Goal: Transaction & Acquisition: Subscribe to service/newsletter

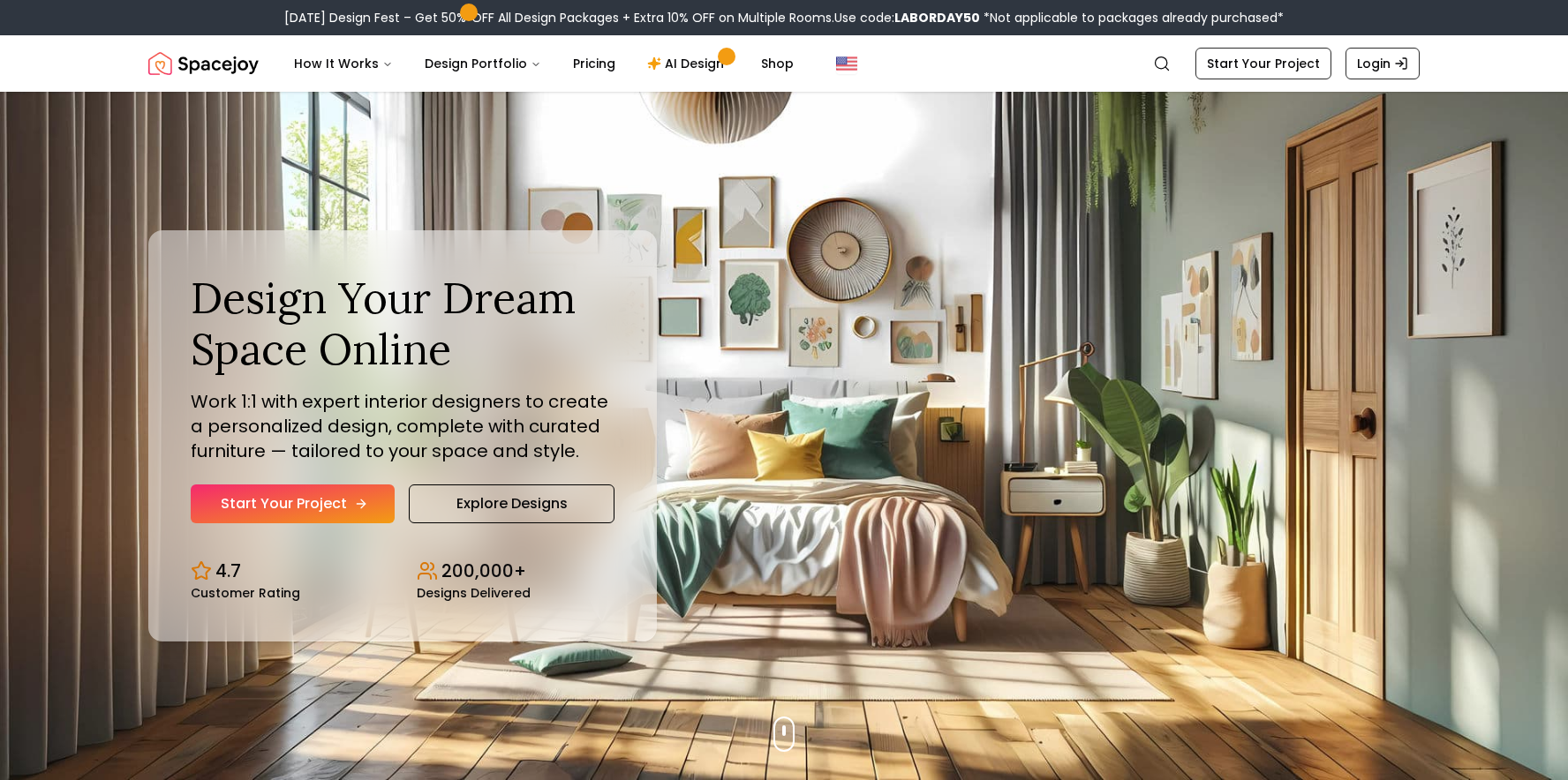
click at [354, 506] on icon "Hero section" at bounding box center [361, 504] width 14 height 14
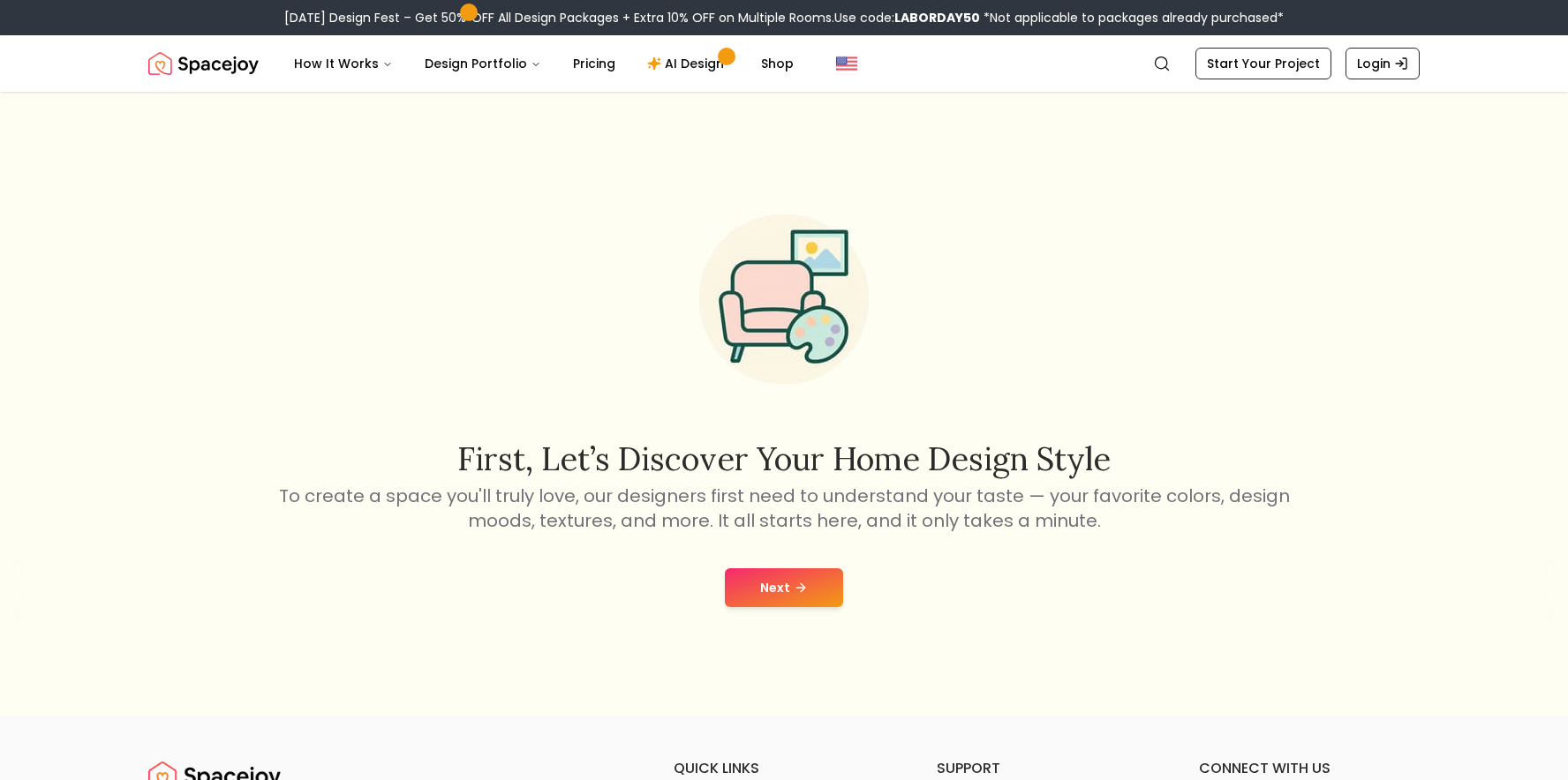
click at [802, 586] on icon at bounding box center [801, 588] width 14 height 14
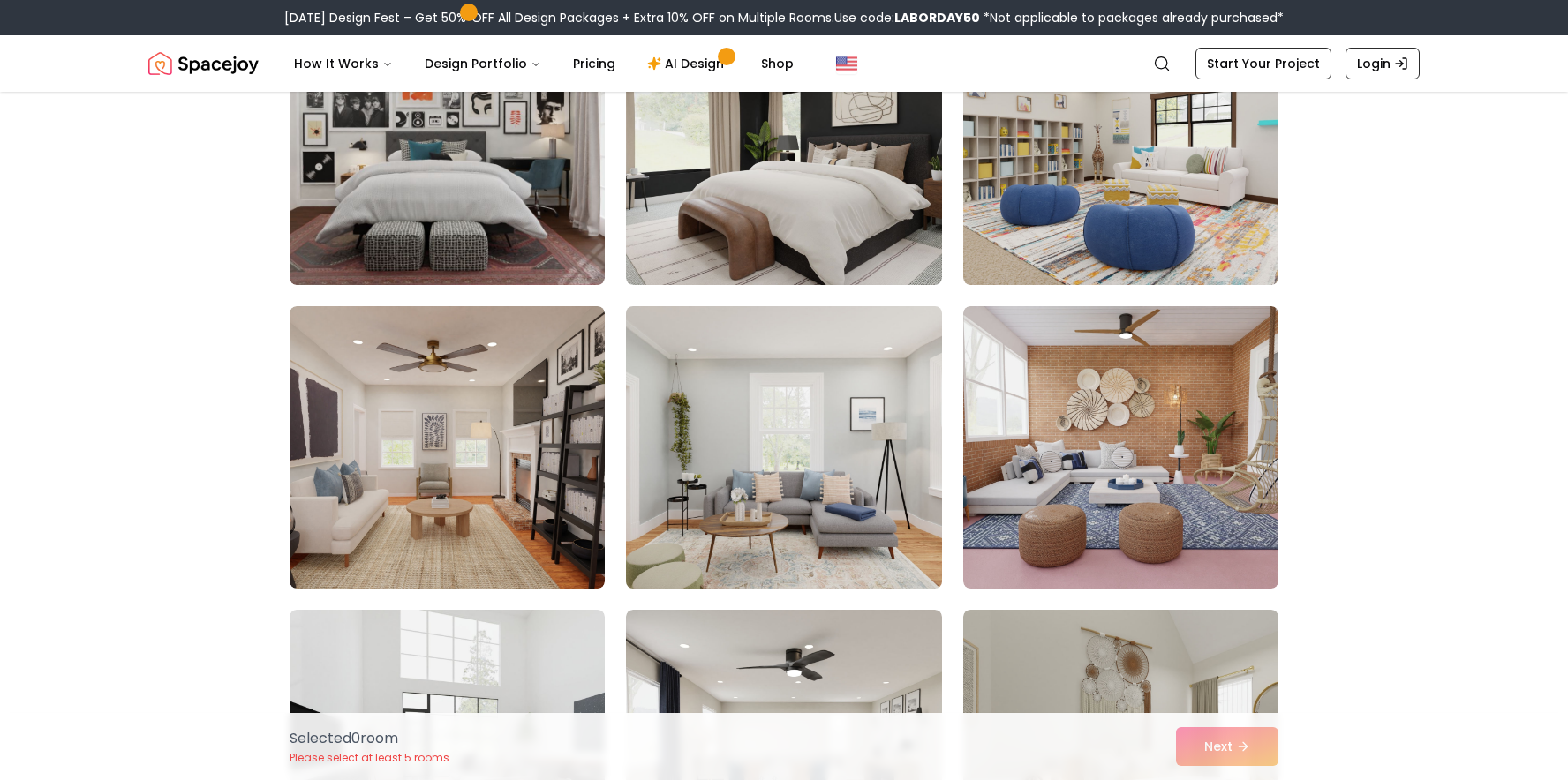
scroll to position [330, 0]
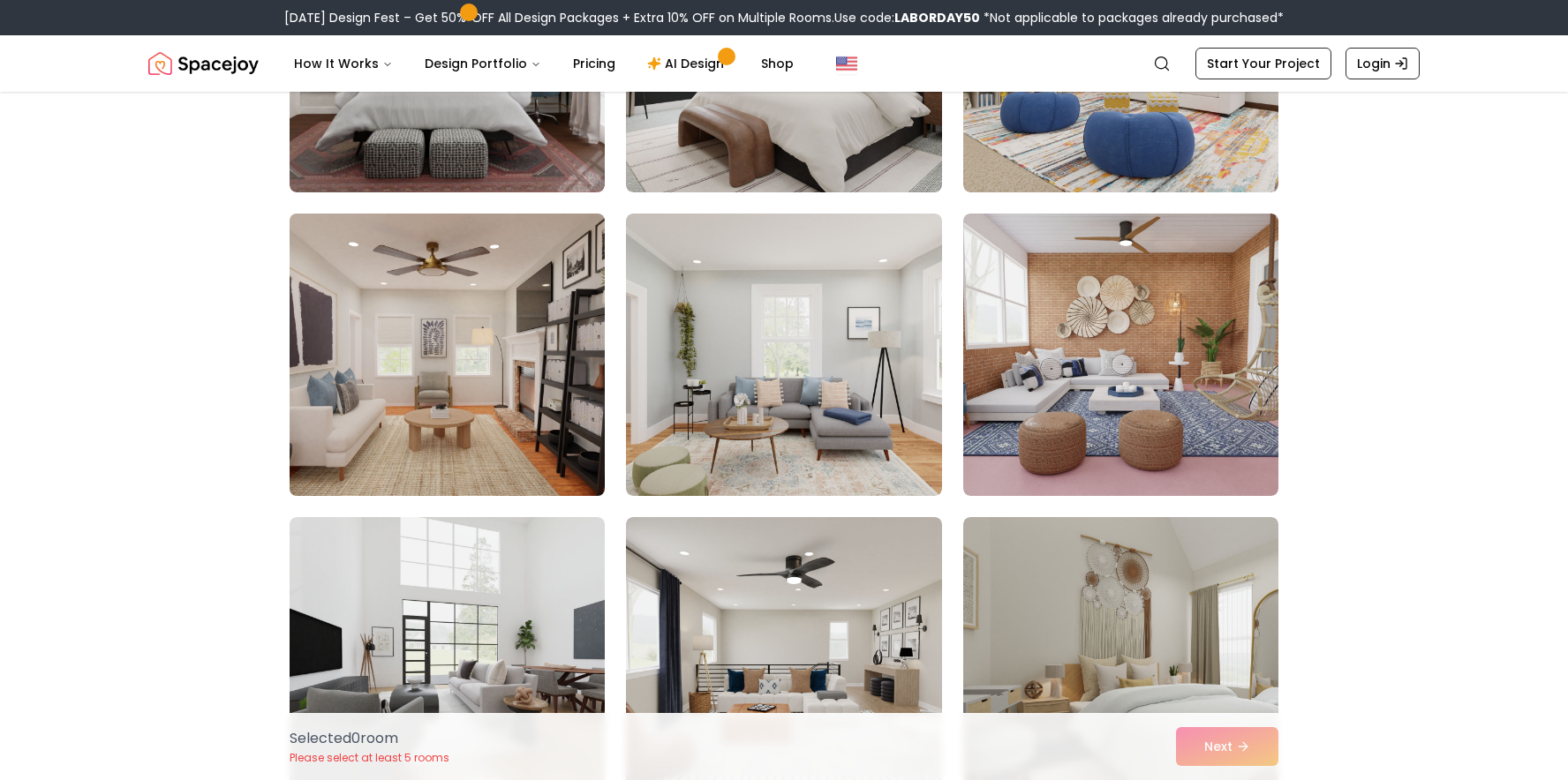
click at [494, 408] on img at bounding box center [447, 355] width 331 height 296
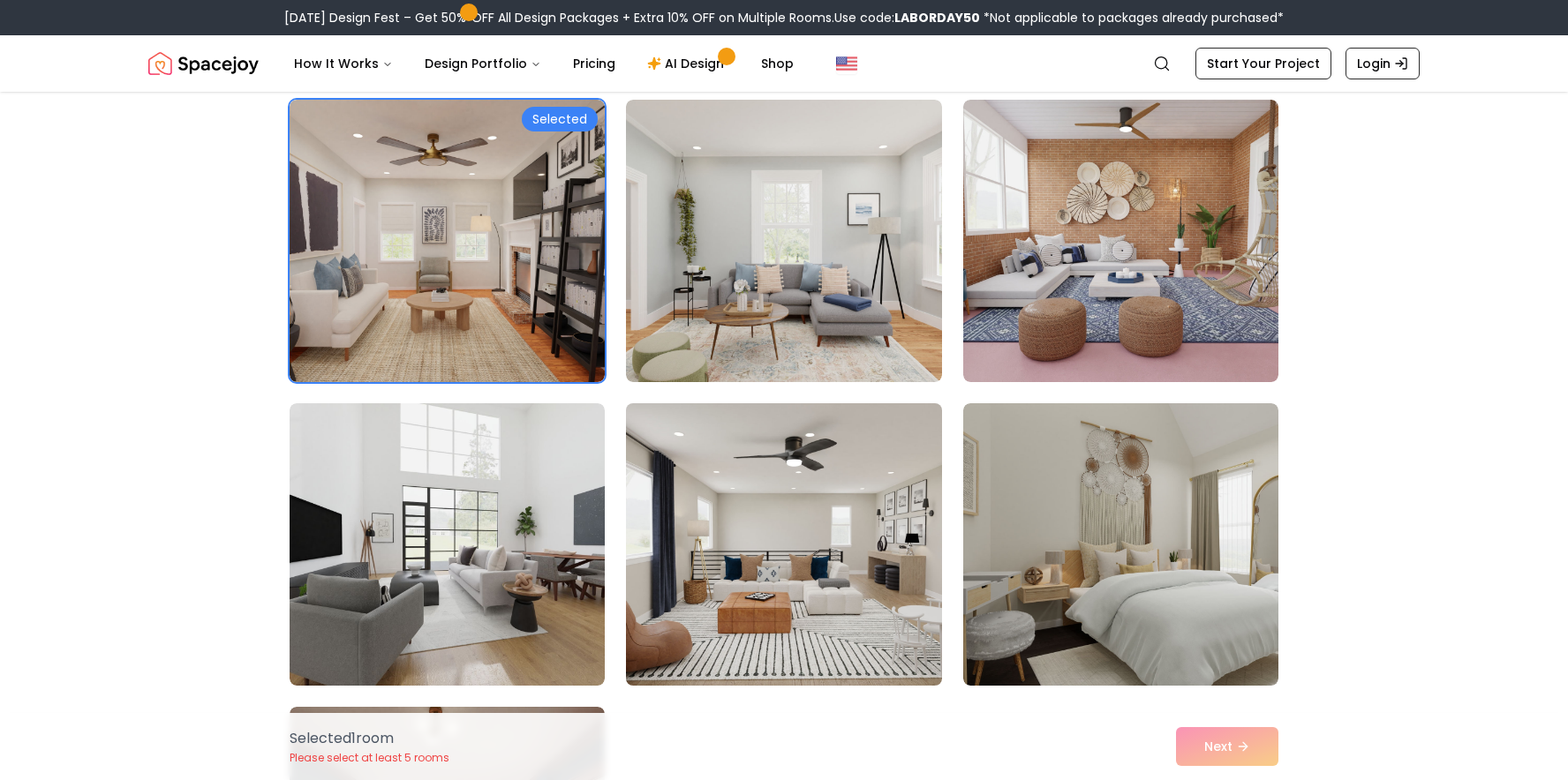
scroll to position [453, 0]
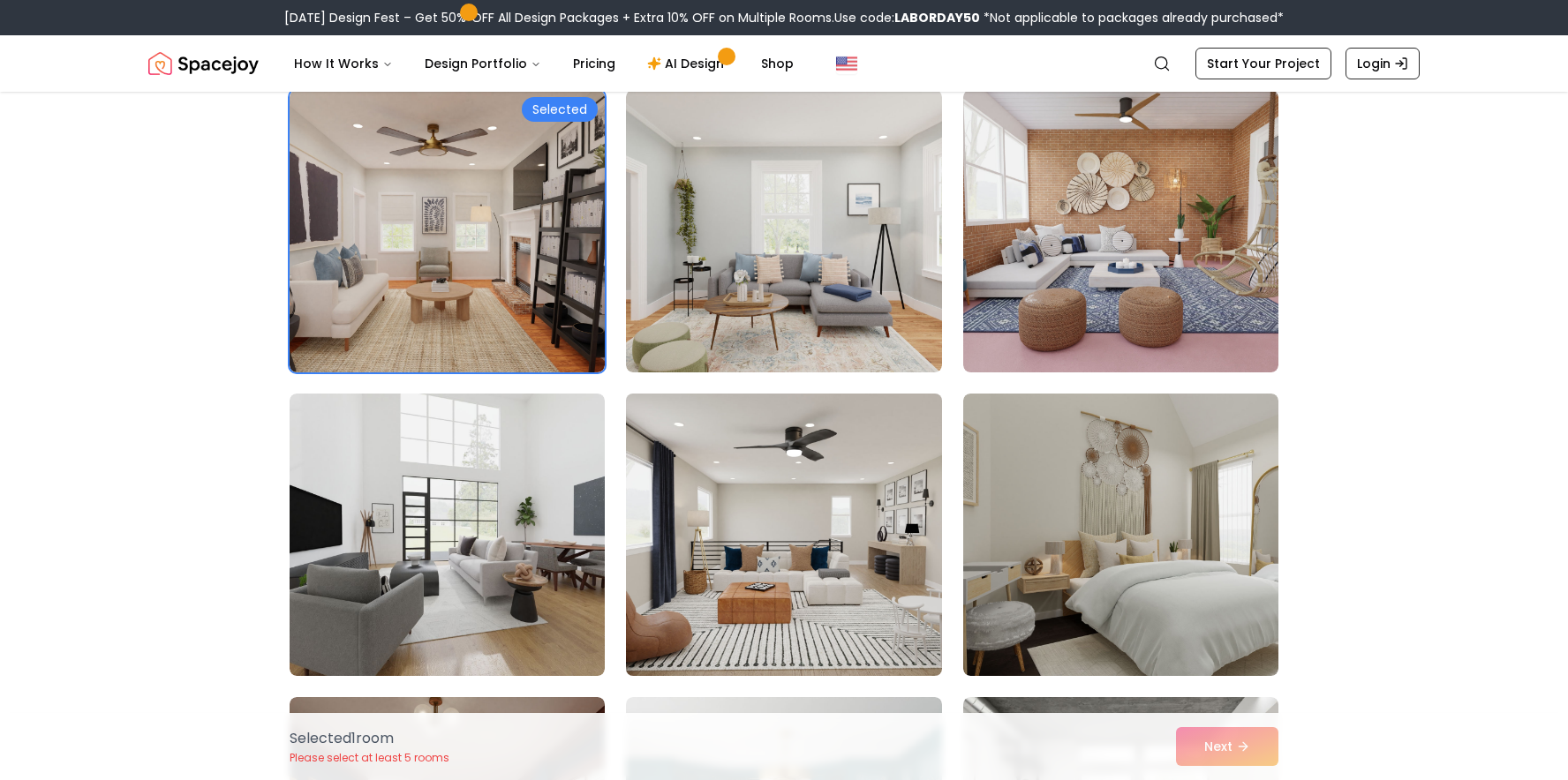
click at [863, 446] on img at bounding box center [783, 534] width 331 height 296
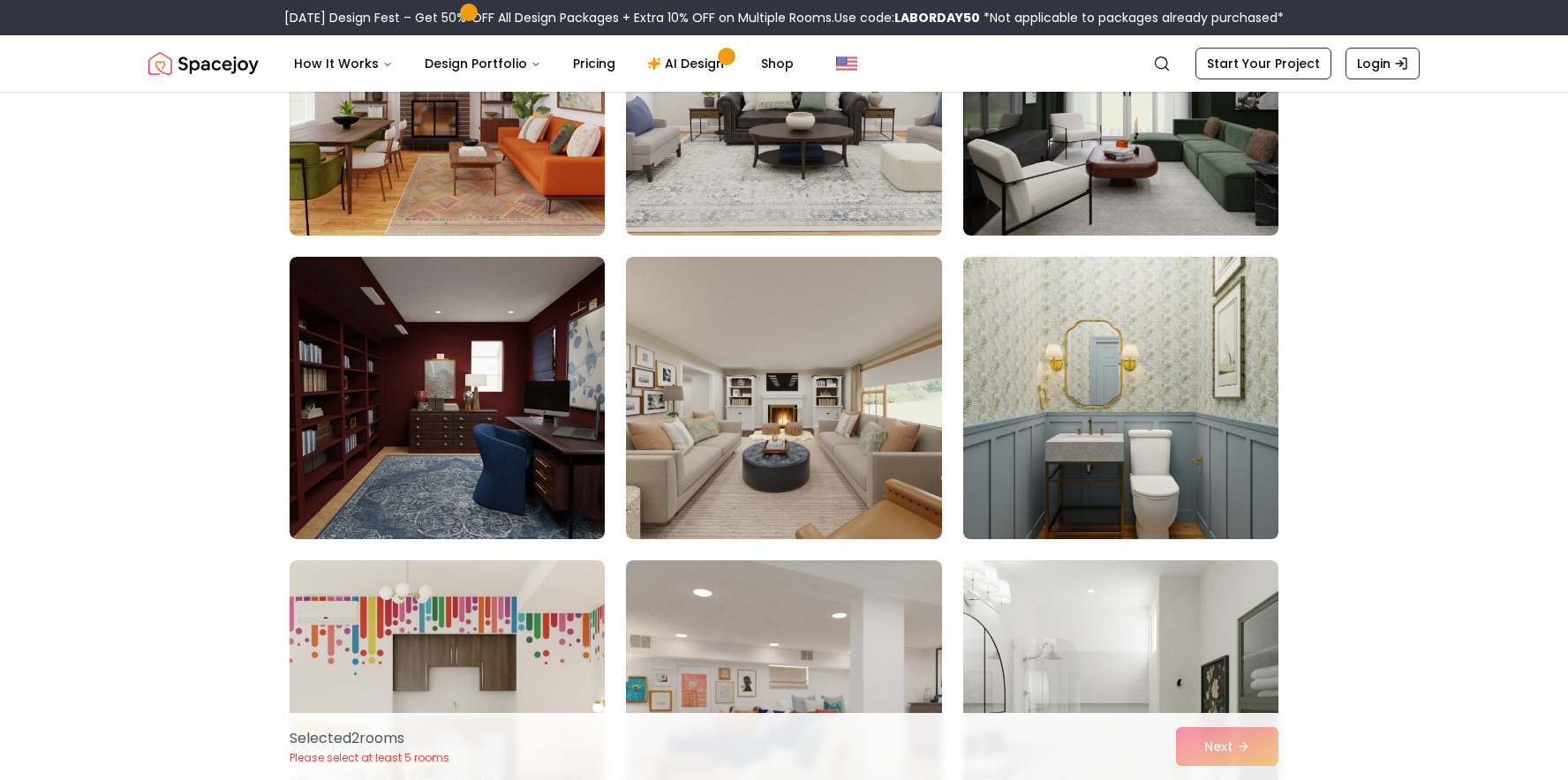
scroll to position [1808, 0]
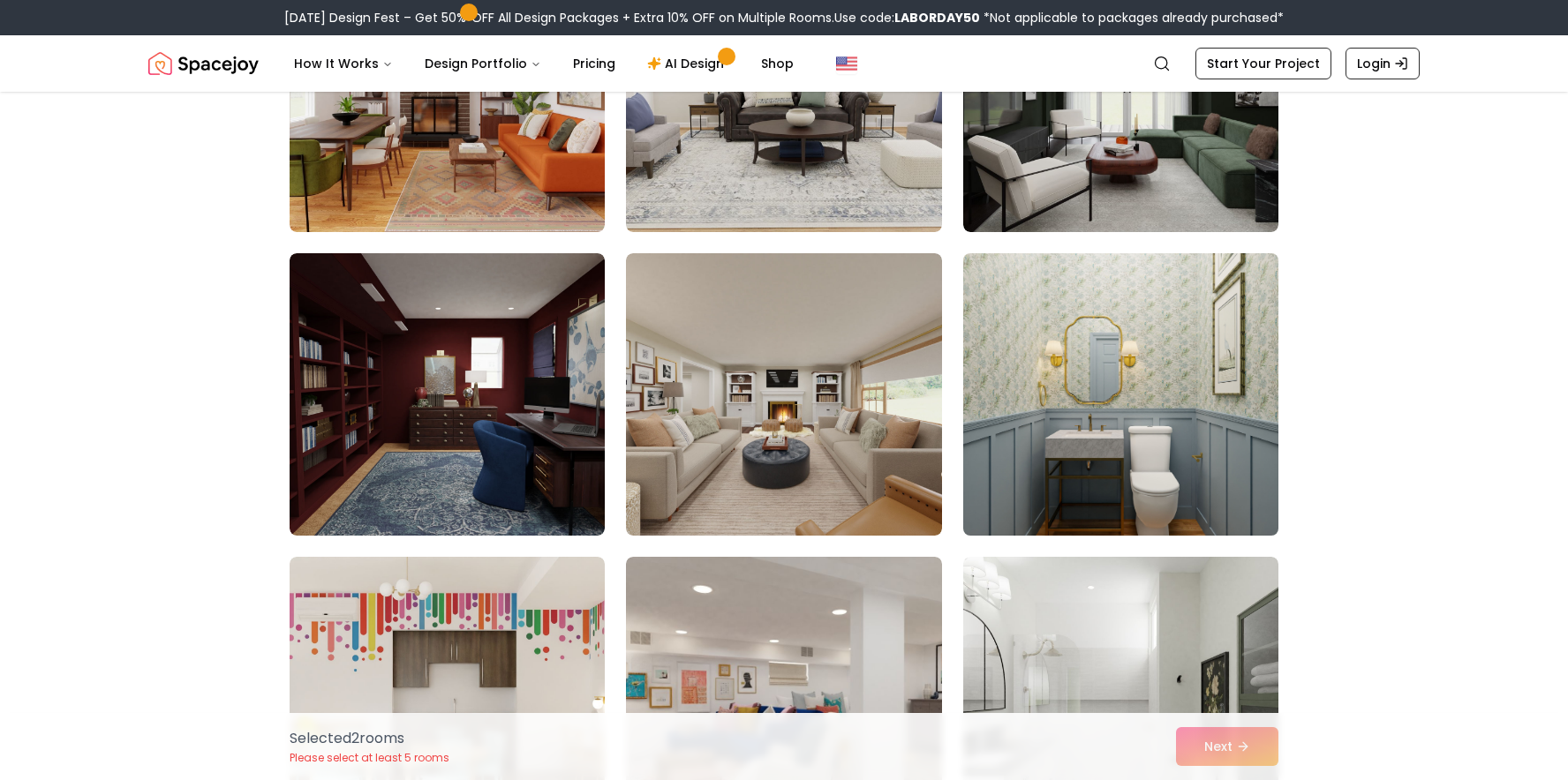
click at [1214, 408] on img at bounding box center [1121, 395] width 331 height 296
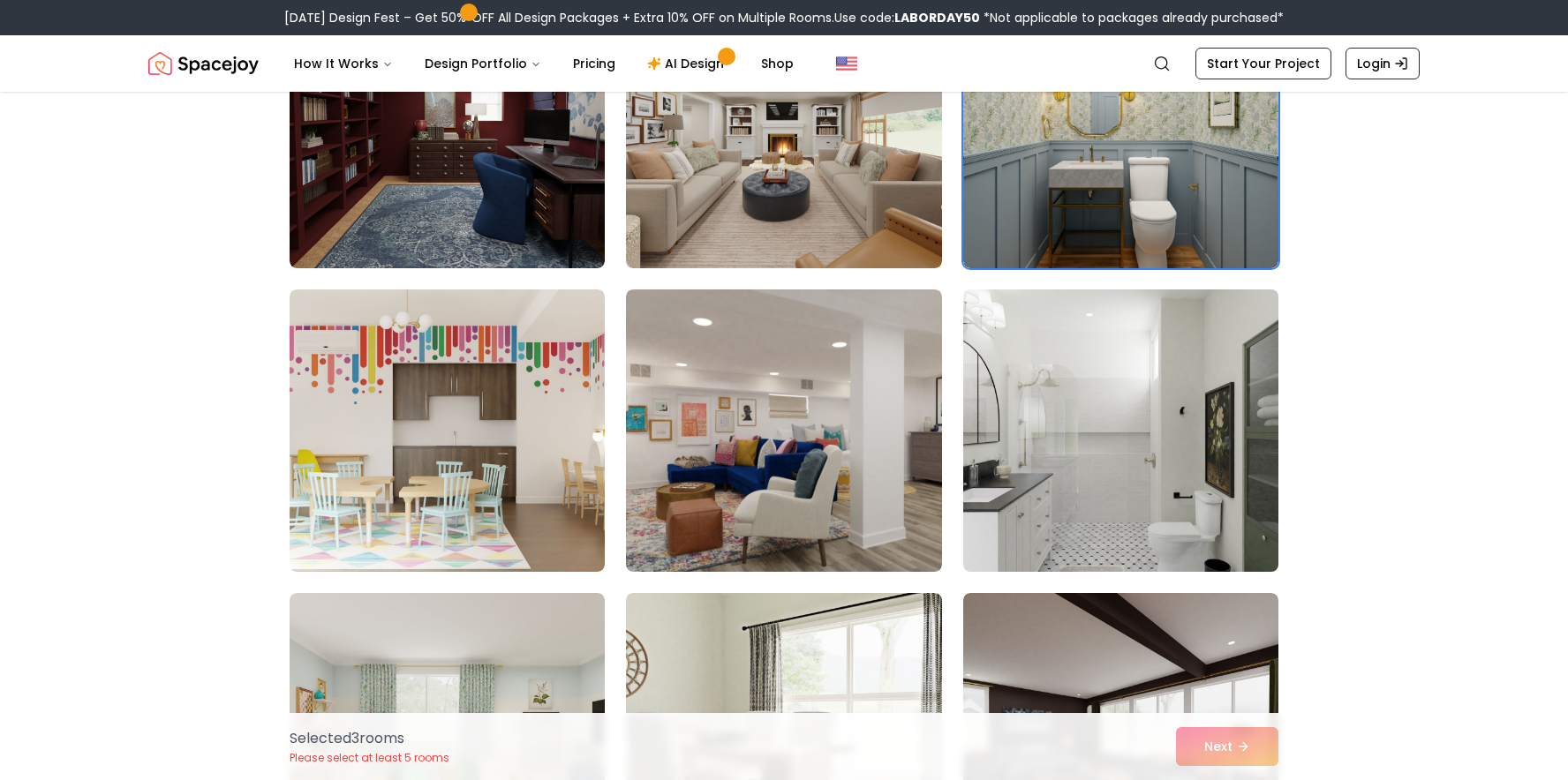
scroll to position [2084, 0]
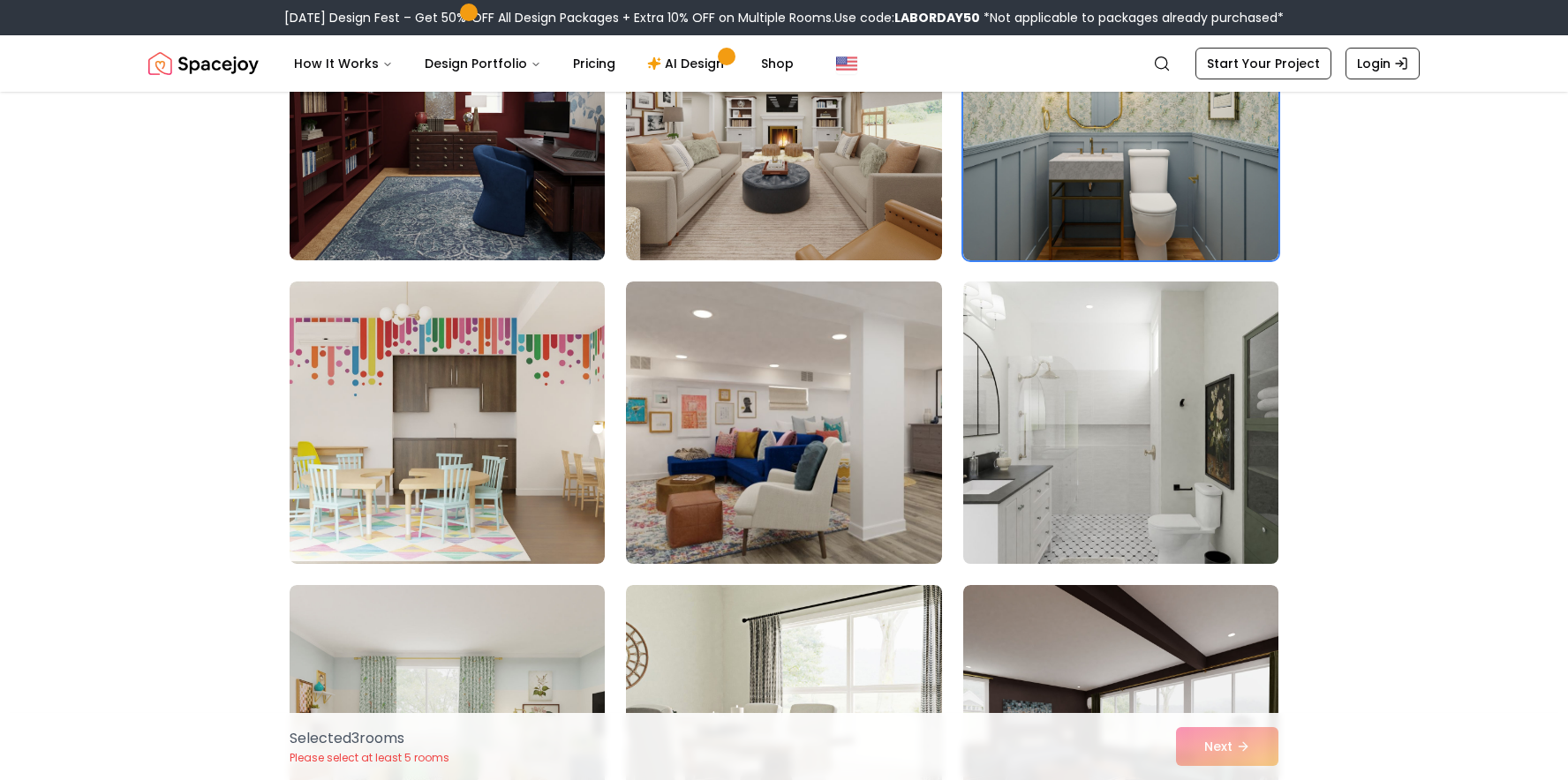
click at [1022, 460] on img at bounding box center [1121, 422] width 331 height 296
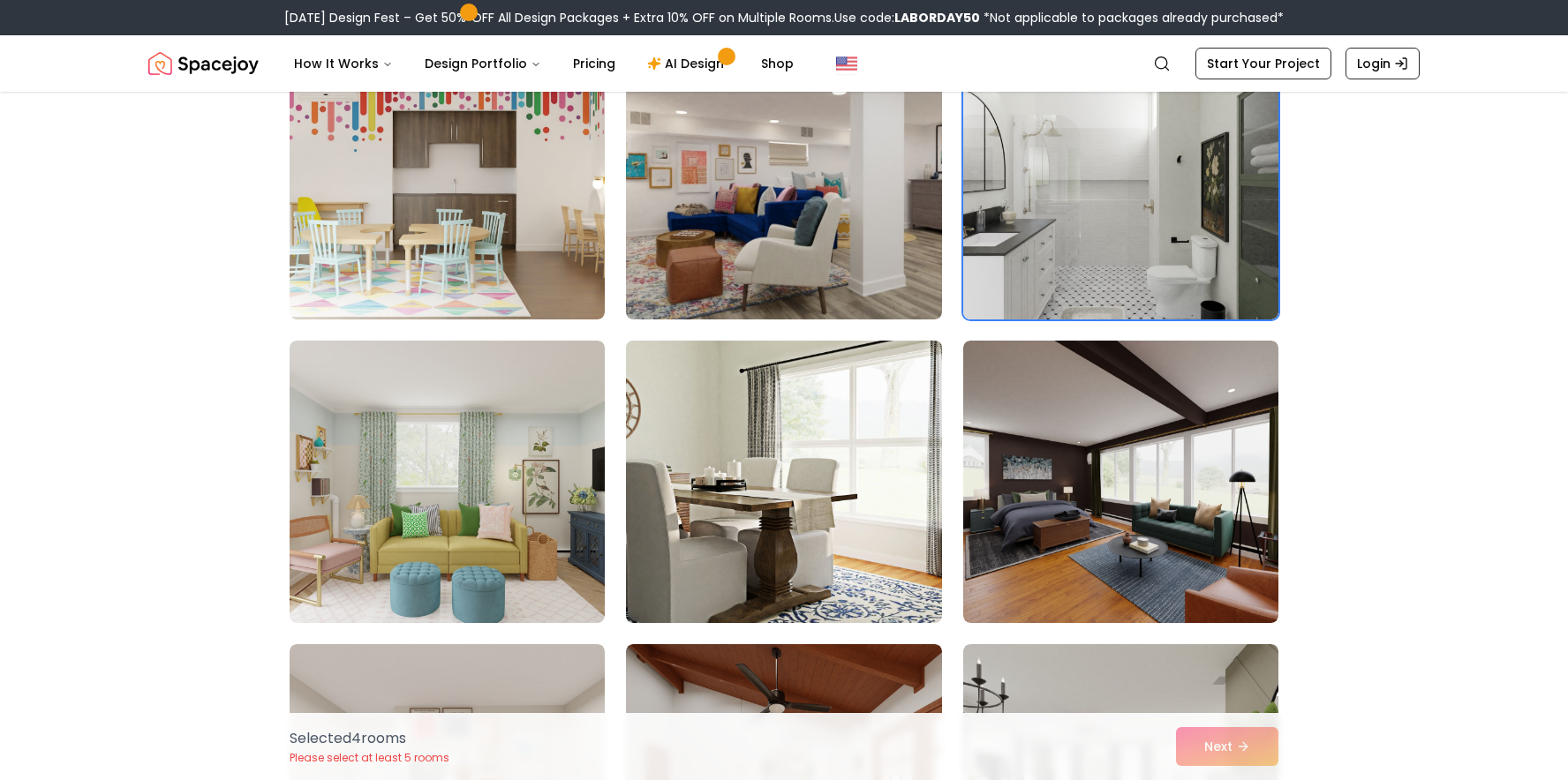
scroll to position [2336, 0]
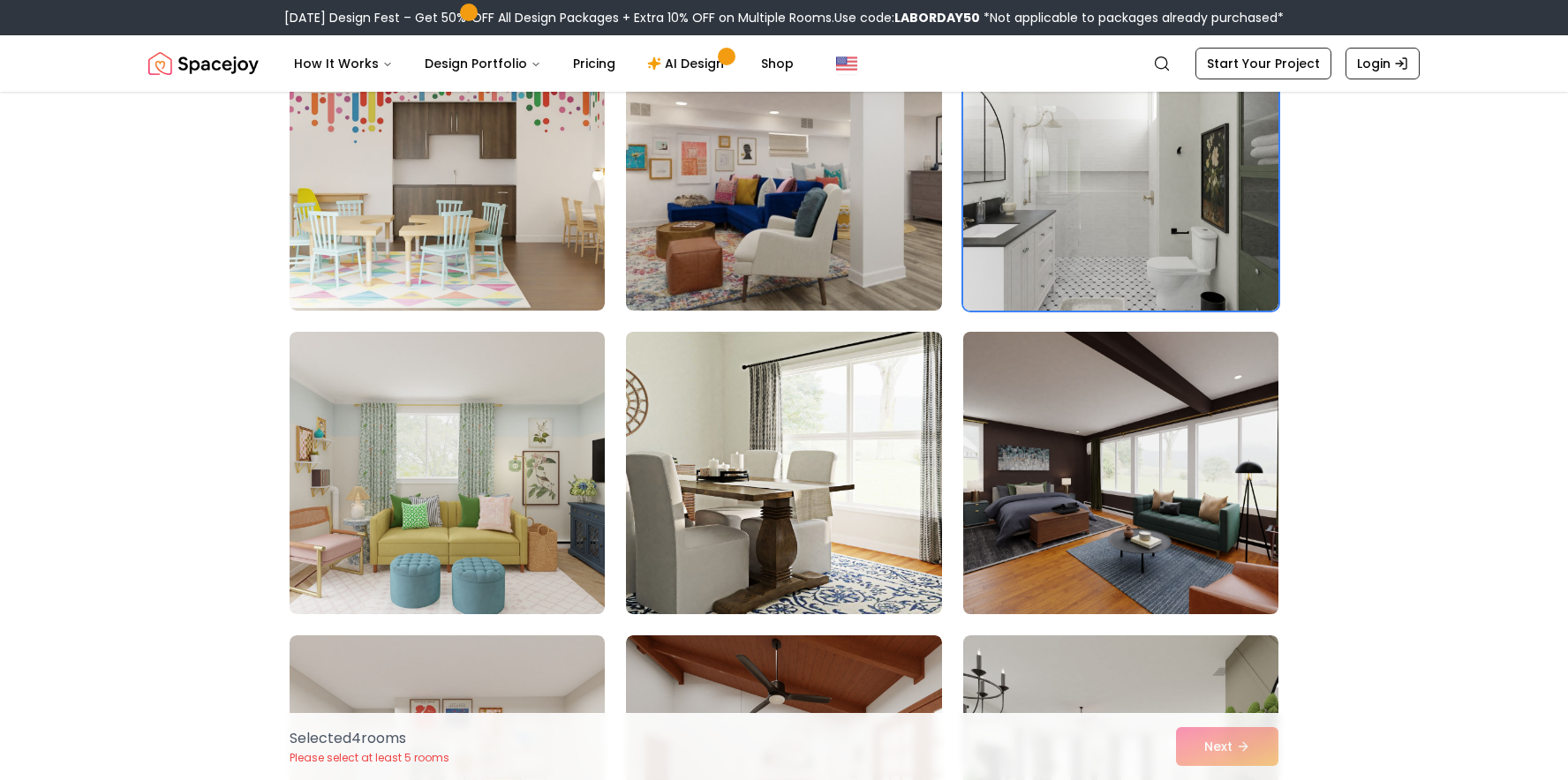
click at [1080, 440] on img at bounding box center [1121, 473] width 331 height 296
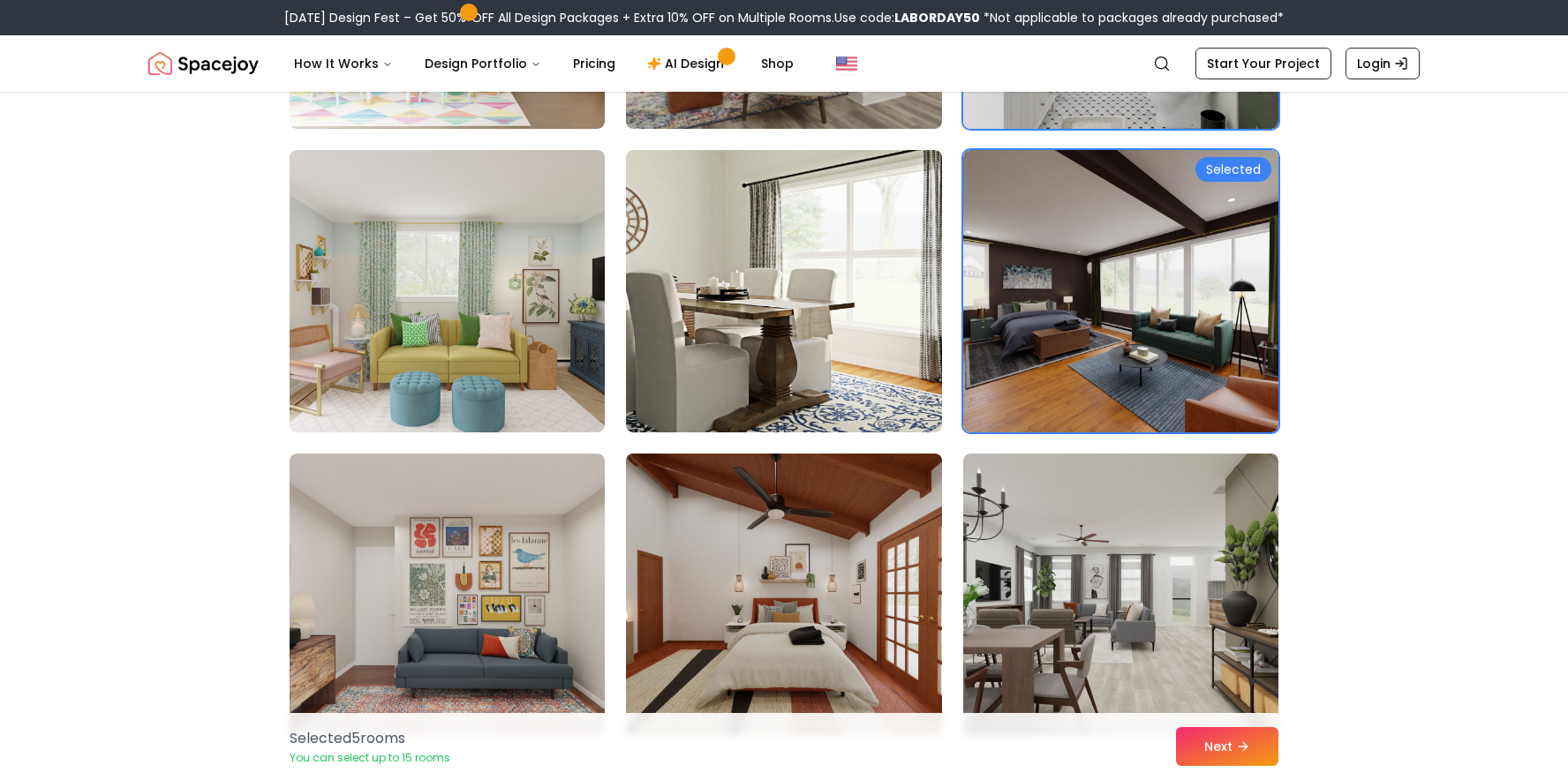
scroll to position [2530, 0]
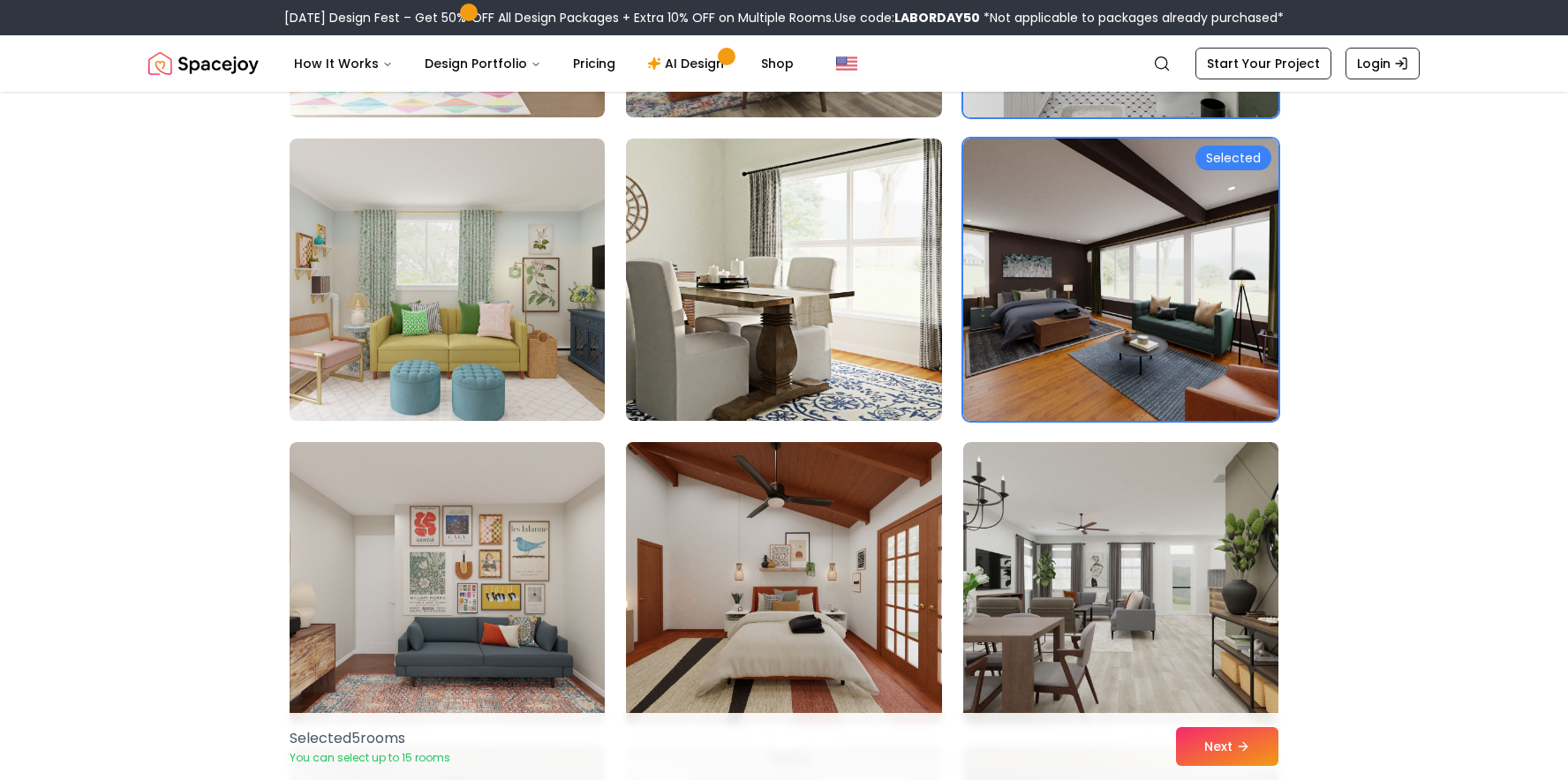
click at [761, 561] on img at bounding box center [783, 583] width 331 height 296
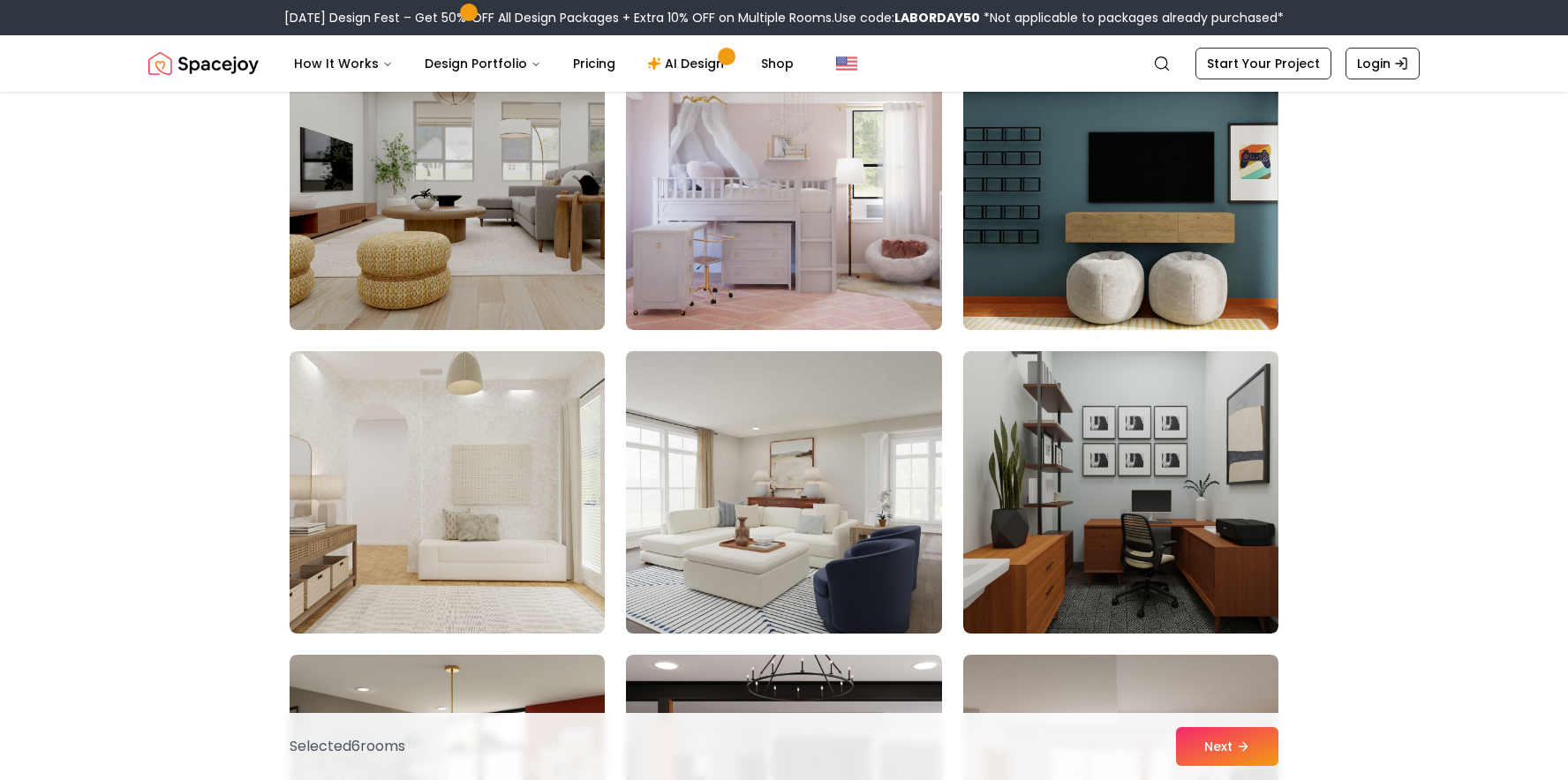
scroll to position [3269, 0]
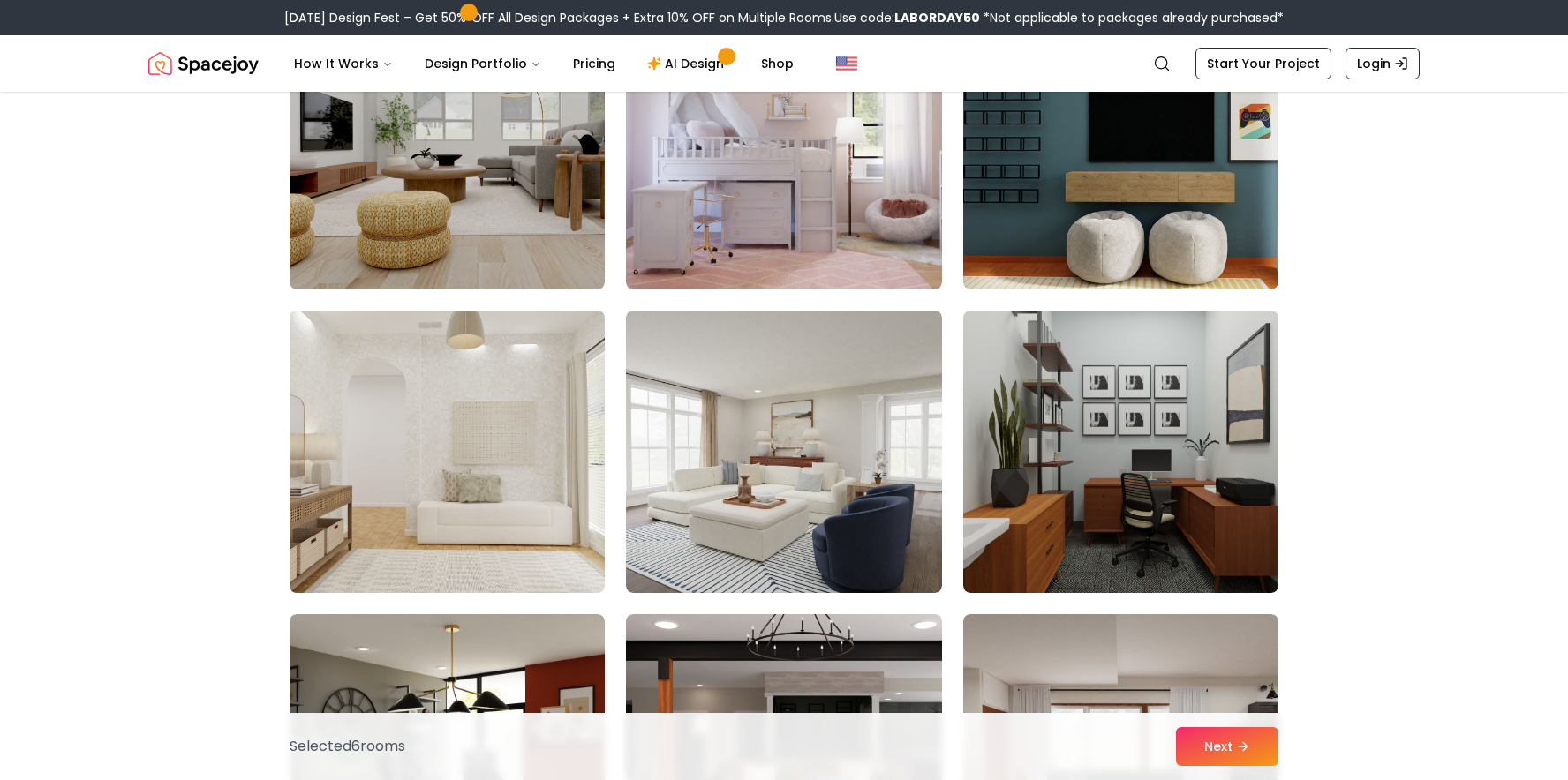
click at [534, 424] on img at bounding box center [447, 451] width 331 height 296
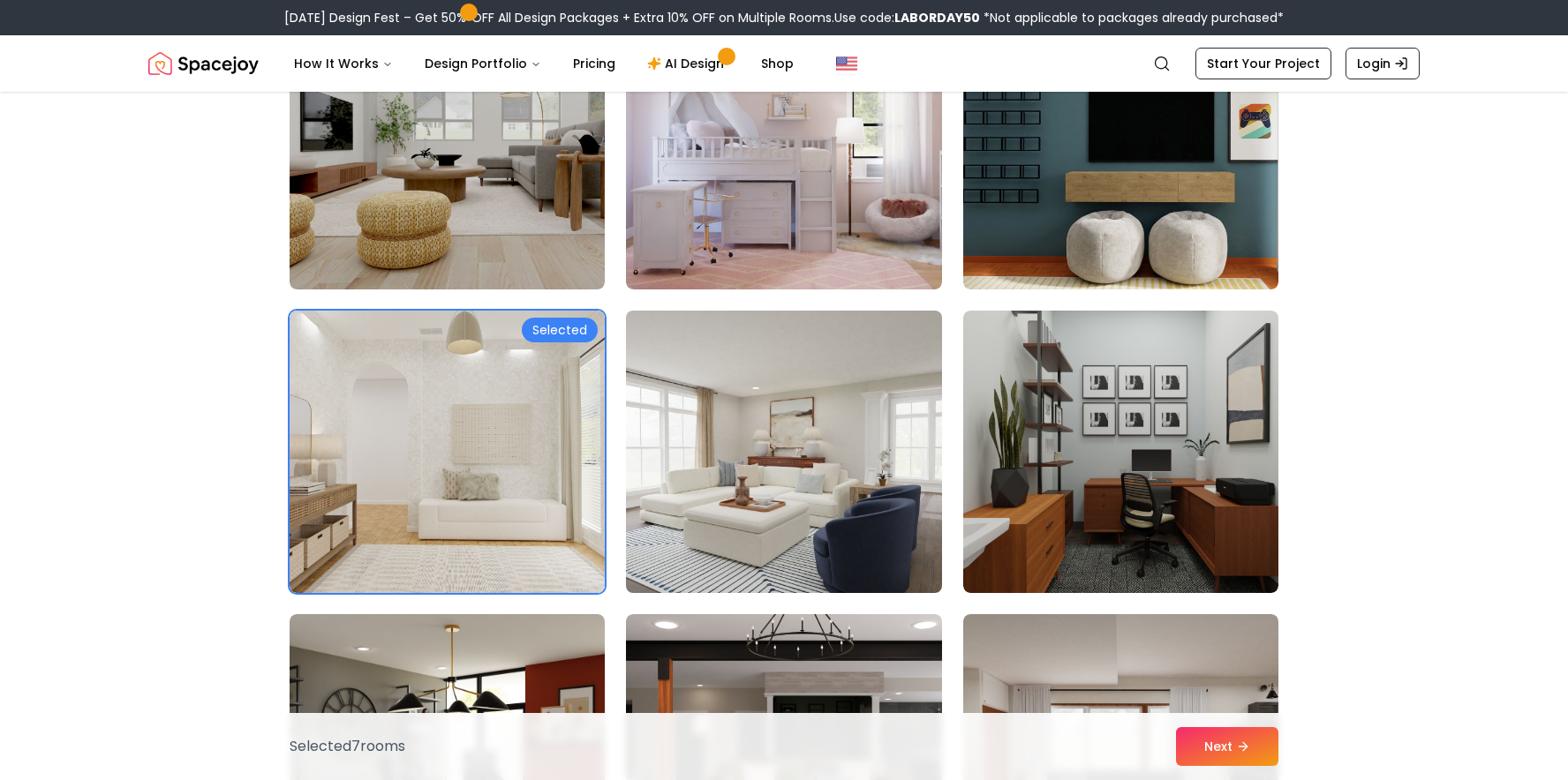
click at [765, 419] on img at bounding box center [783, 451] width 331 height 296
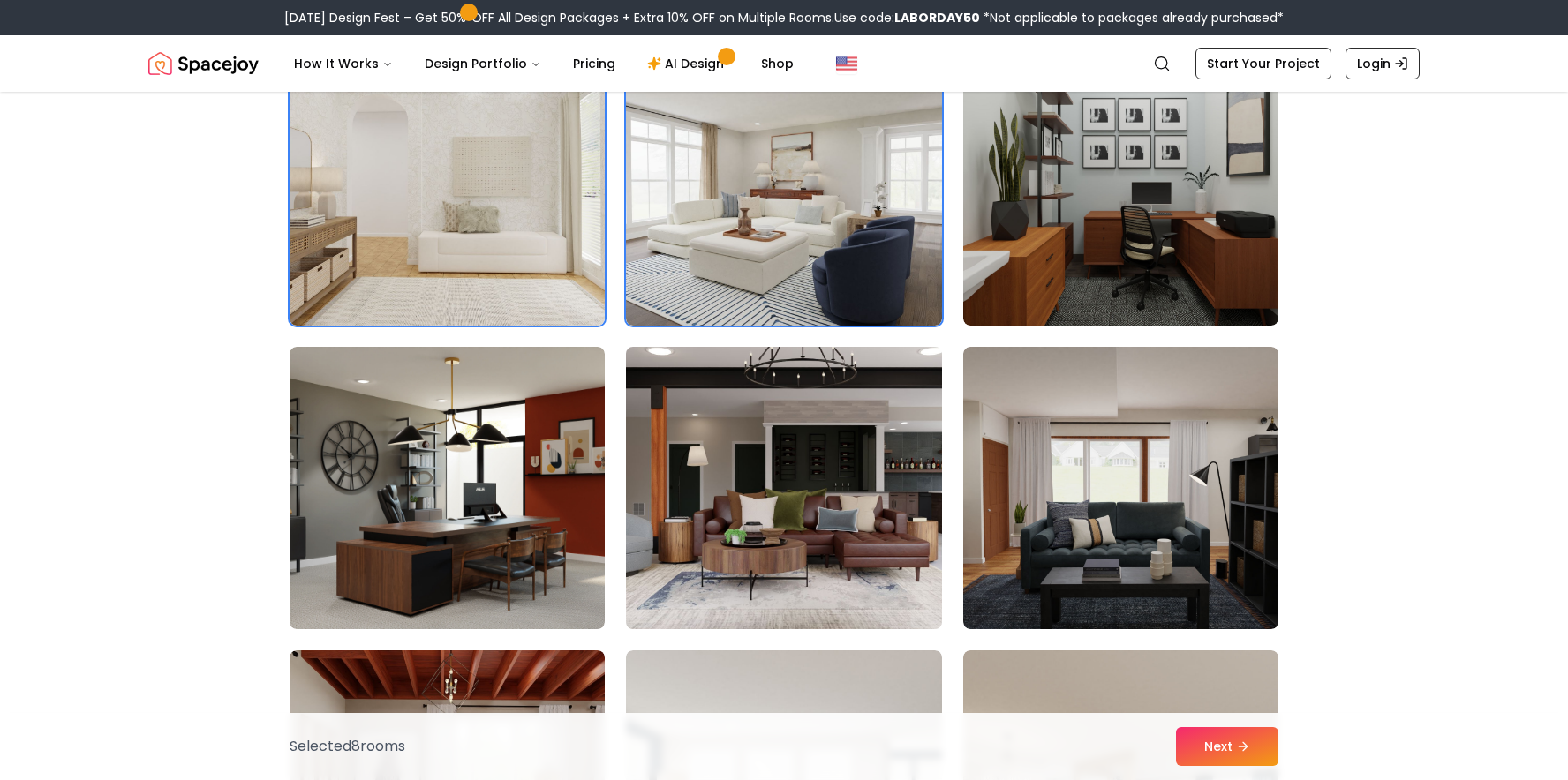
scroll to position [3539, 0]
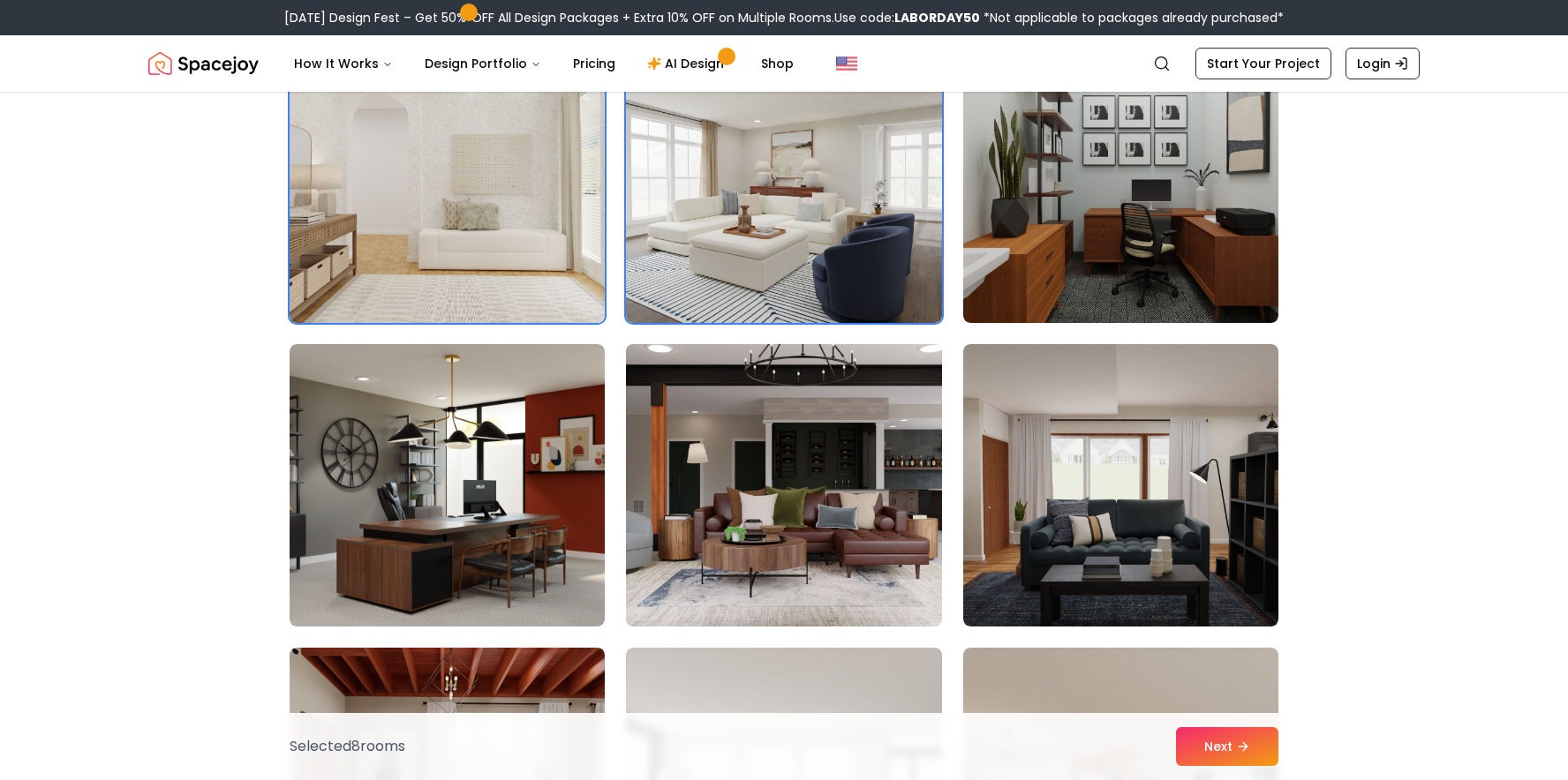
click at [775, 455] on img at bounding box center [783, 485] width 331 height 296
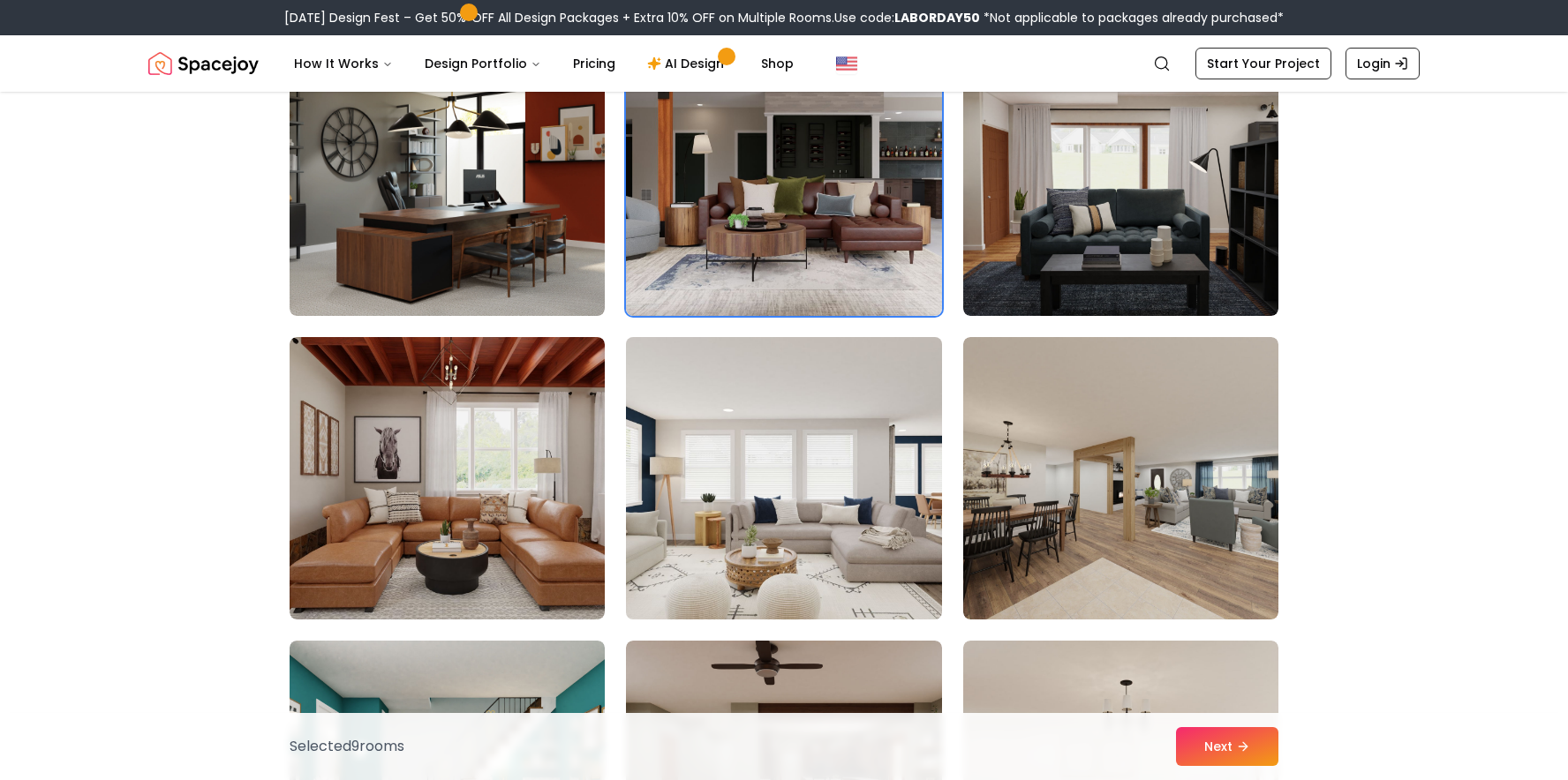
scroll to position [3900, 0]
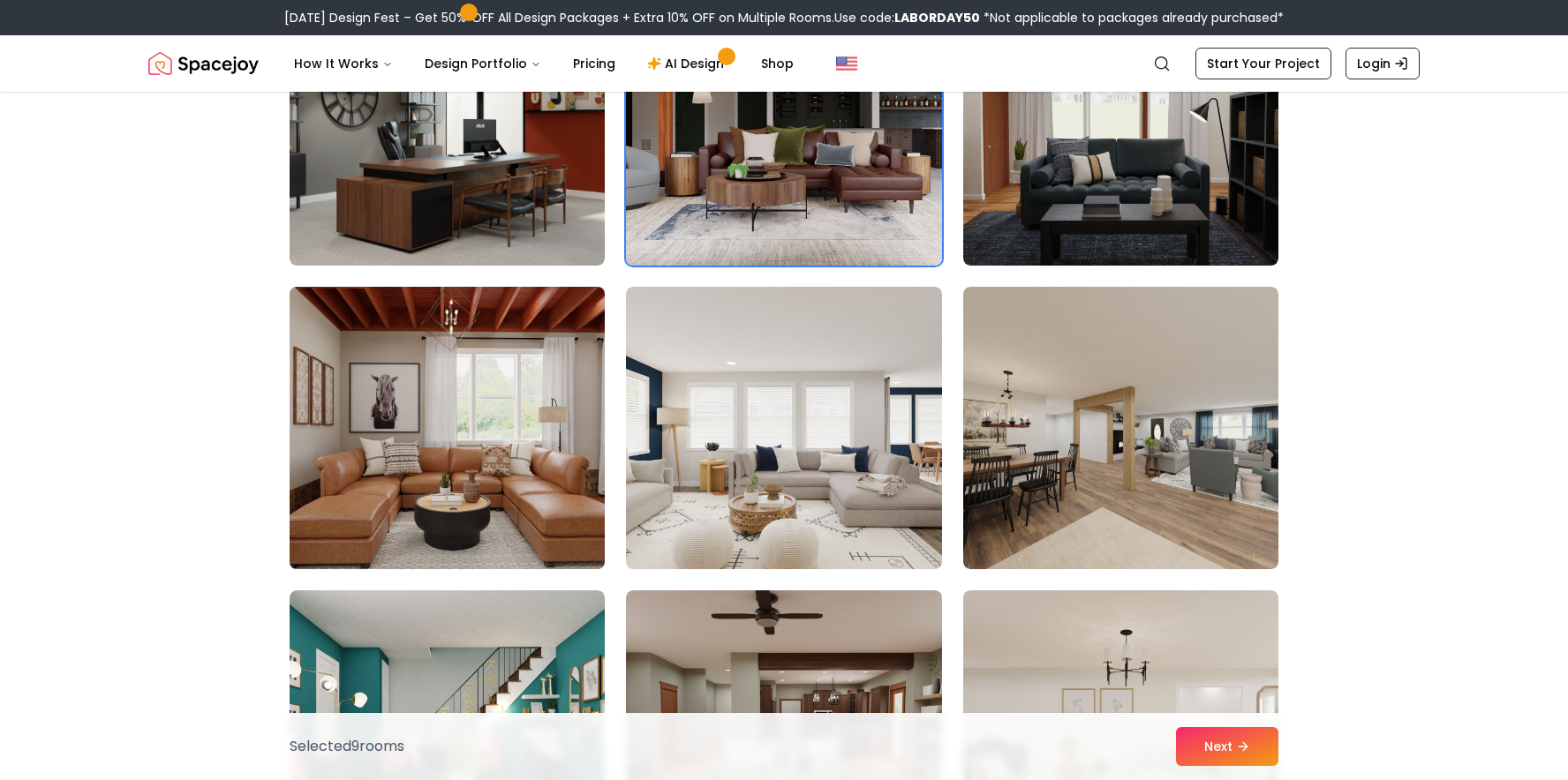
click at [588, 449] on img at bounding box center [447, 428] width 331 height 296
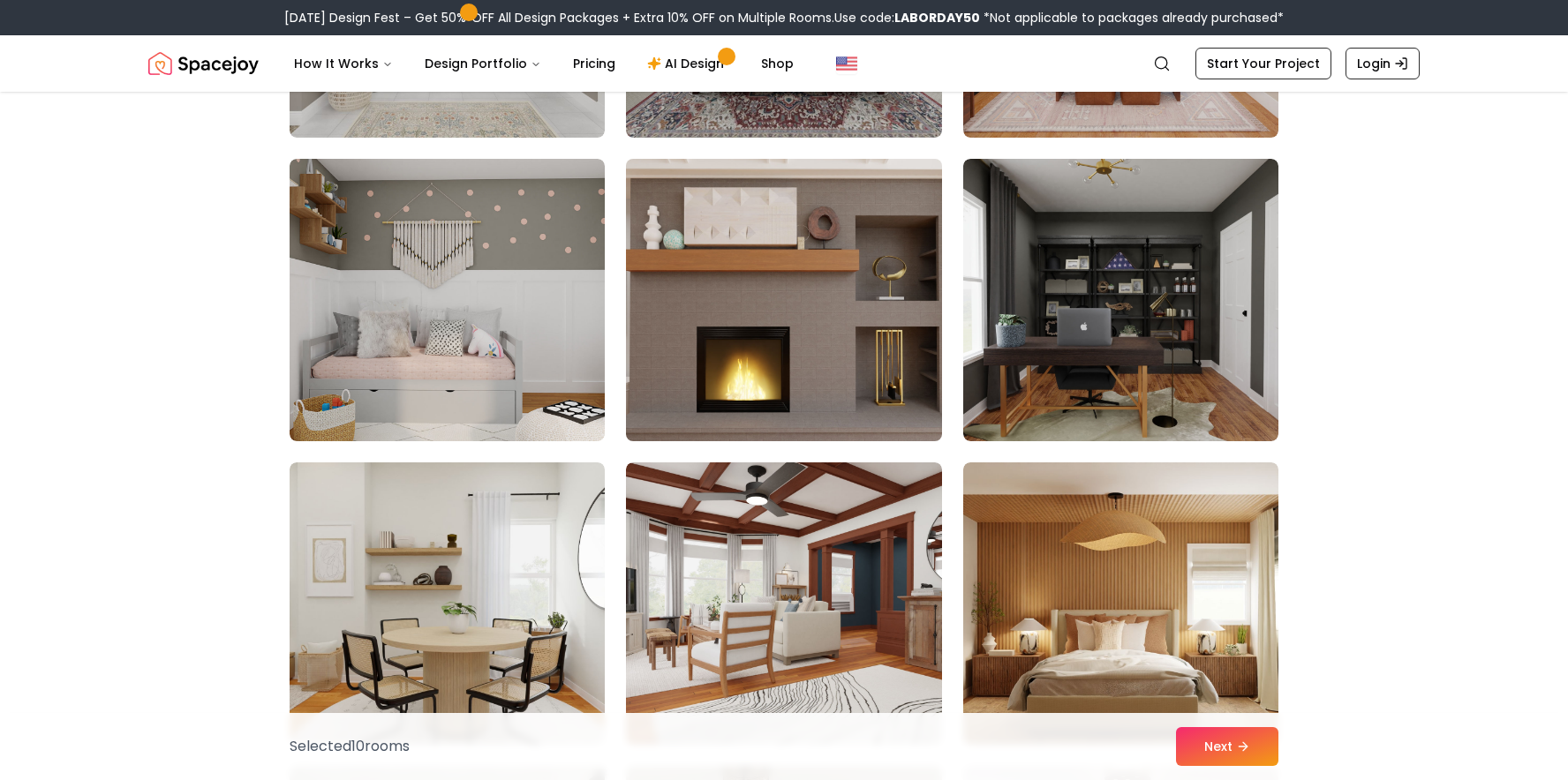
scroll to position [7992, 0]
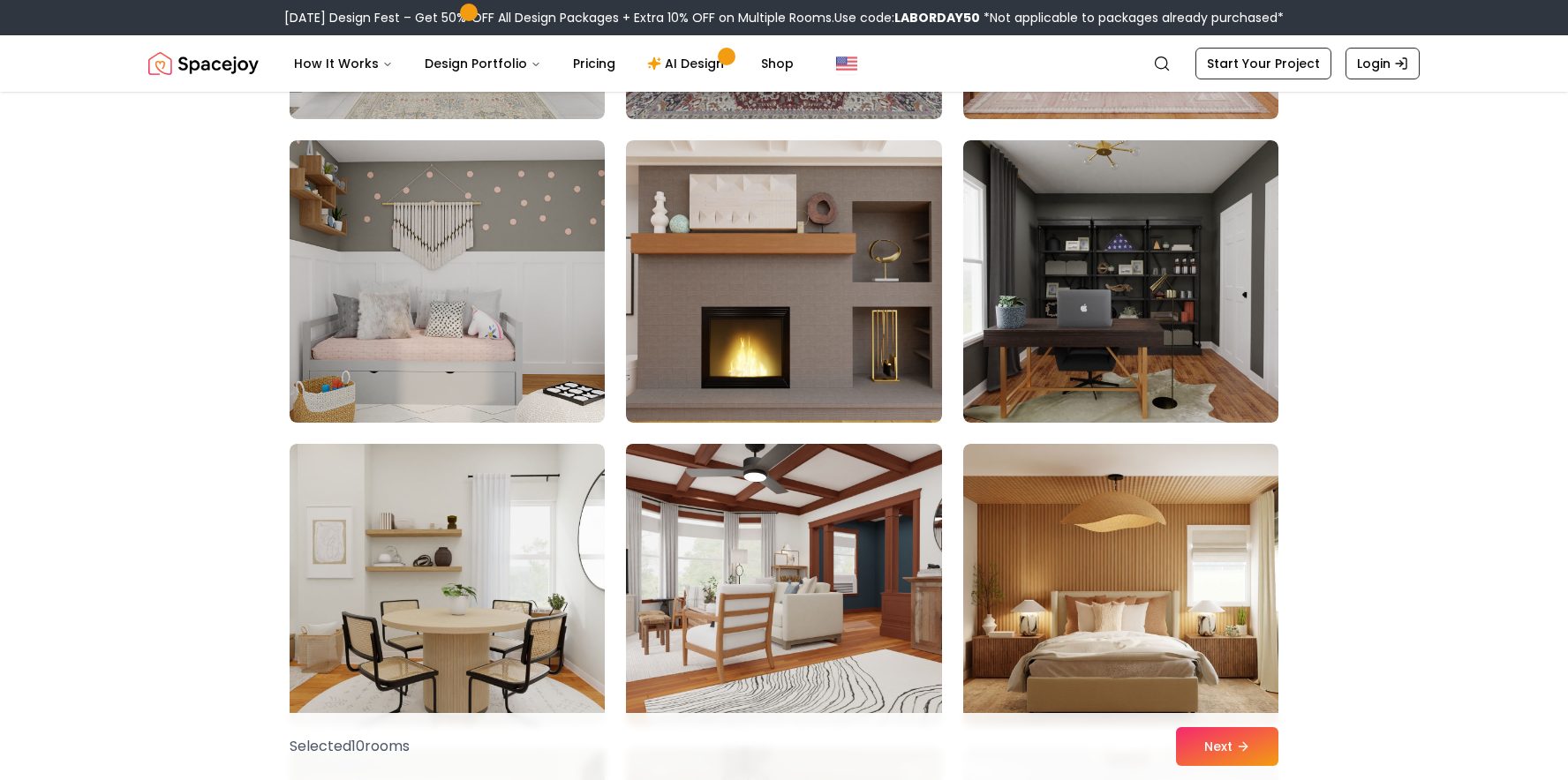
click at [855, 545] on img at bounding box center [783, 585] width 331 height 296
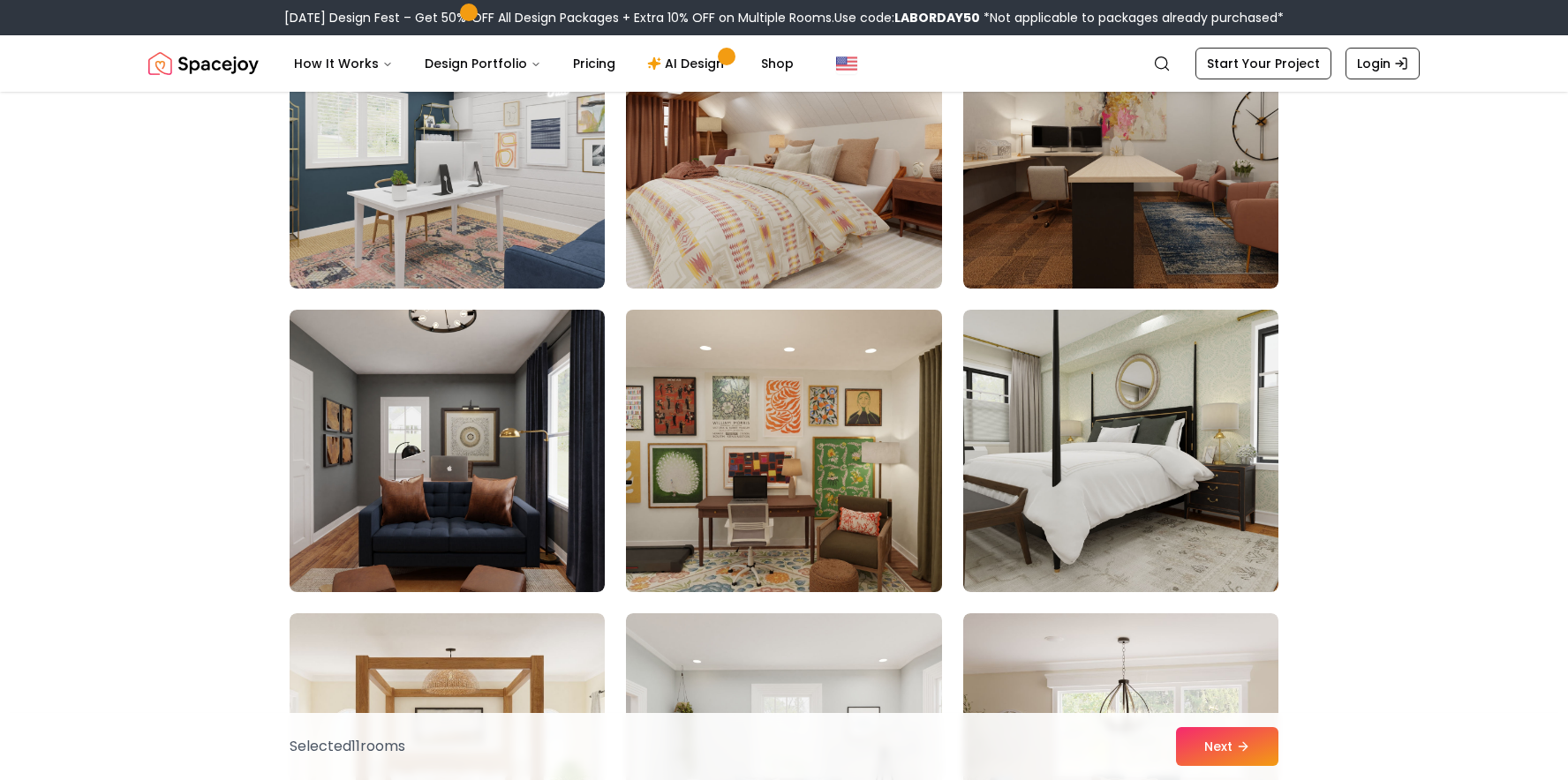
scroll to position [9361, 0]
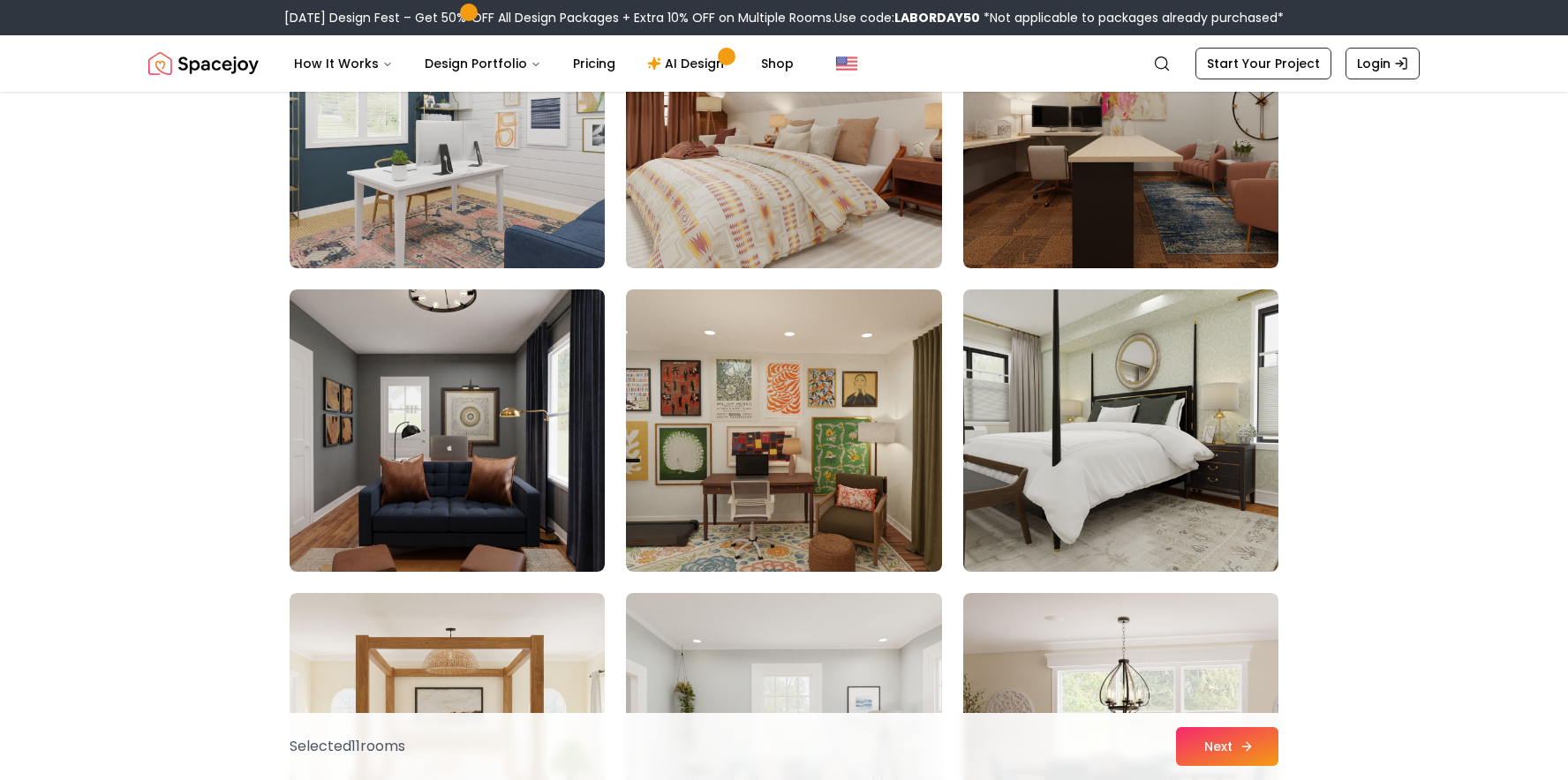
click at [1208, 749] on button "Next" at bounding box center [1227, 746] width 102 height 39
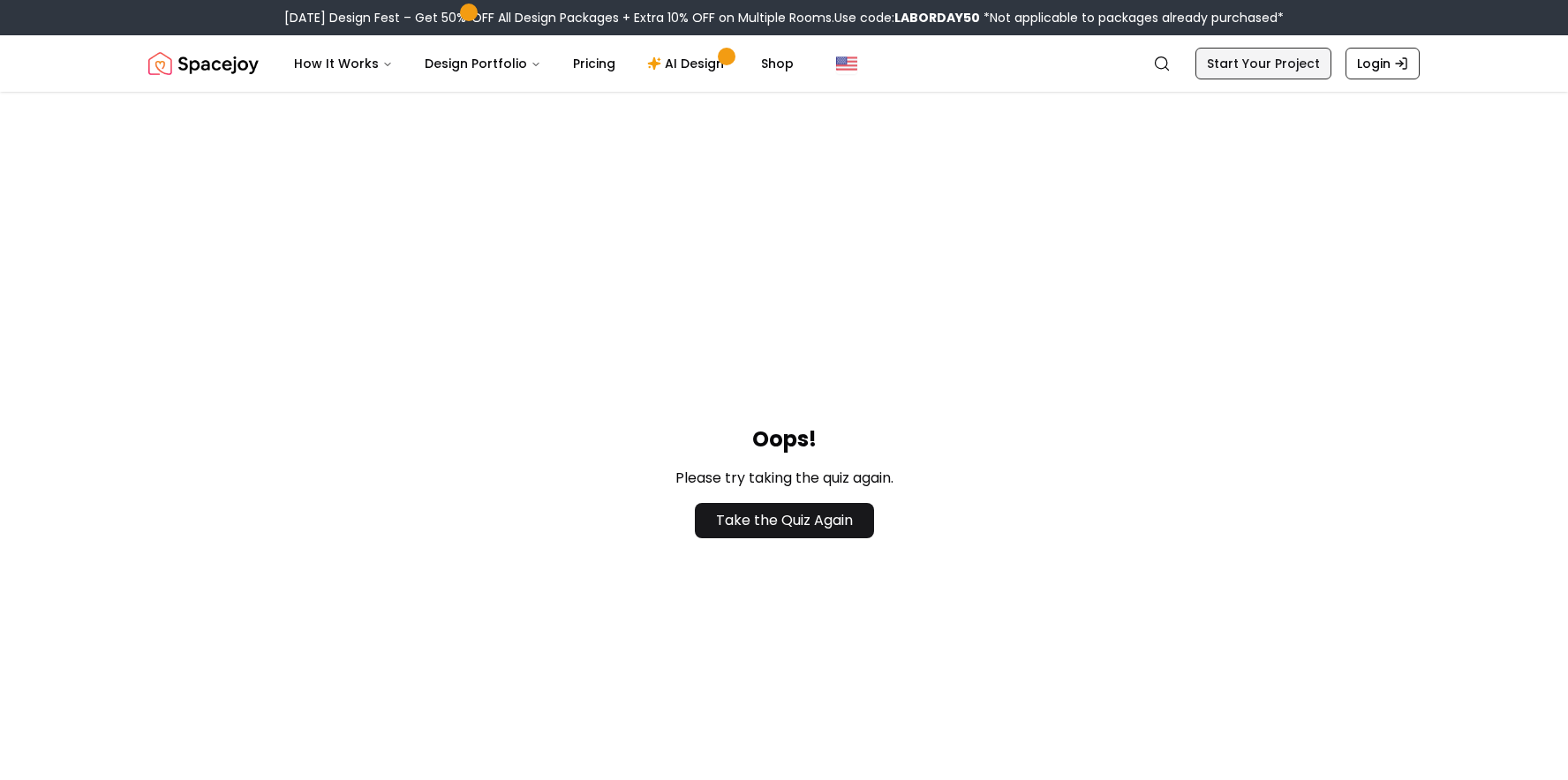
click at [1275, 61] on link "Start Your Project" at bounding box center [1264, 63] width 136 height 32
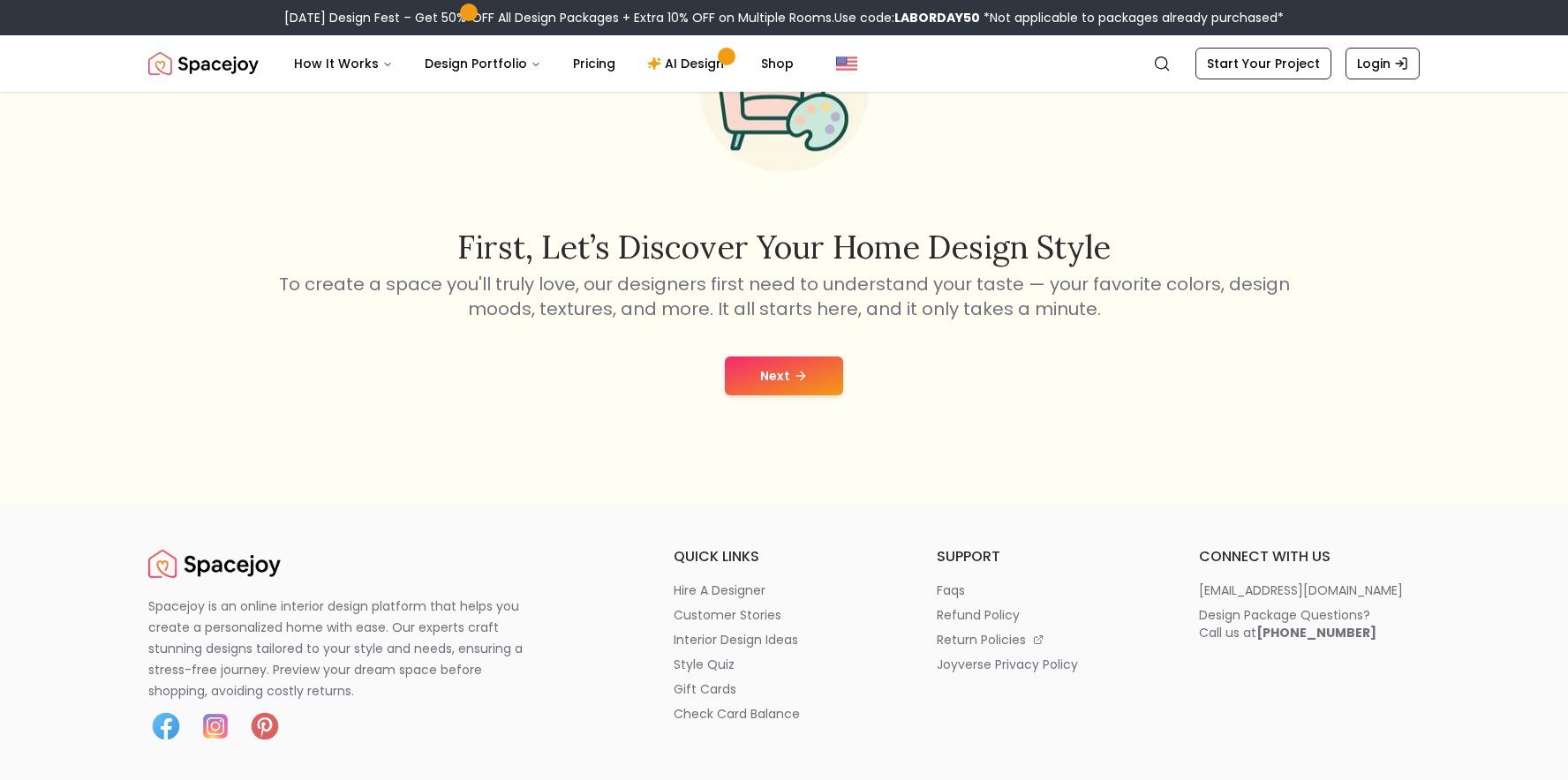
scroll to position [209, 0]
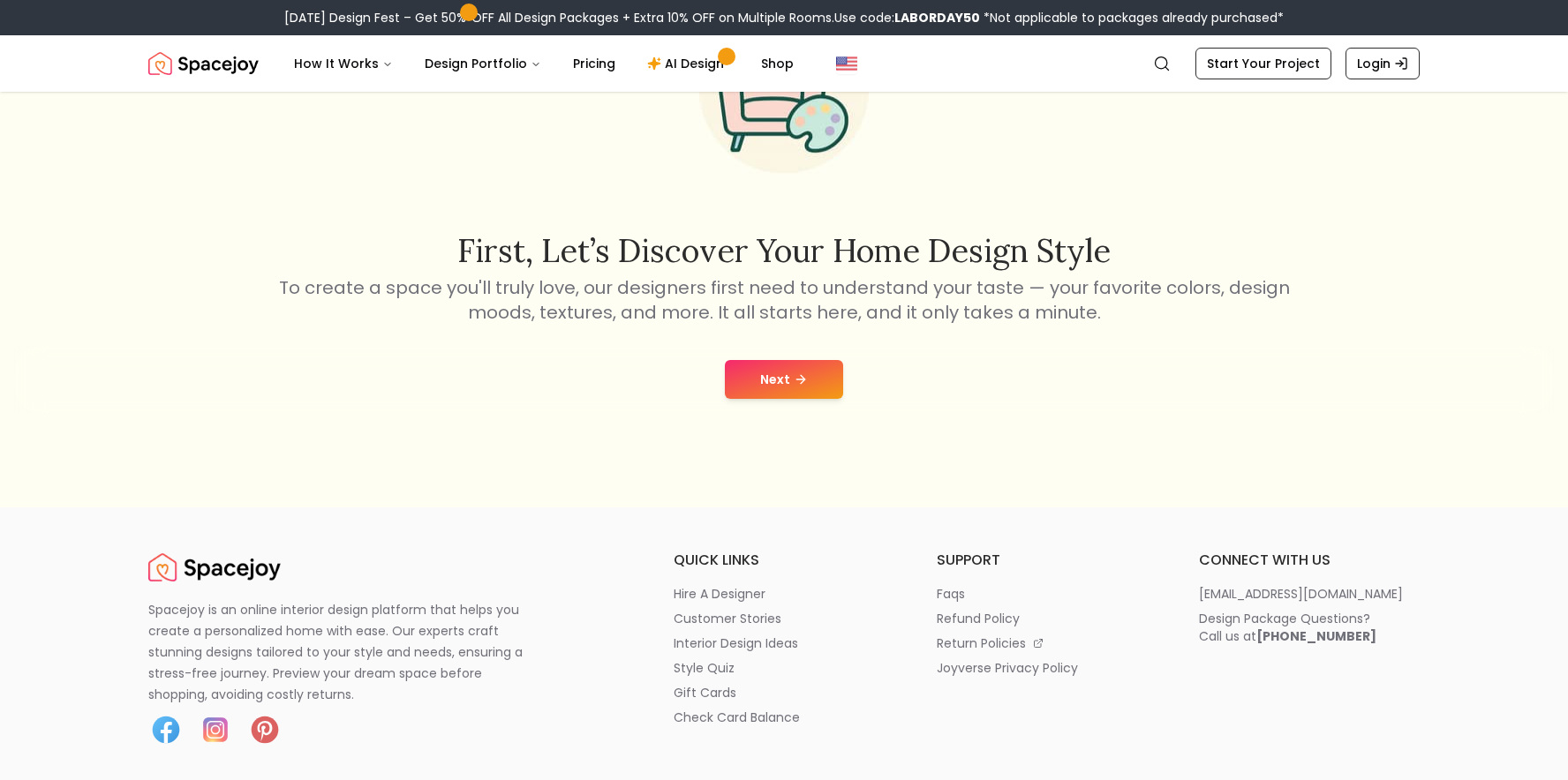
click at [779, 363] on button "Next" at bounding box center [784, 379] width 118 height 39
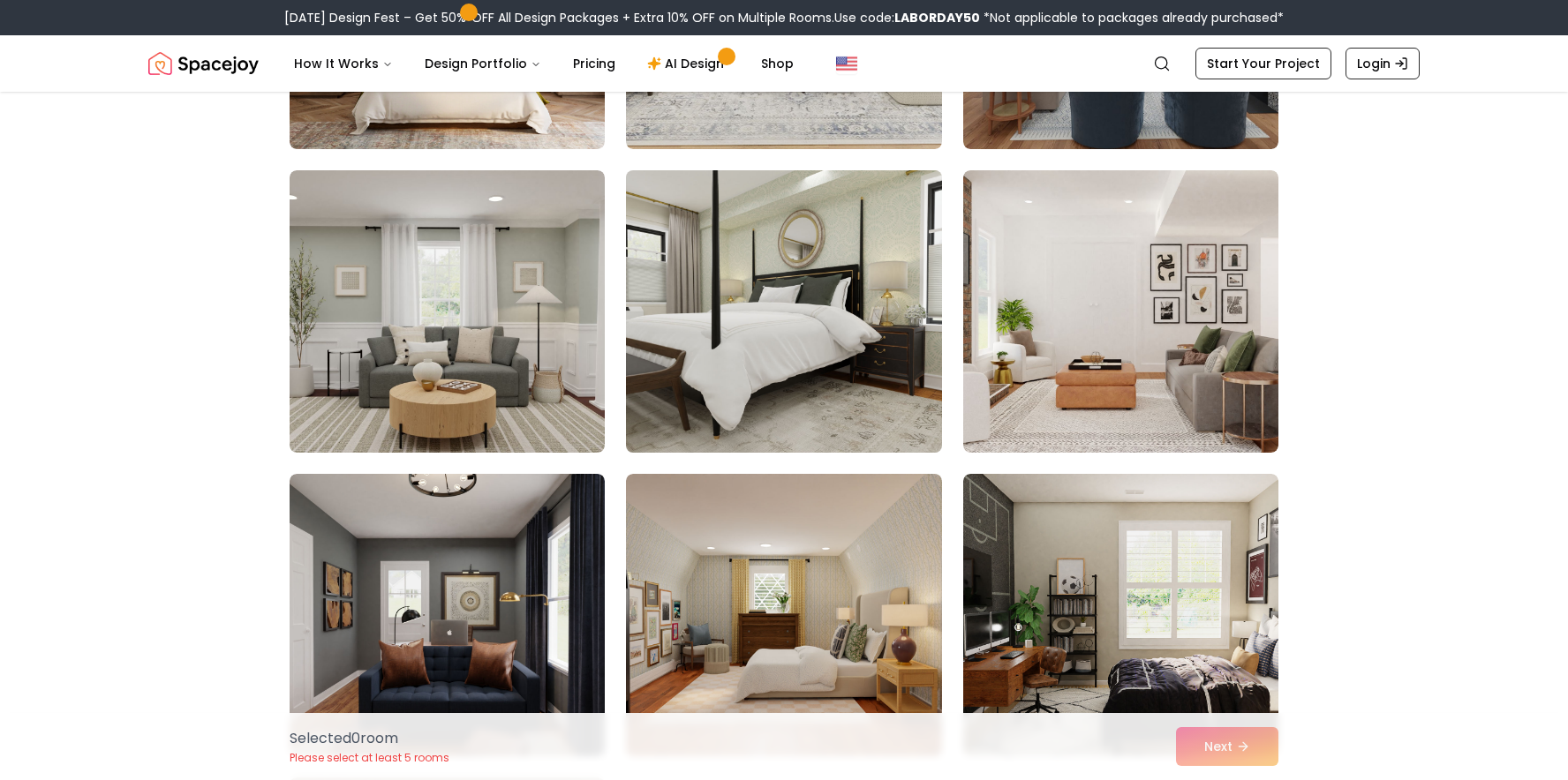
scroll to position [438, 0]
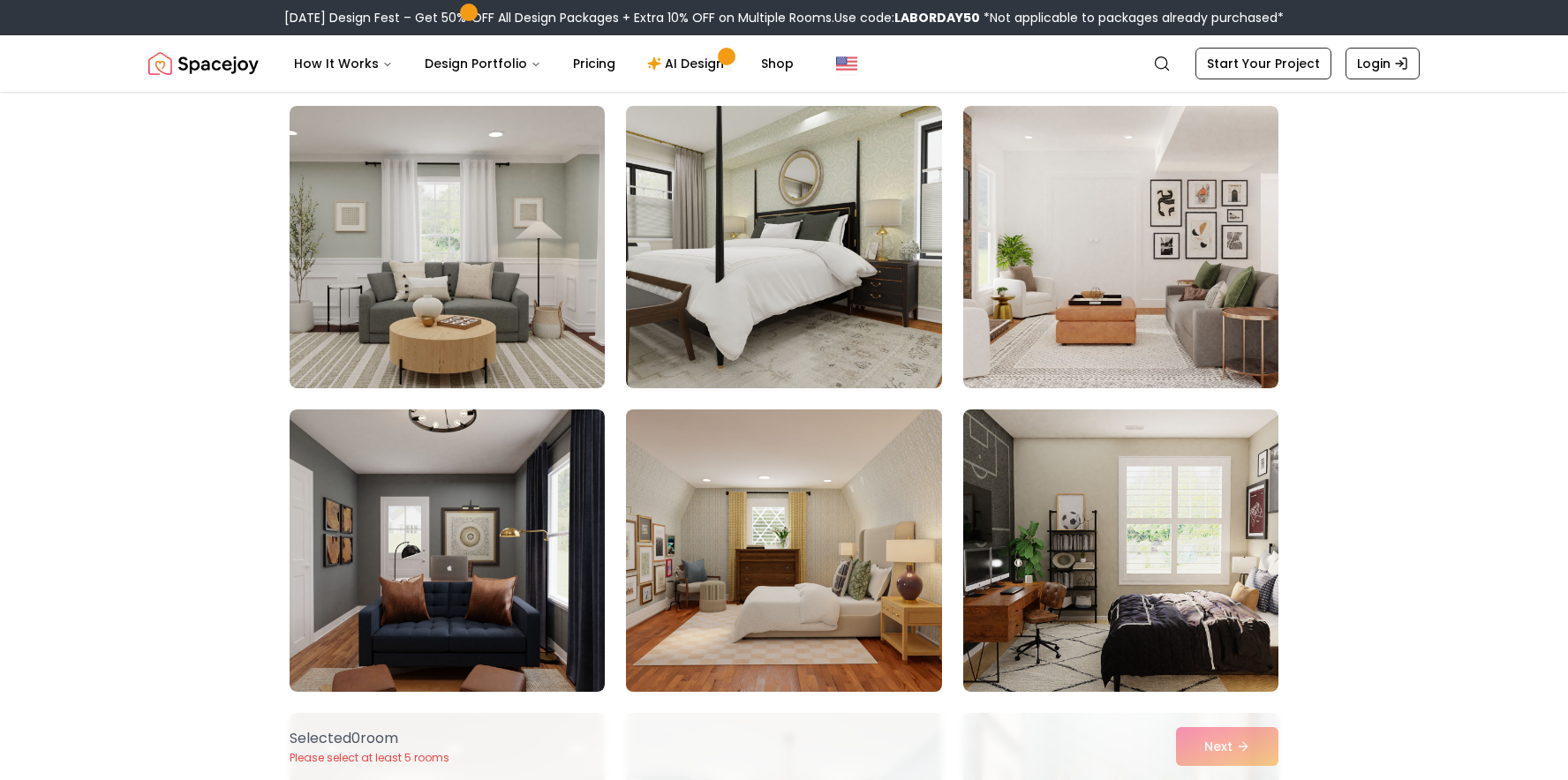
click at [757, 413] on img at bounding box center [783, 551] width 331 height 296
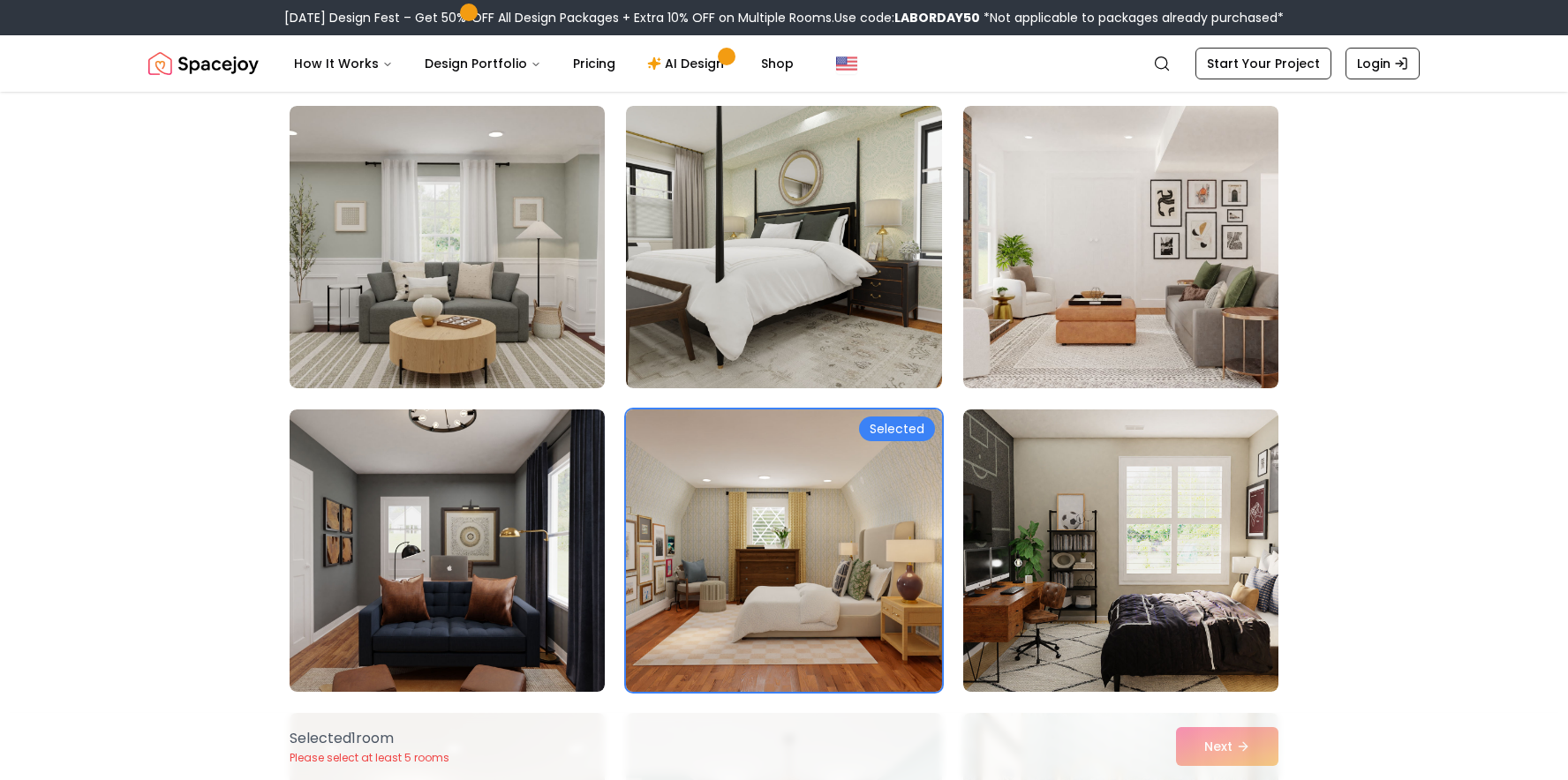
click at [757, 447] on img at bounding box center [783, 551] width 331 height 296
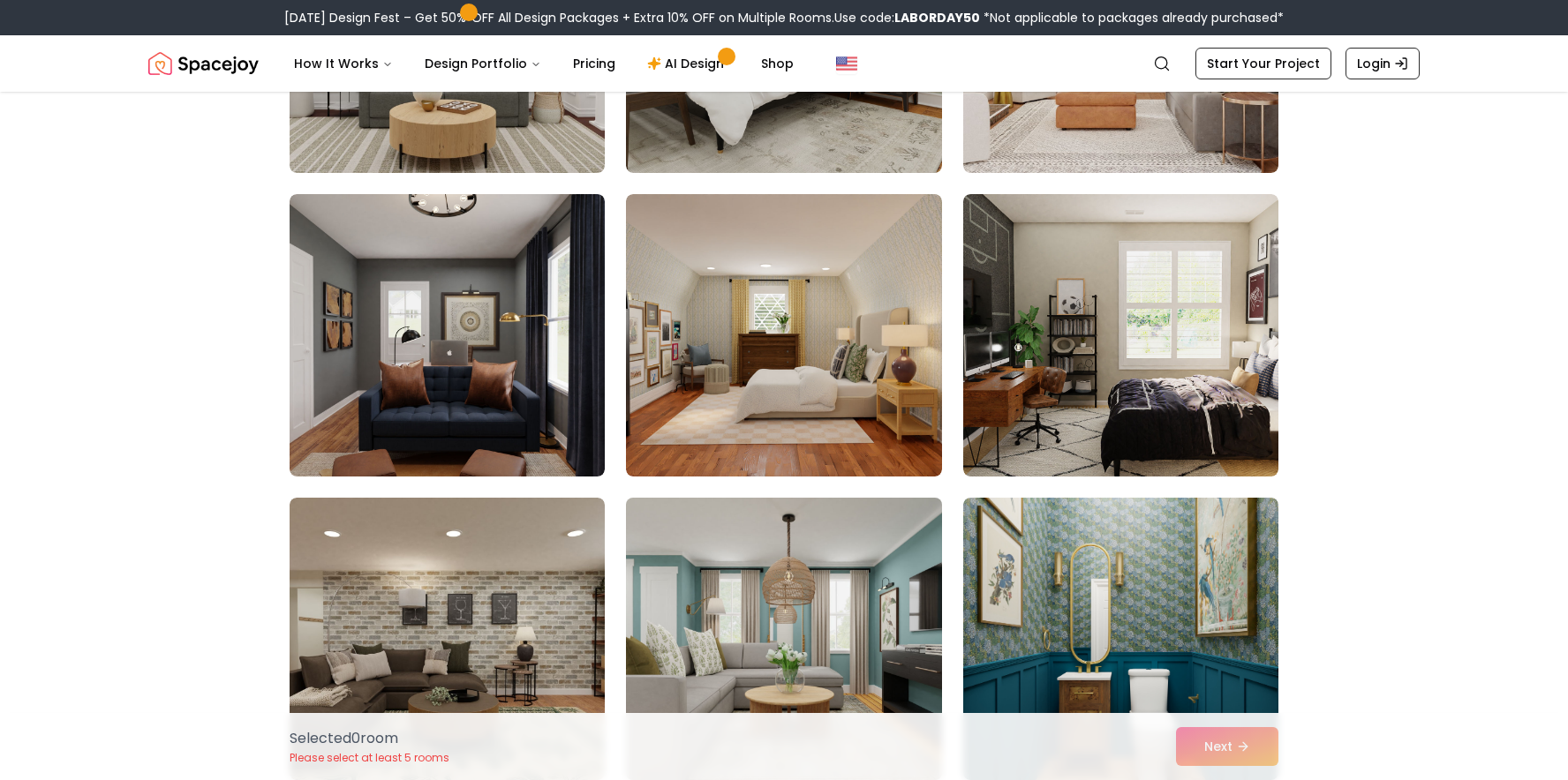
scroll to position [933, 0]
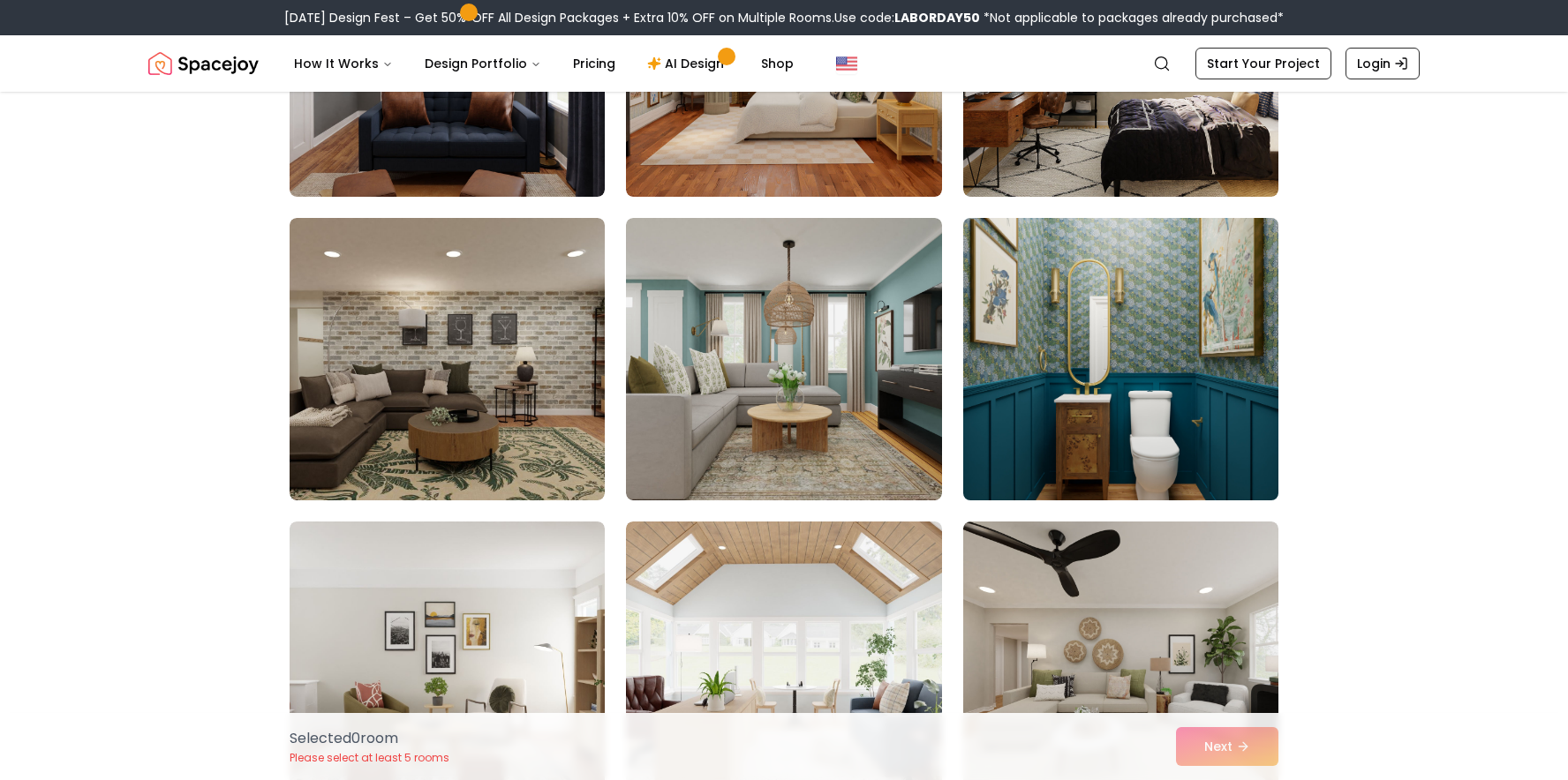
click at [1071, 357] on img at bounding box center [1121, 359] width 331 height 296
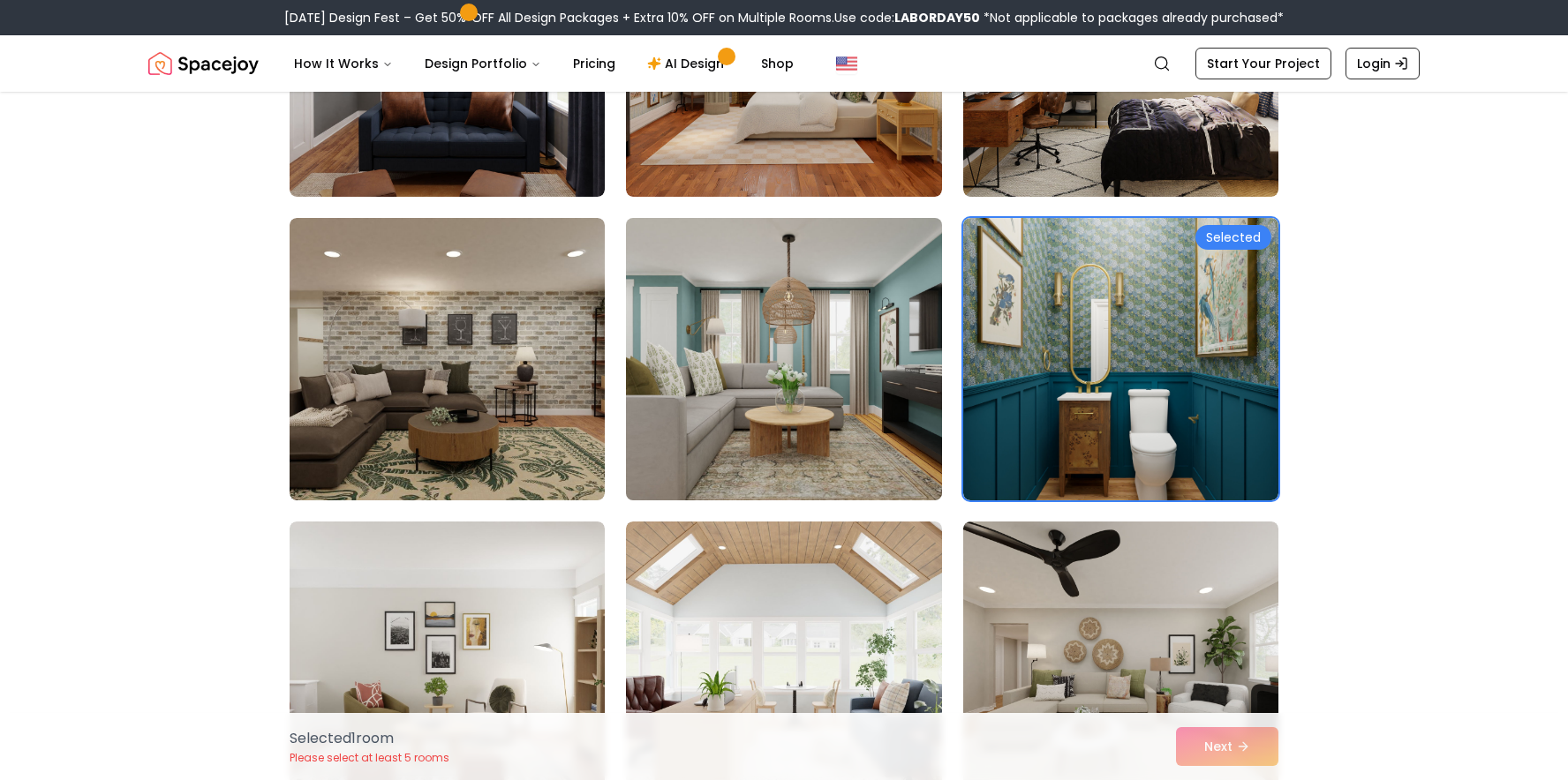
click at [898, 402] on img at bounding box center [783, 359] width 331 height 296
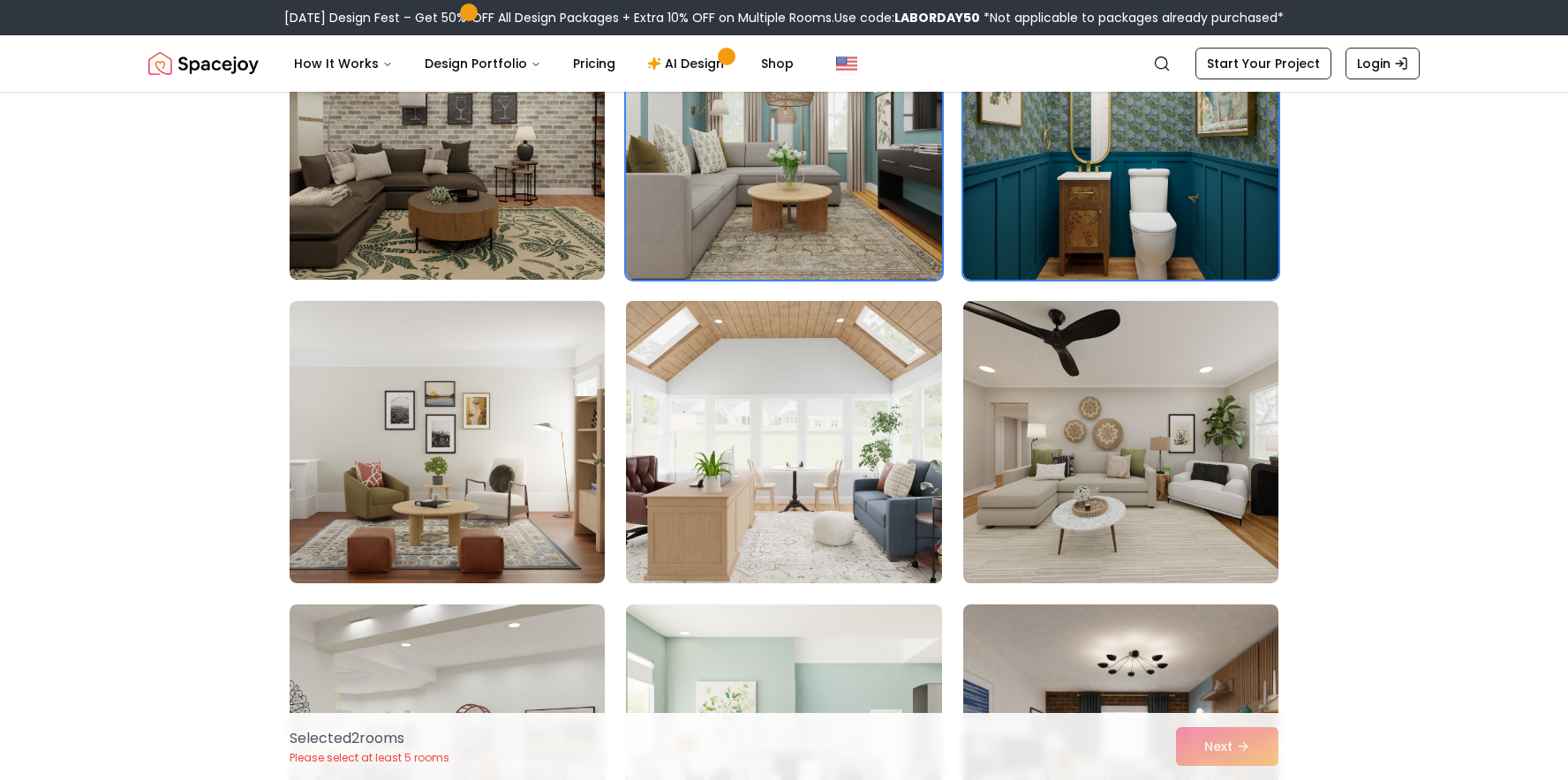
scroll to position [1156, 0]
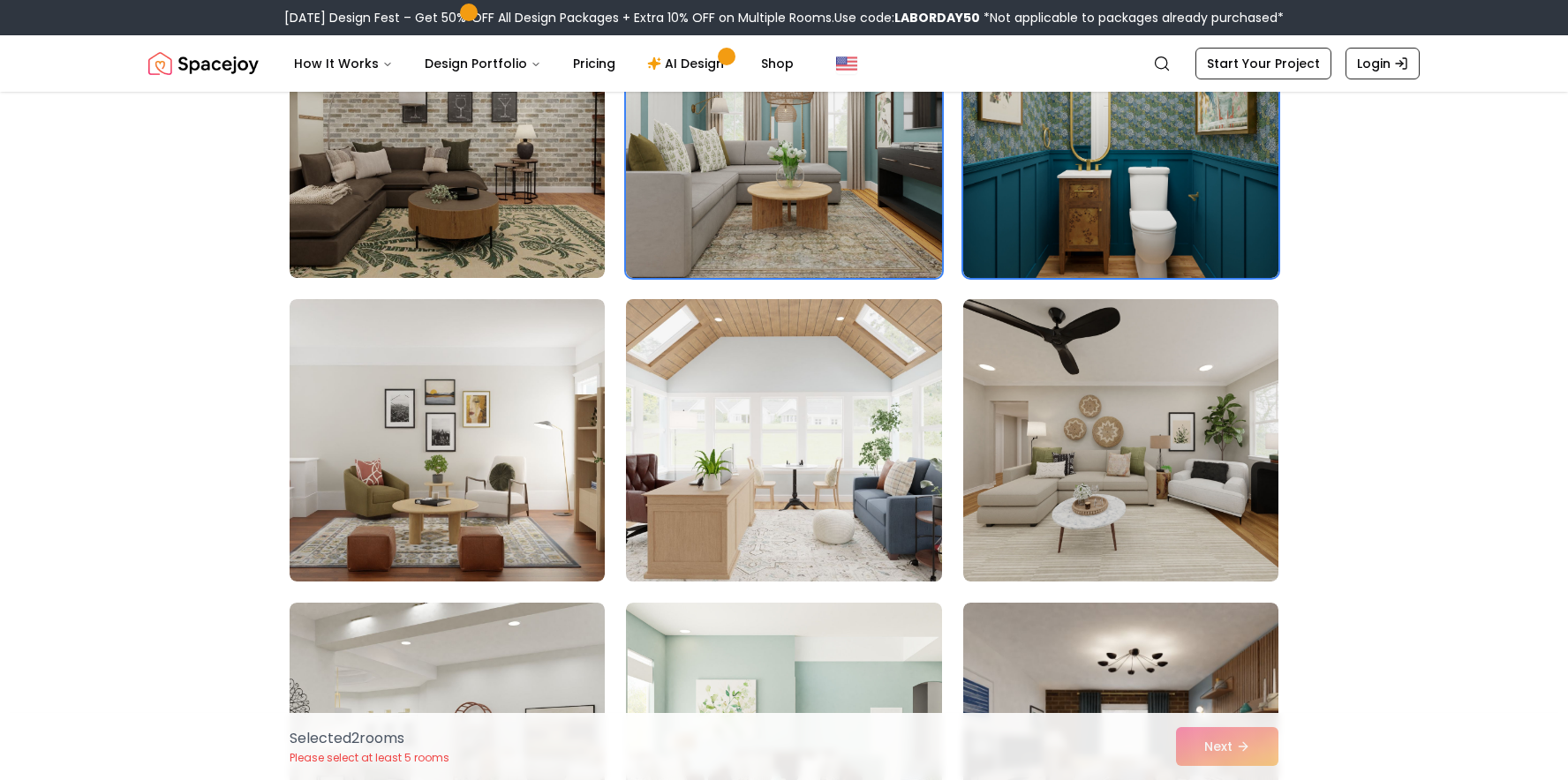
click at [868, 513] on img at bounding box center [783, 441] width 331 height 296
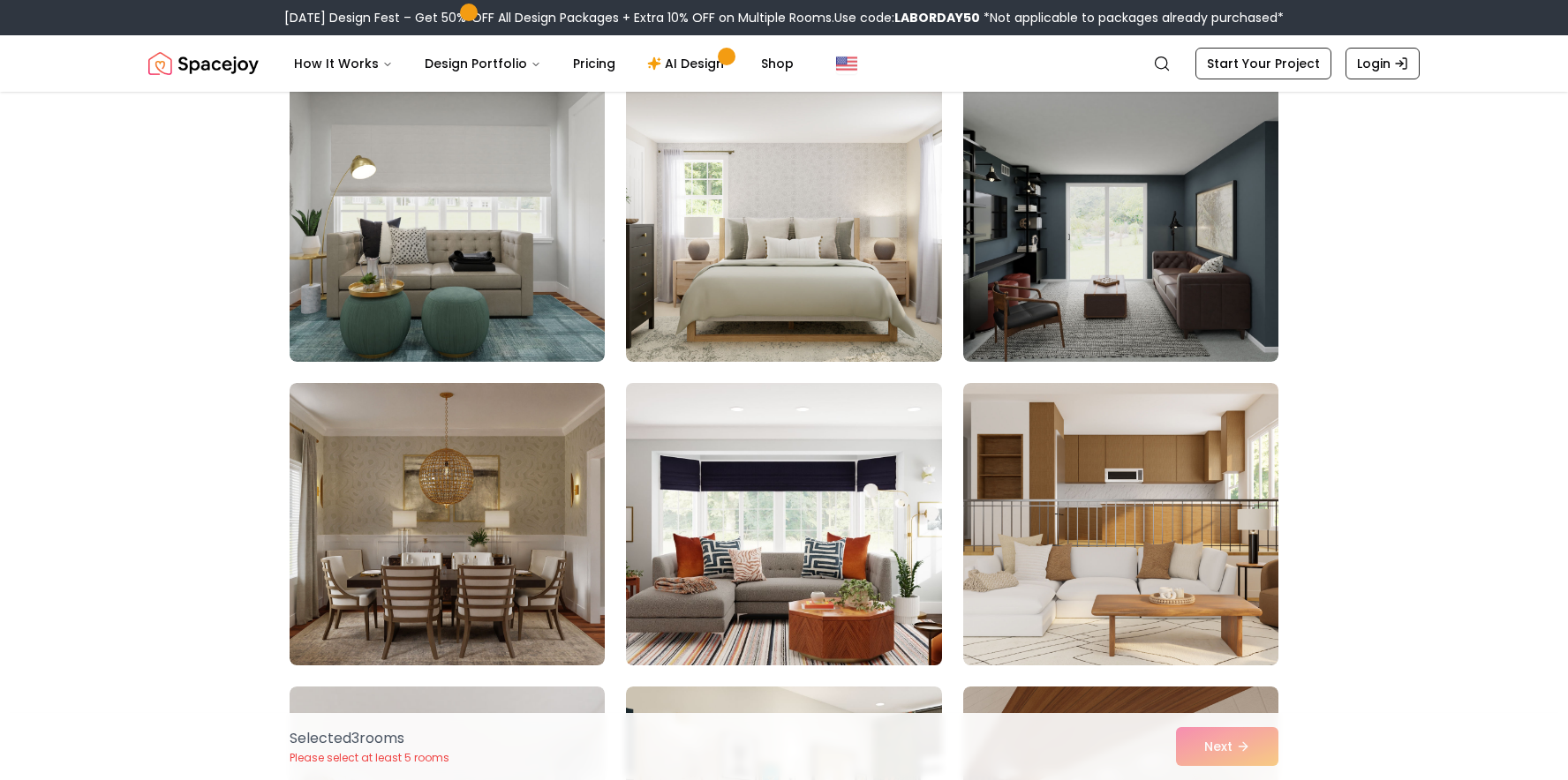
scroll to position [2480, 0]
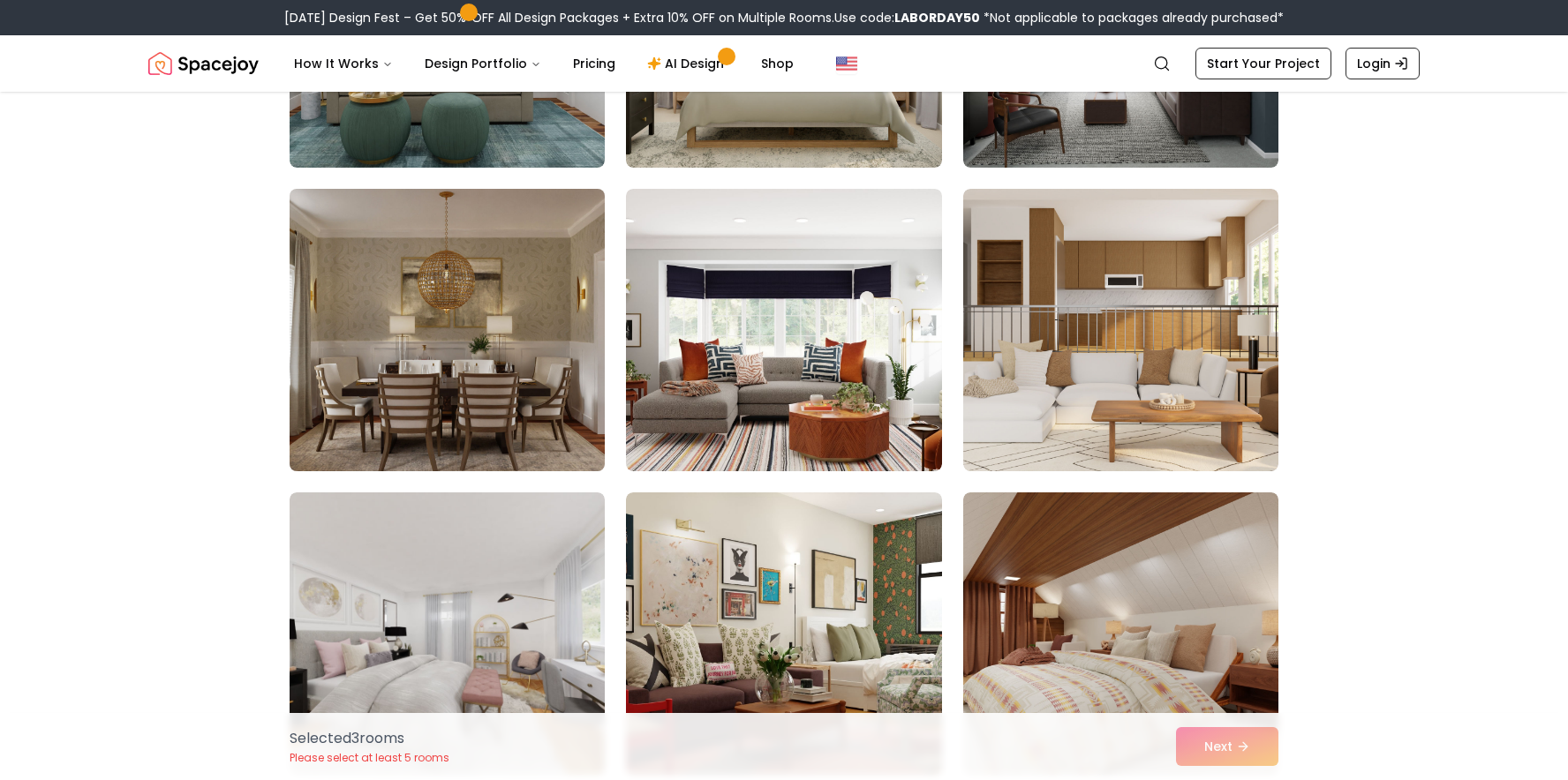
click at [583, 364] on img at bounding box center [447, 330] width 331 height 296
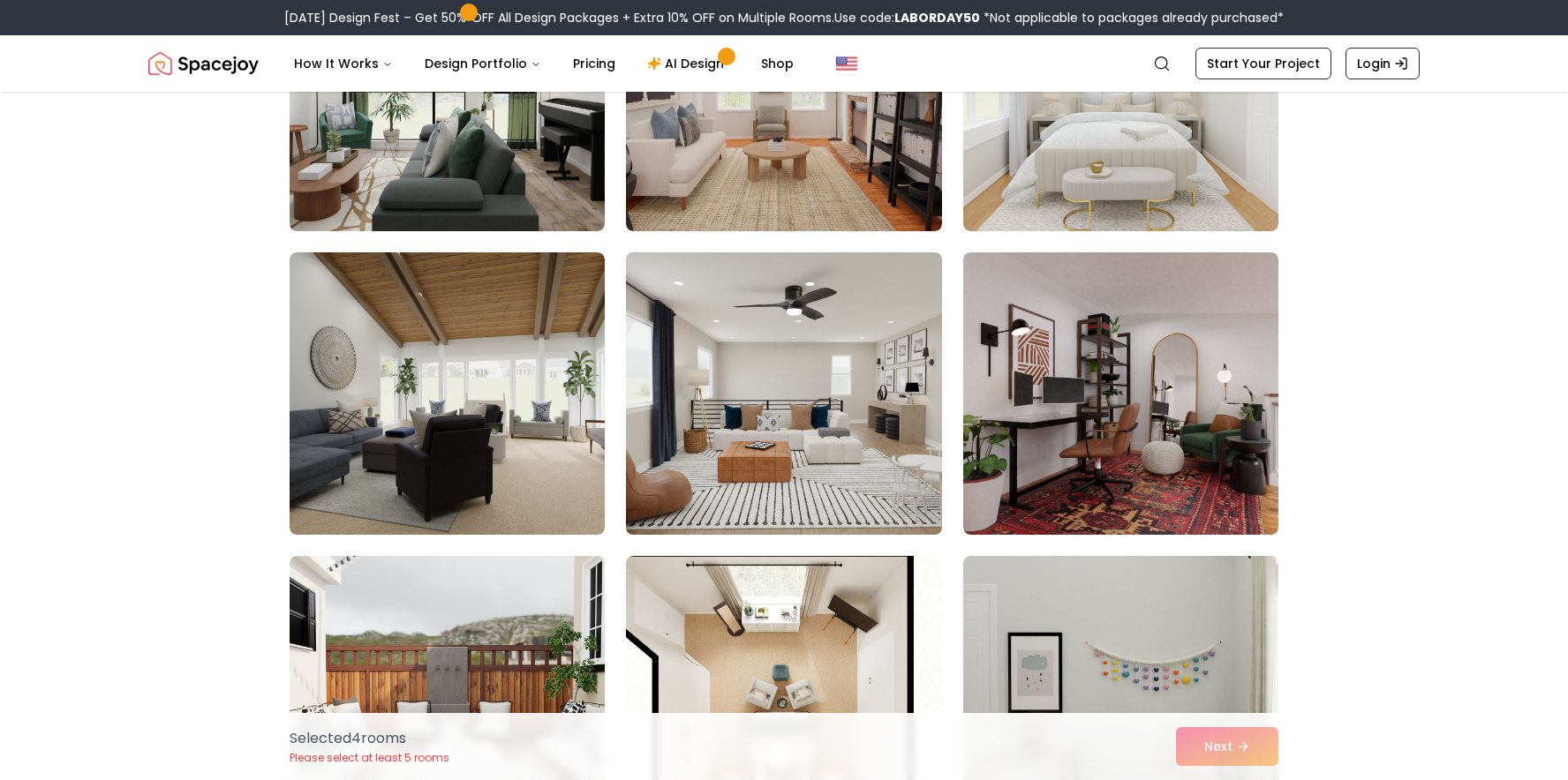
scroll to position [7887, 0]
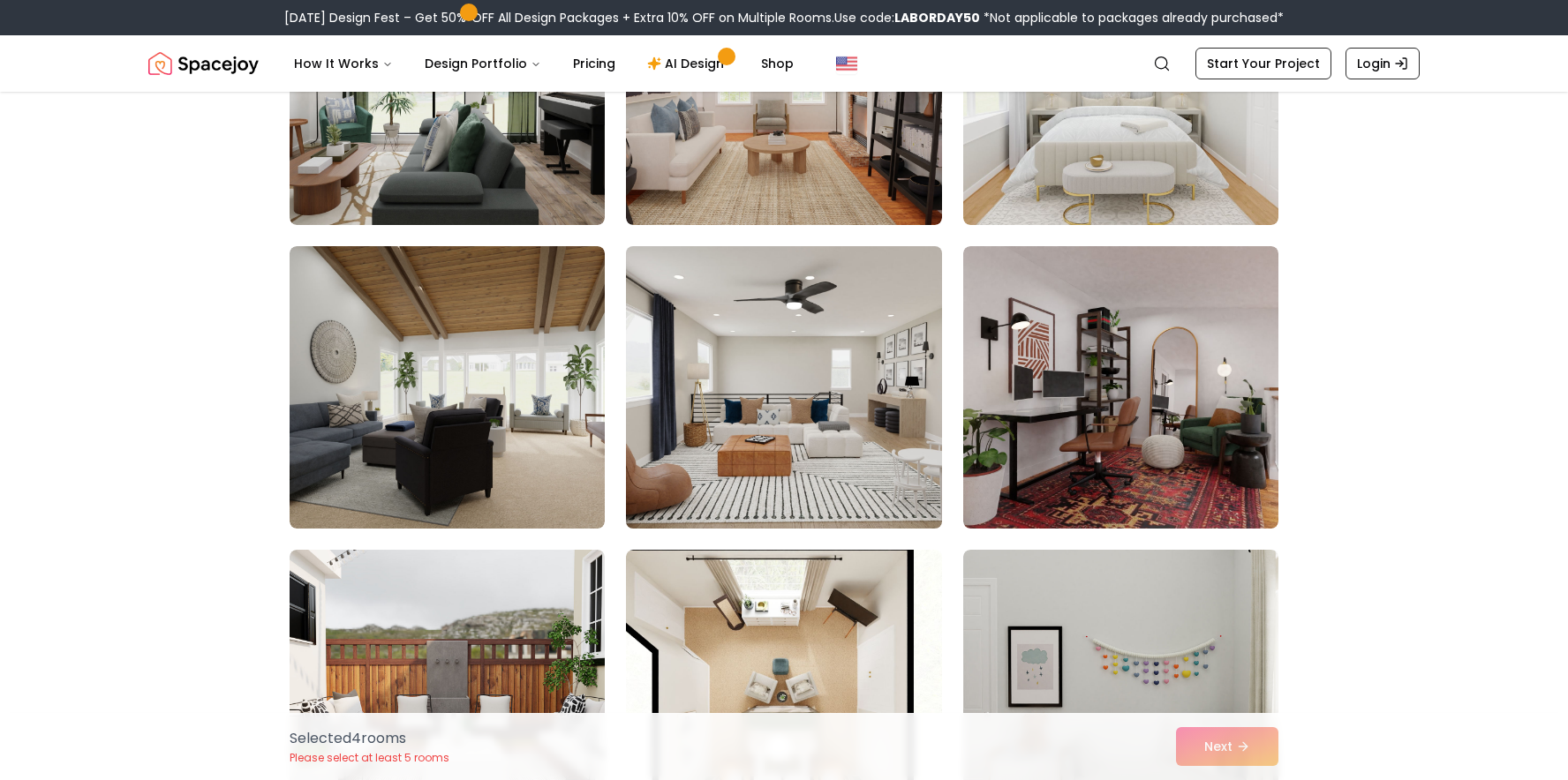
click at [825, 405] on img at bounding box center [783, 387] width 331 height 296
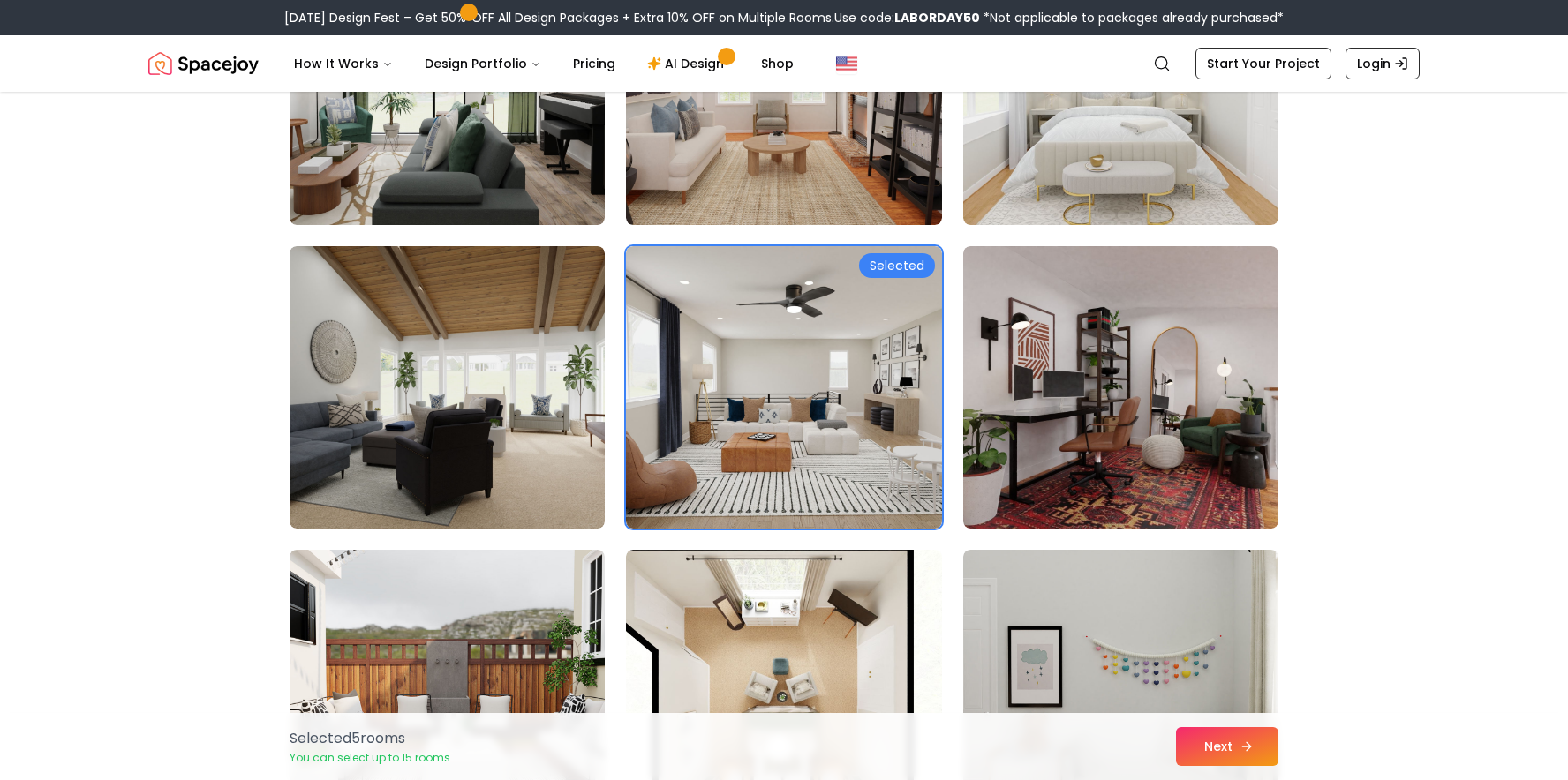
click at [1248, 745] on icon at bounding box center [1248, 746] width 5 height 8
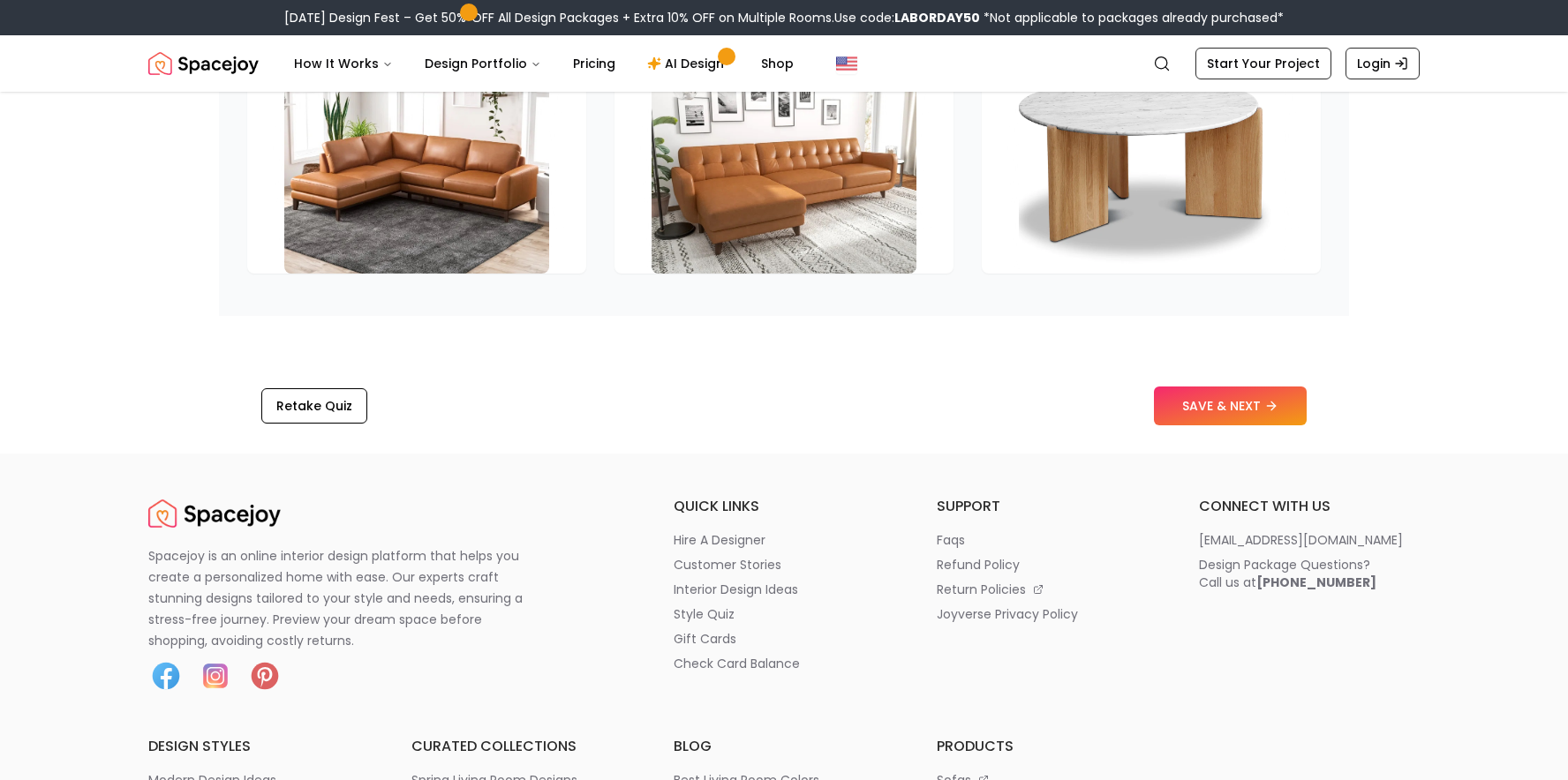
scroll to position [2917, 0]
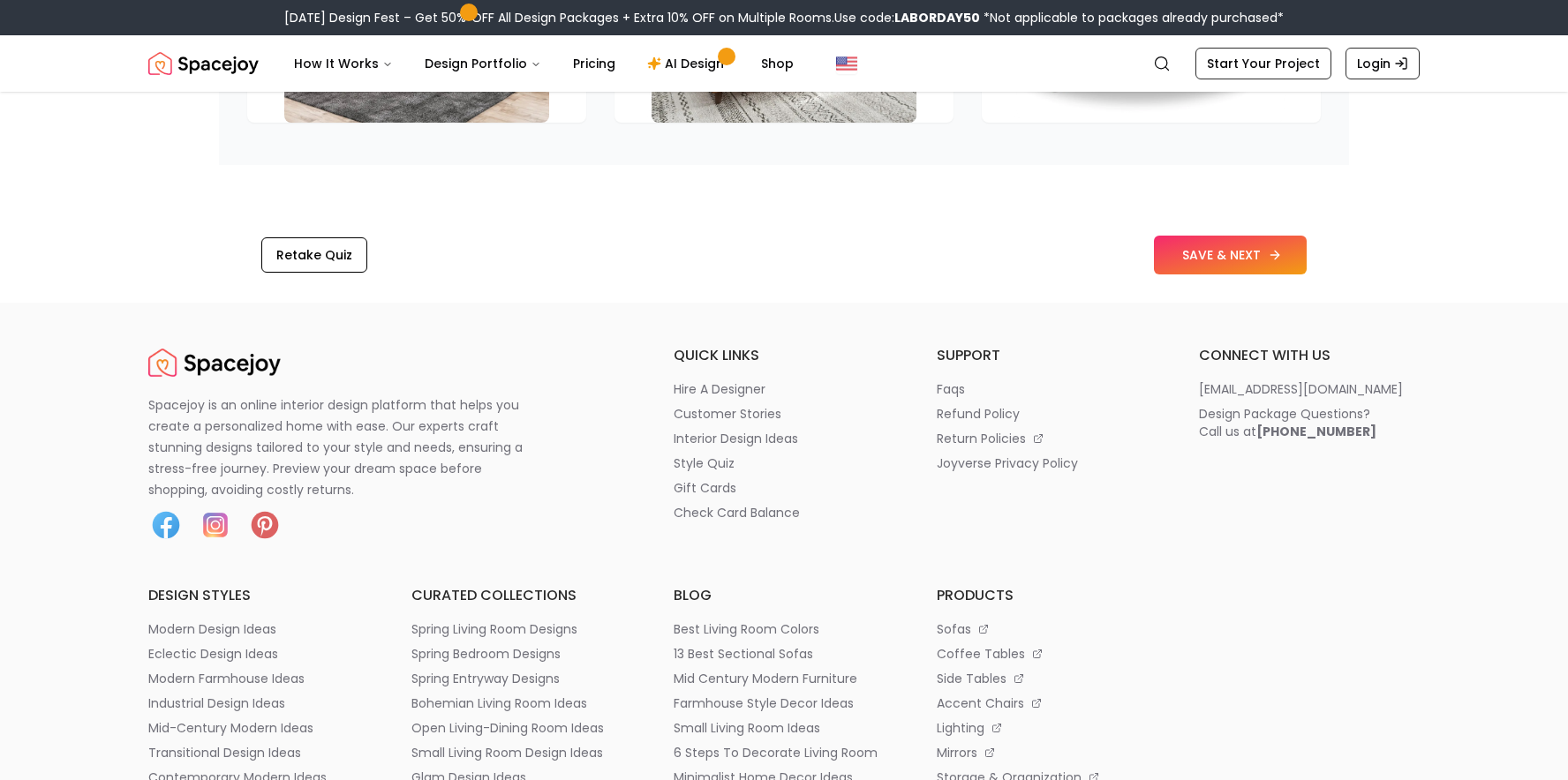
click at [1224, 250] on button "SAVE & NEXT" at bounding box center [1230, 255] width 153 height 39
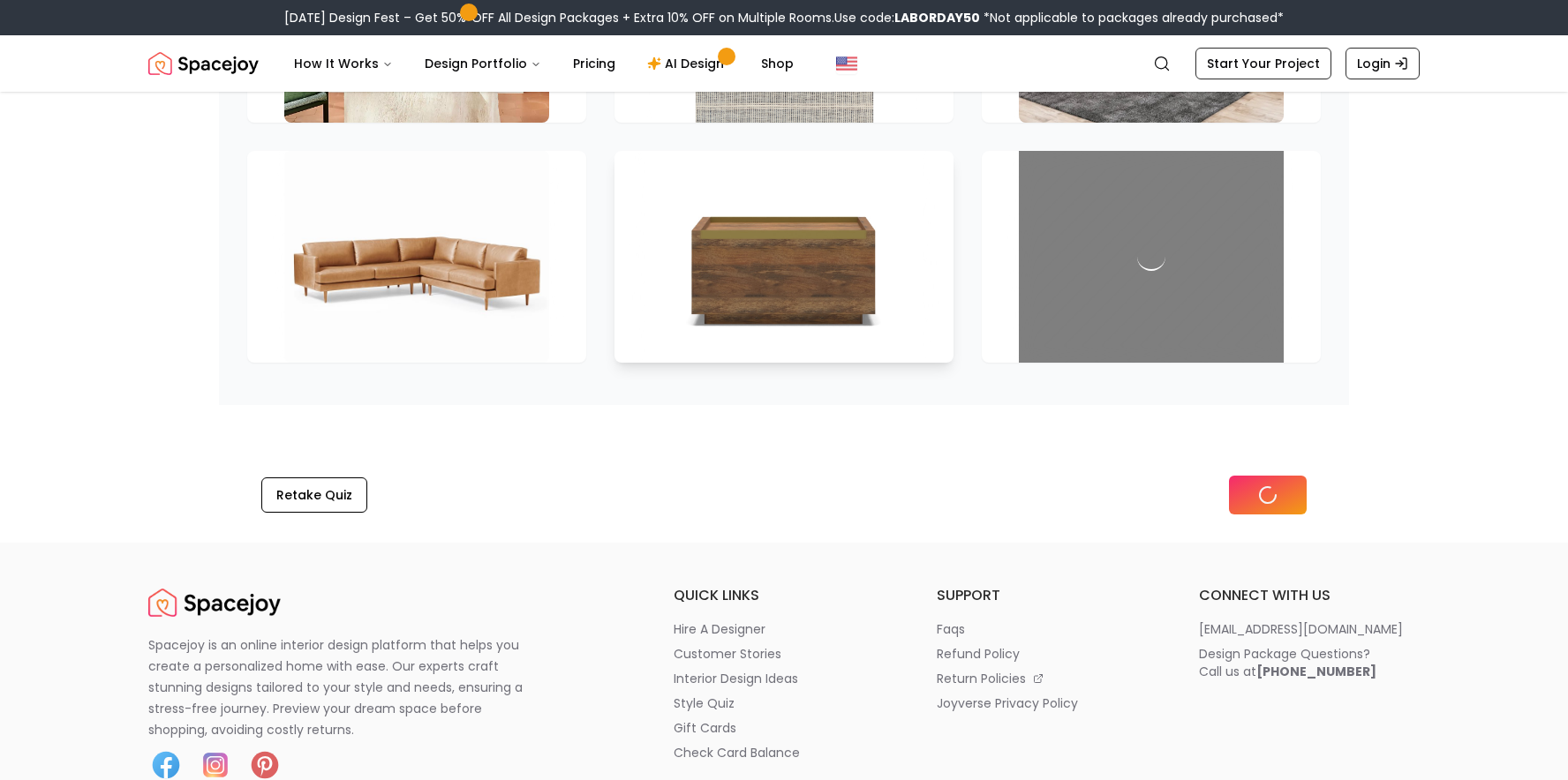
scroll to position [2437, 0]
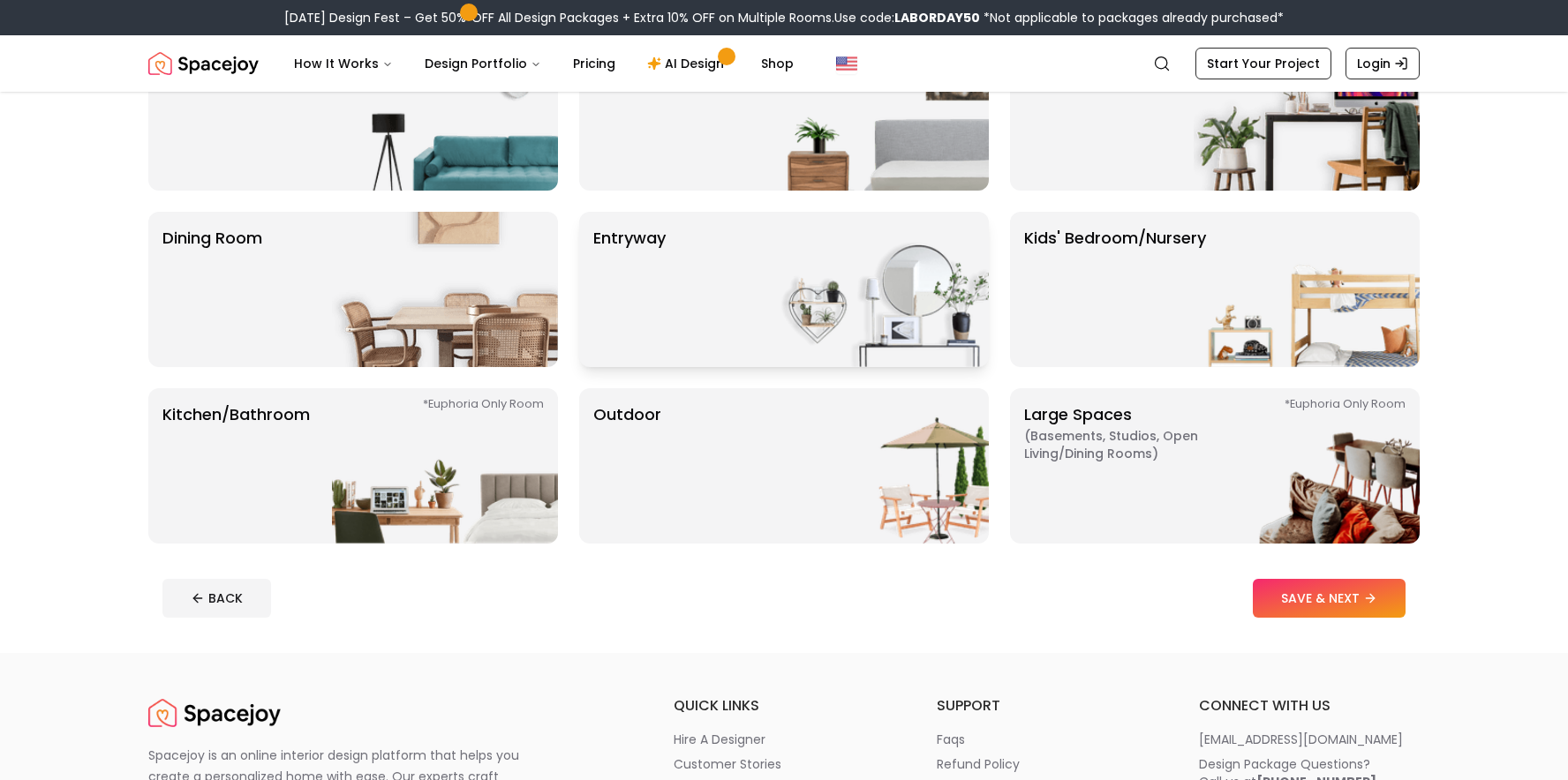
scroll to position [80, 0]
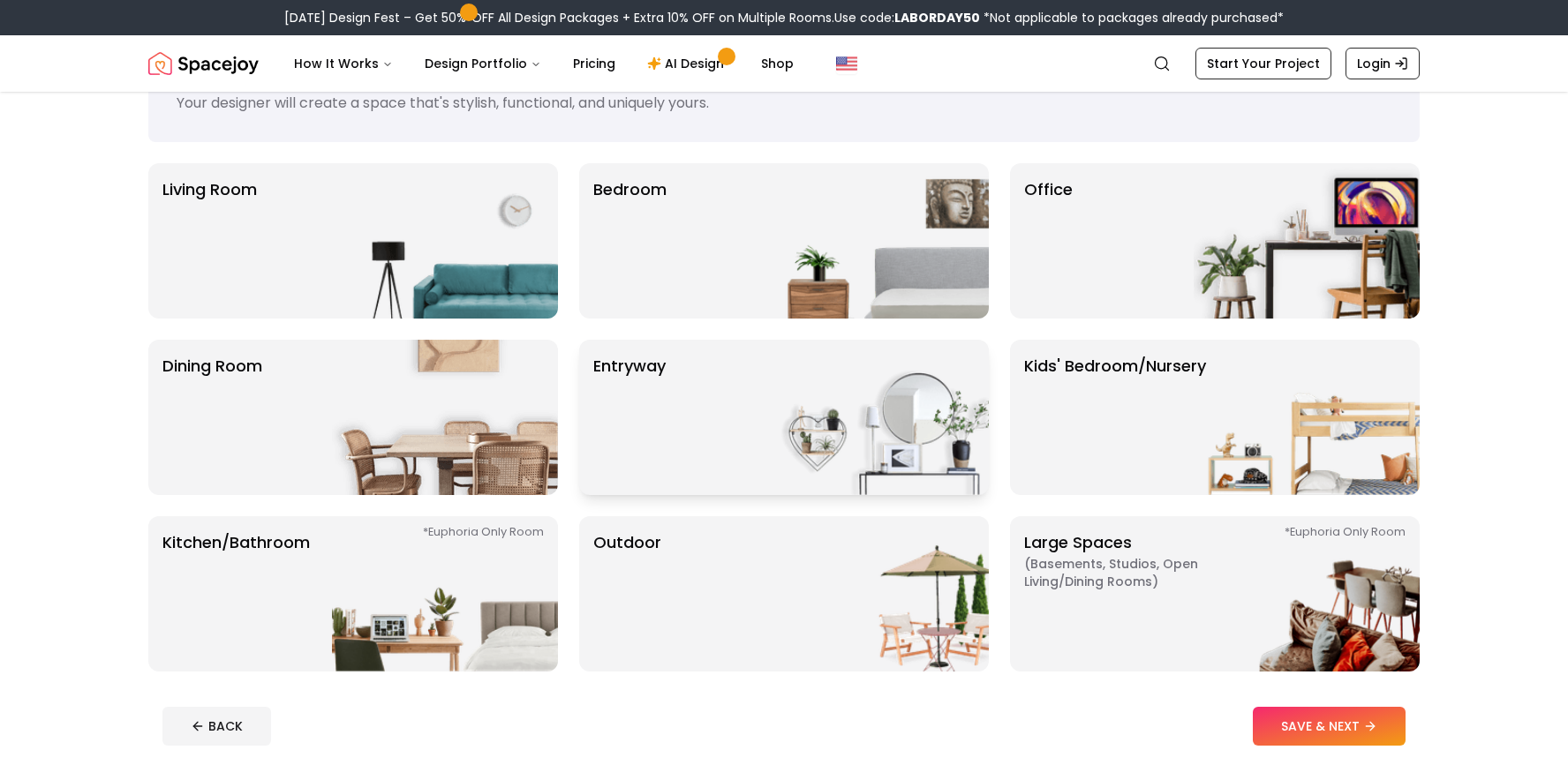
click at [663, 432] on p "entryway" at bounding box center [630, 417] width 72 height 127
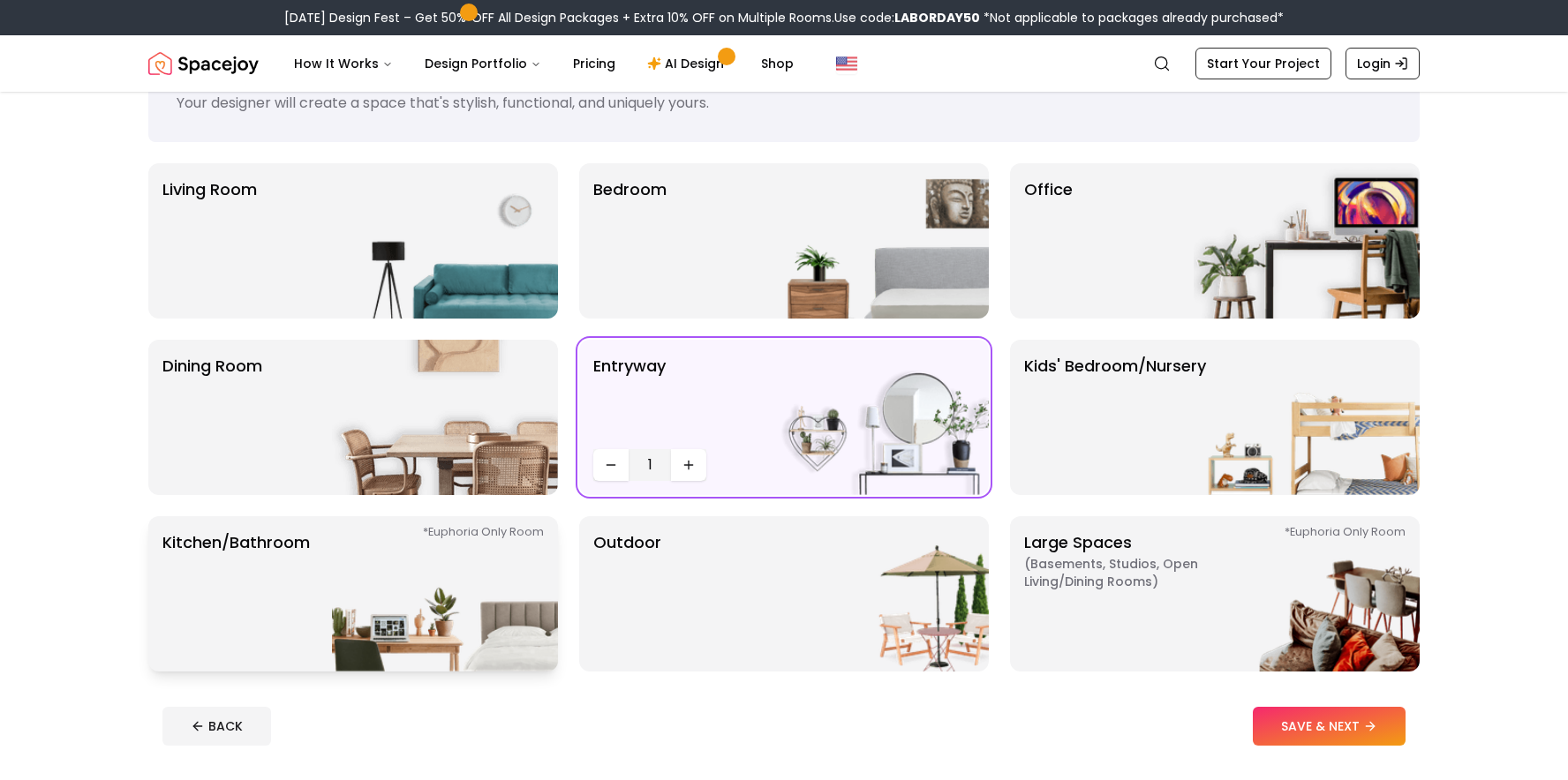
click at [491, 585] on img at bounding box center [445, 594] width 226 height 155
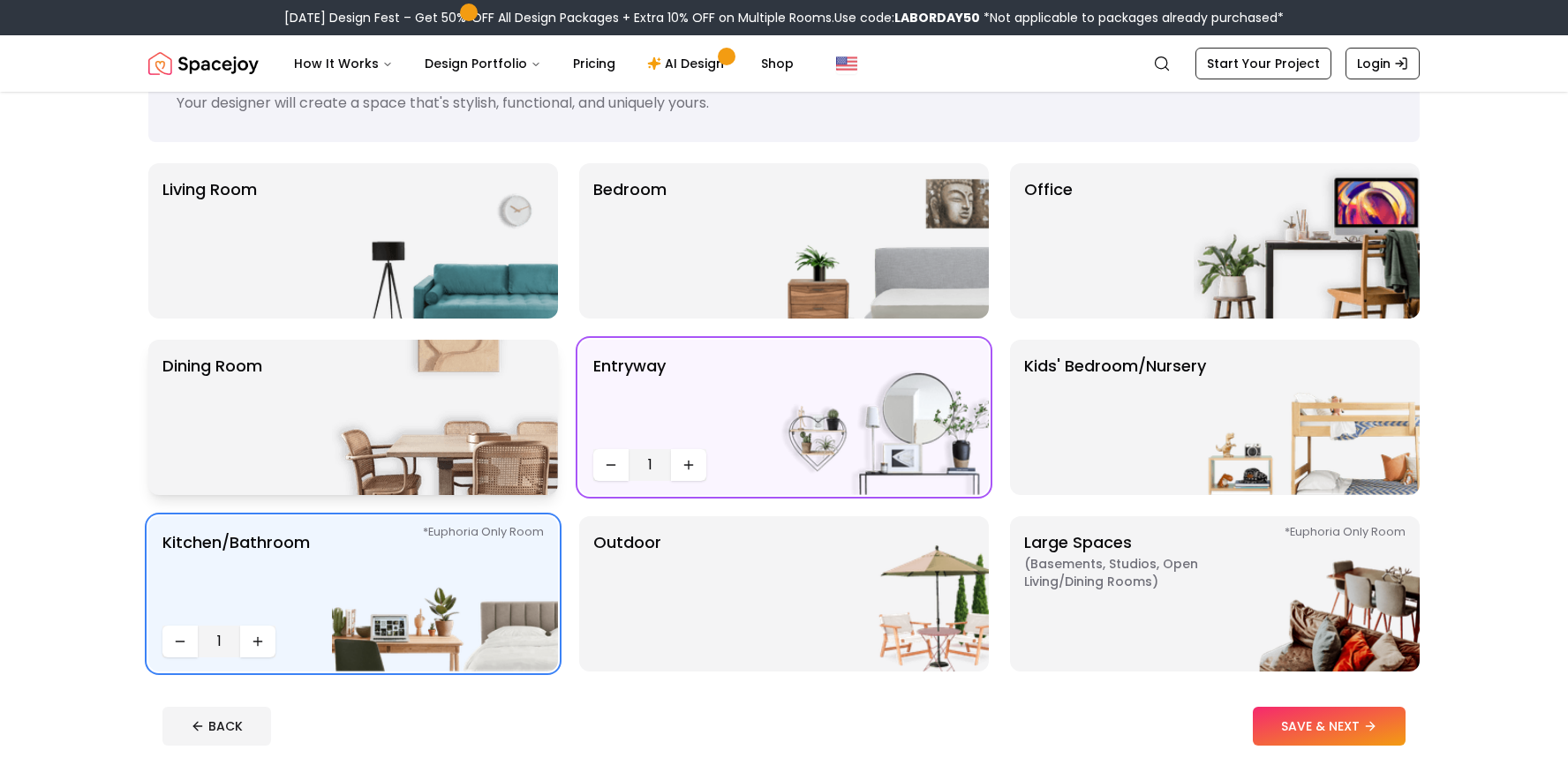
click at [390, 426] on img at bounding box center [445, 417] width 226 height 155
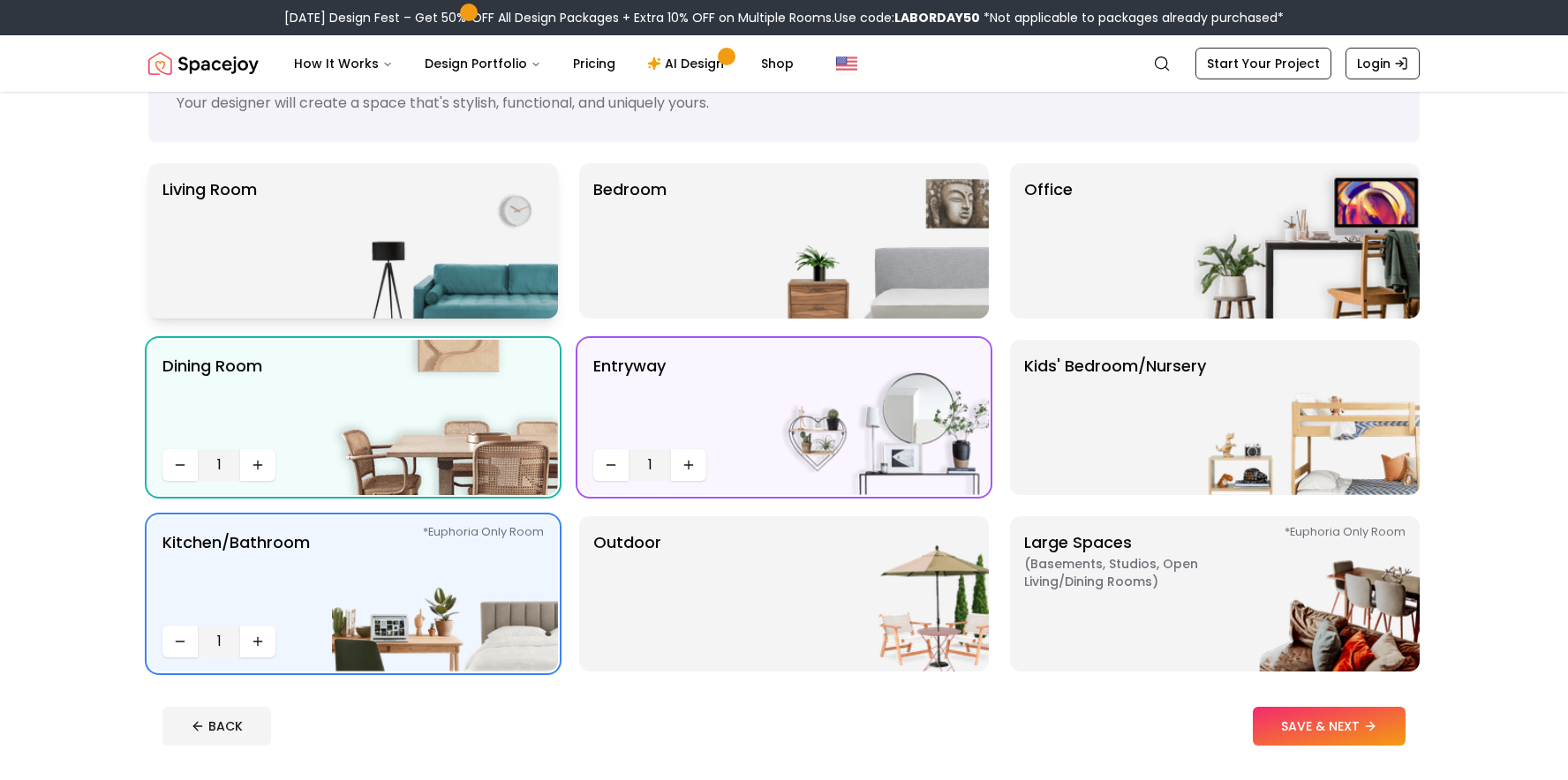
click at [380, 272] on img at bounding box center [445, 241] width 226 height 155
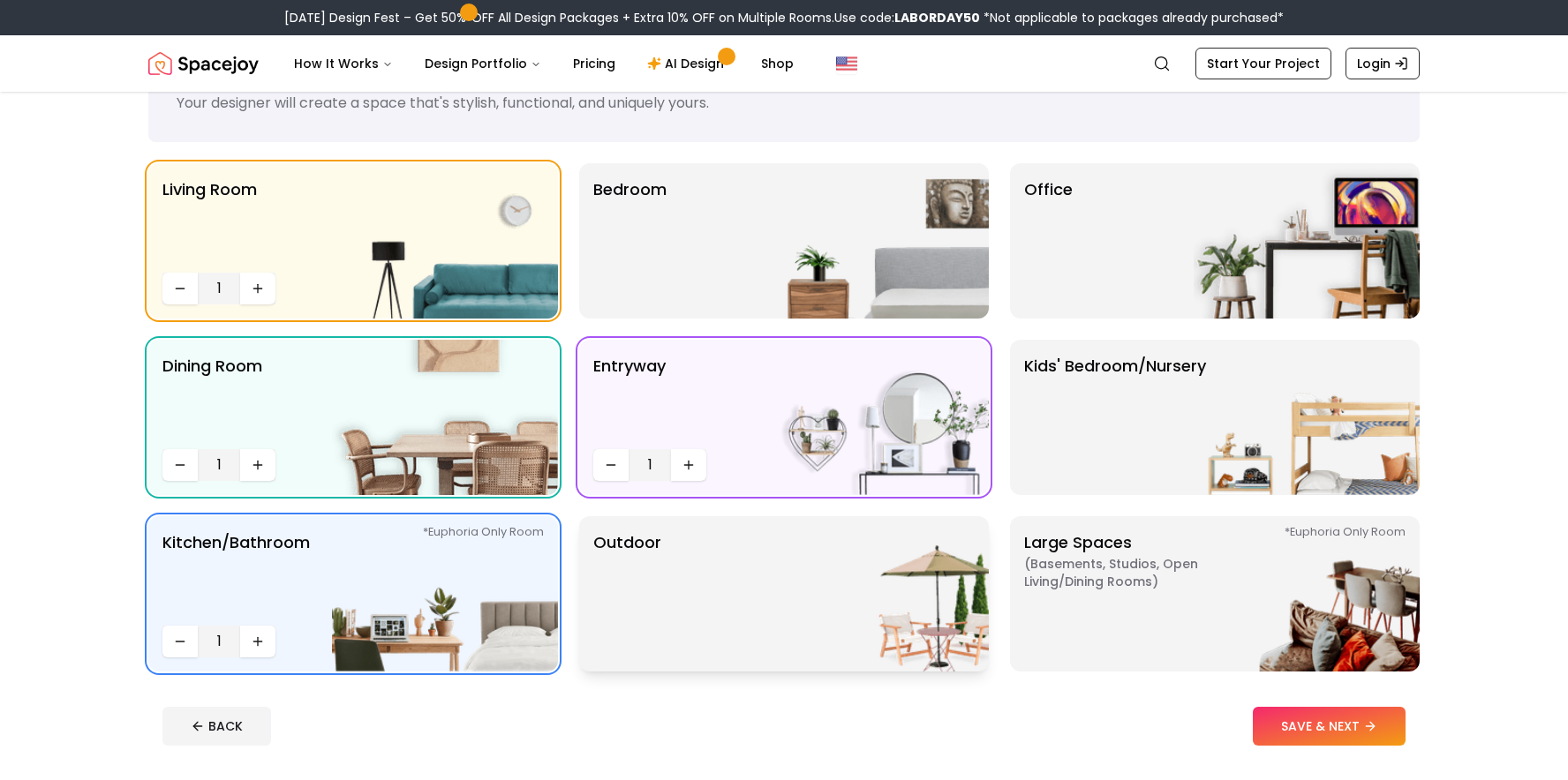
click at [714, 556] on div "Outdoor" at bounding box center [784, 594] width 410 height 155
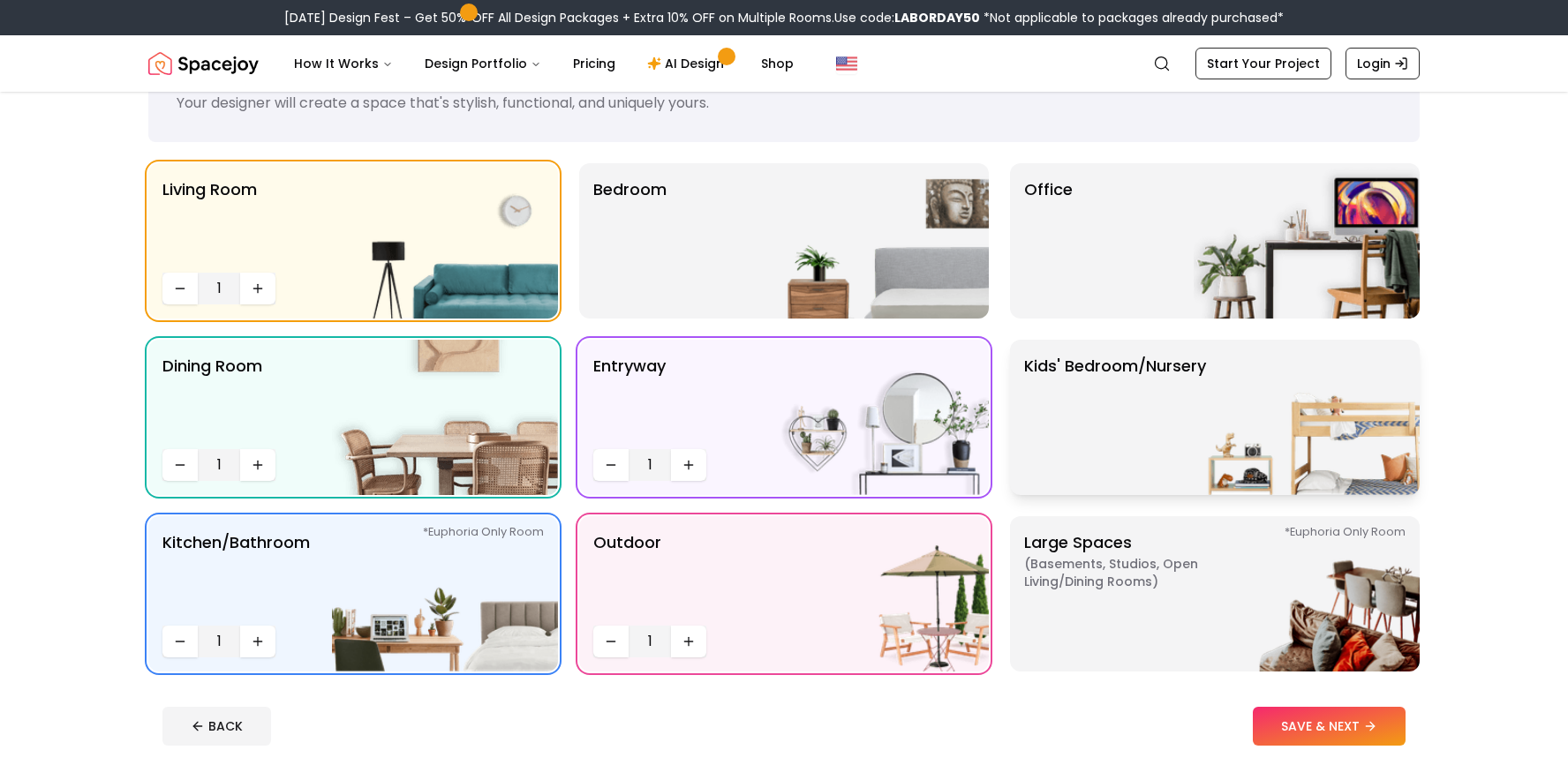
click at [1088, 397] on p "Kids' Bedroom/Nursery" at bounding box center [1115, 417] width 182 height 127
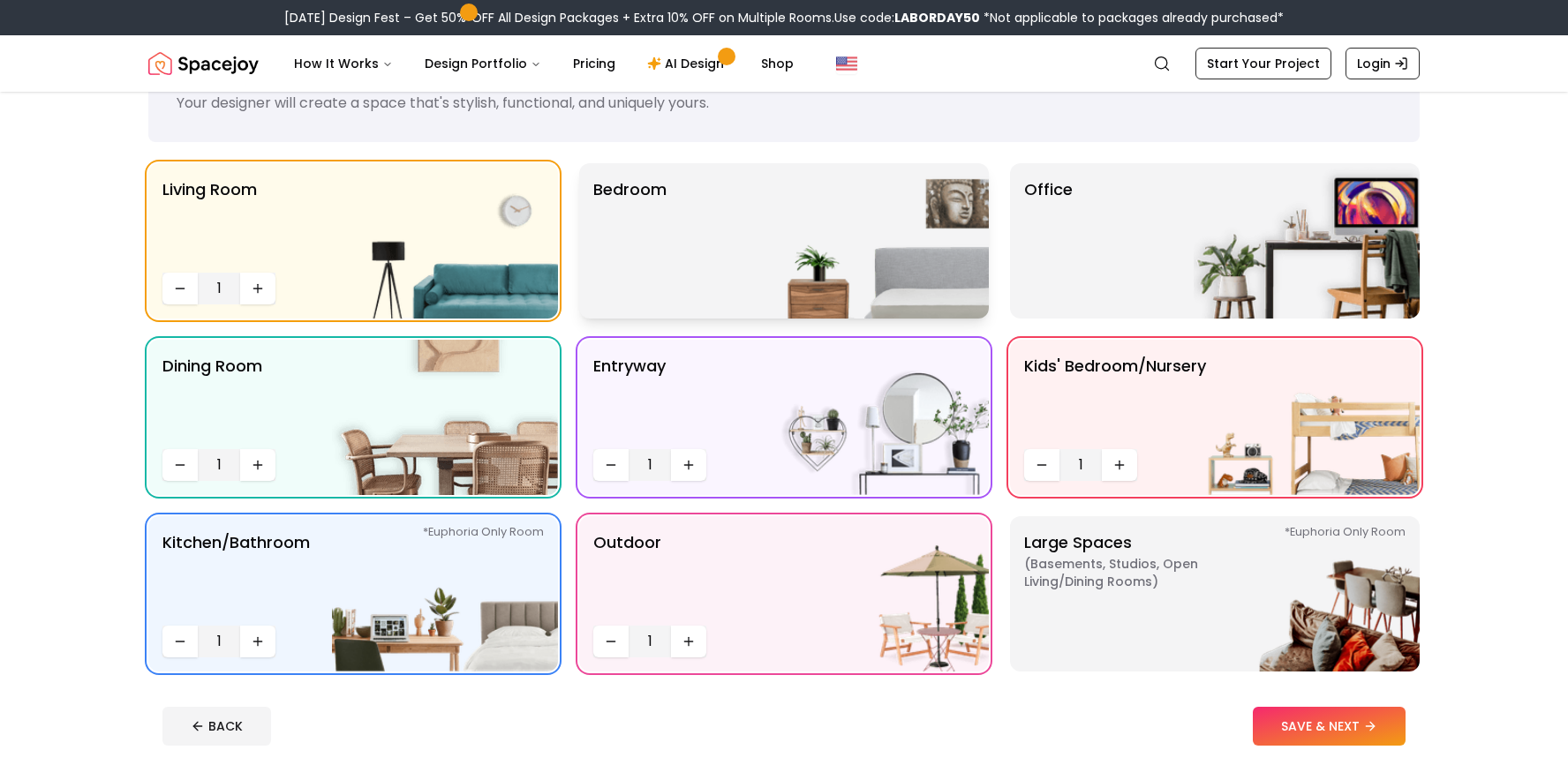
click at [895, 274] on img at bounding box center [876, 241] width 226 height 155
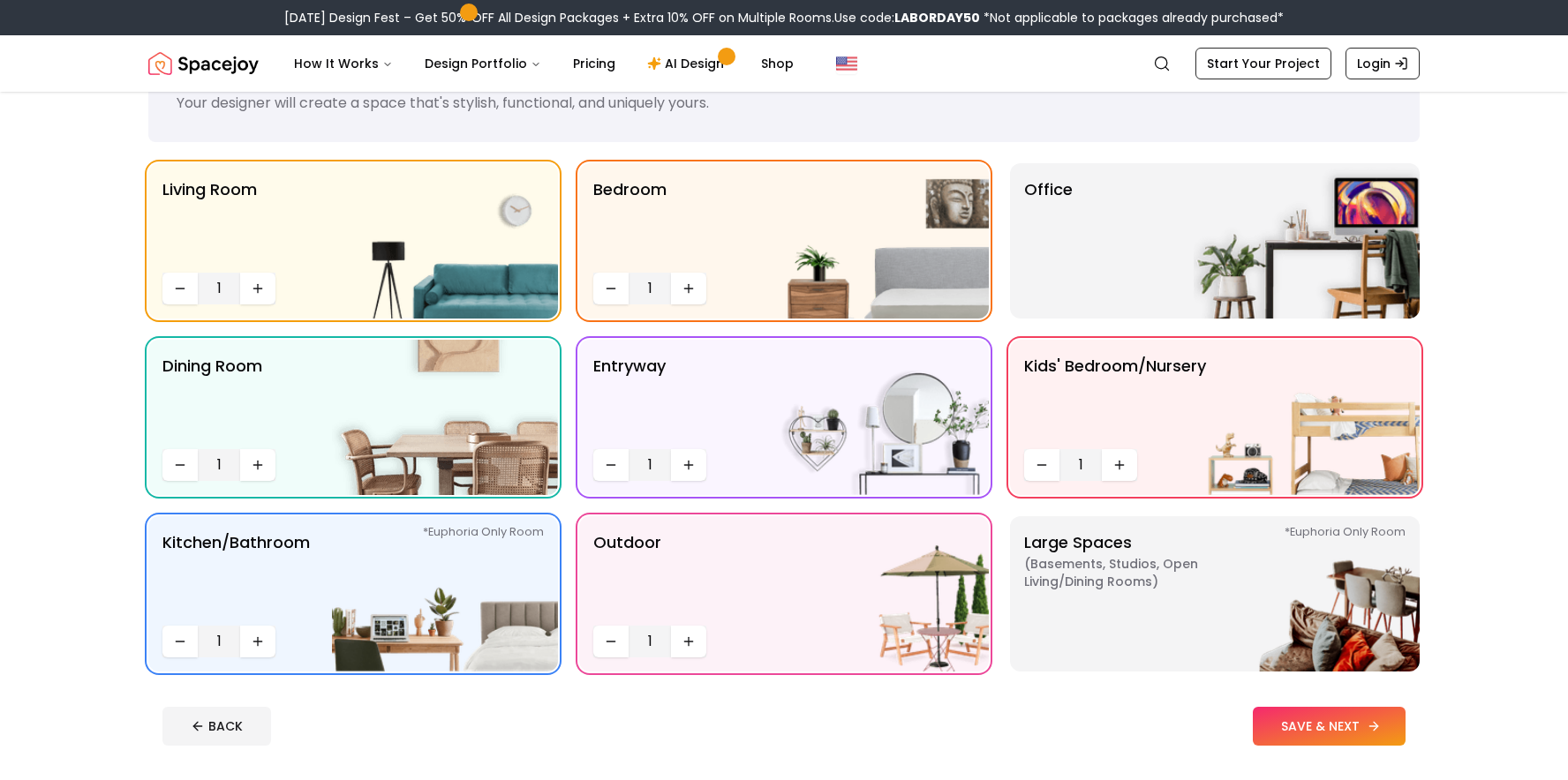
click at [1371, 723] on icon at bounding box center [1374, 727] width 14 height 14
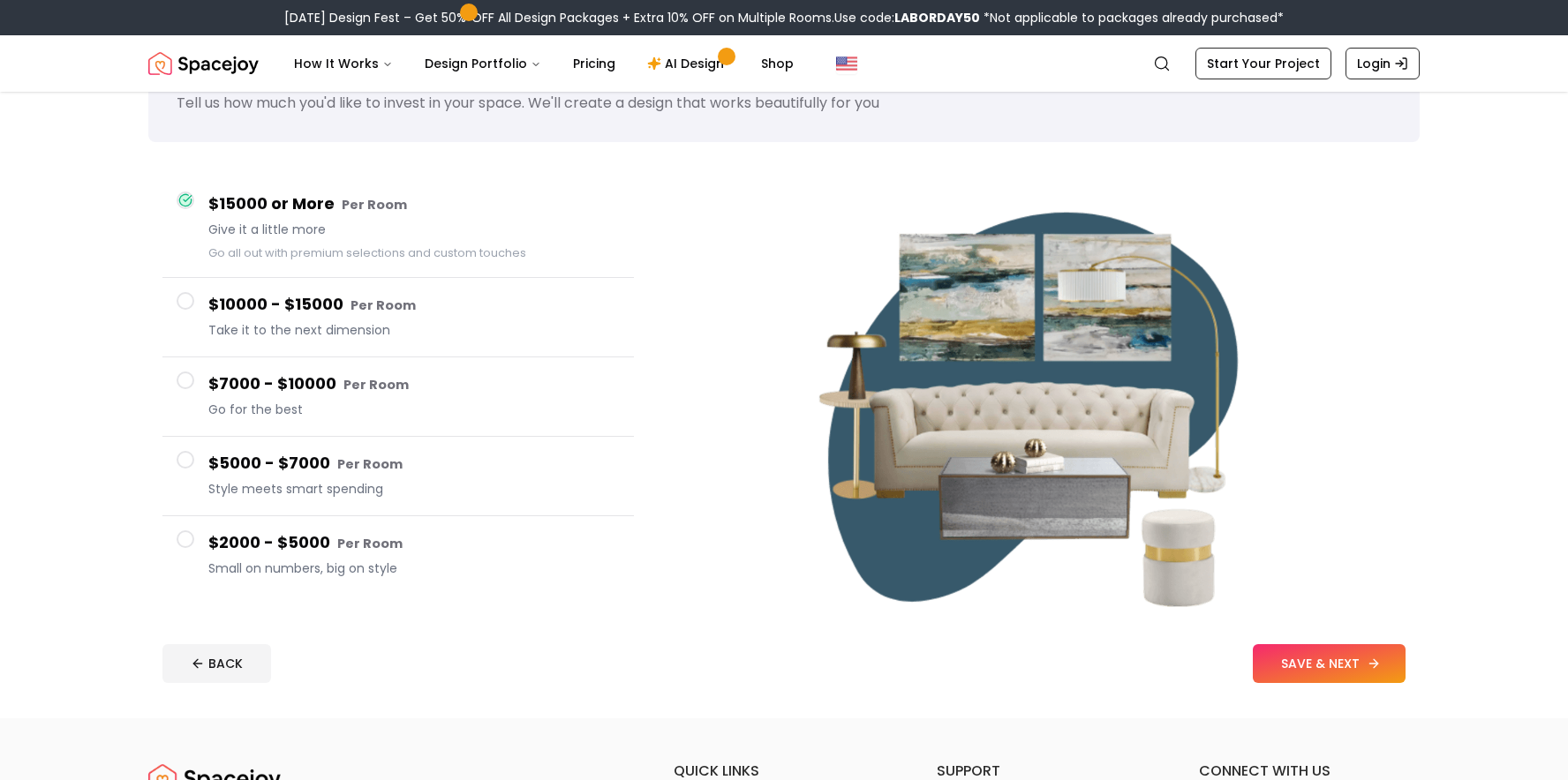
click at [1358, 679] on button "SAVE & NEXT" at bounding box center [1329, 664] width 153 height 39
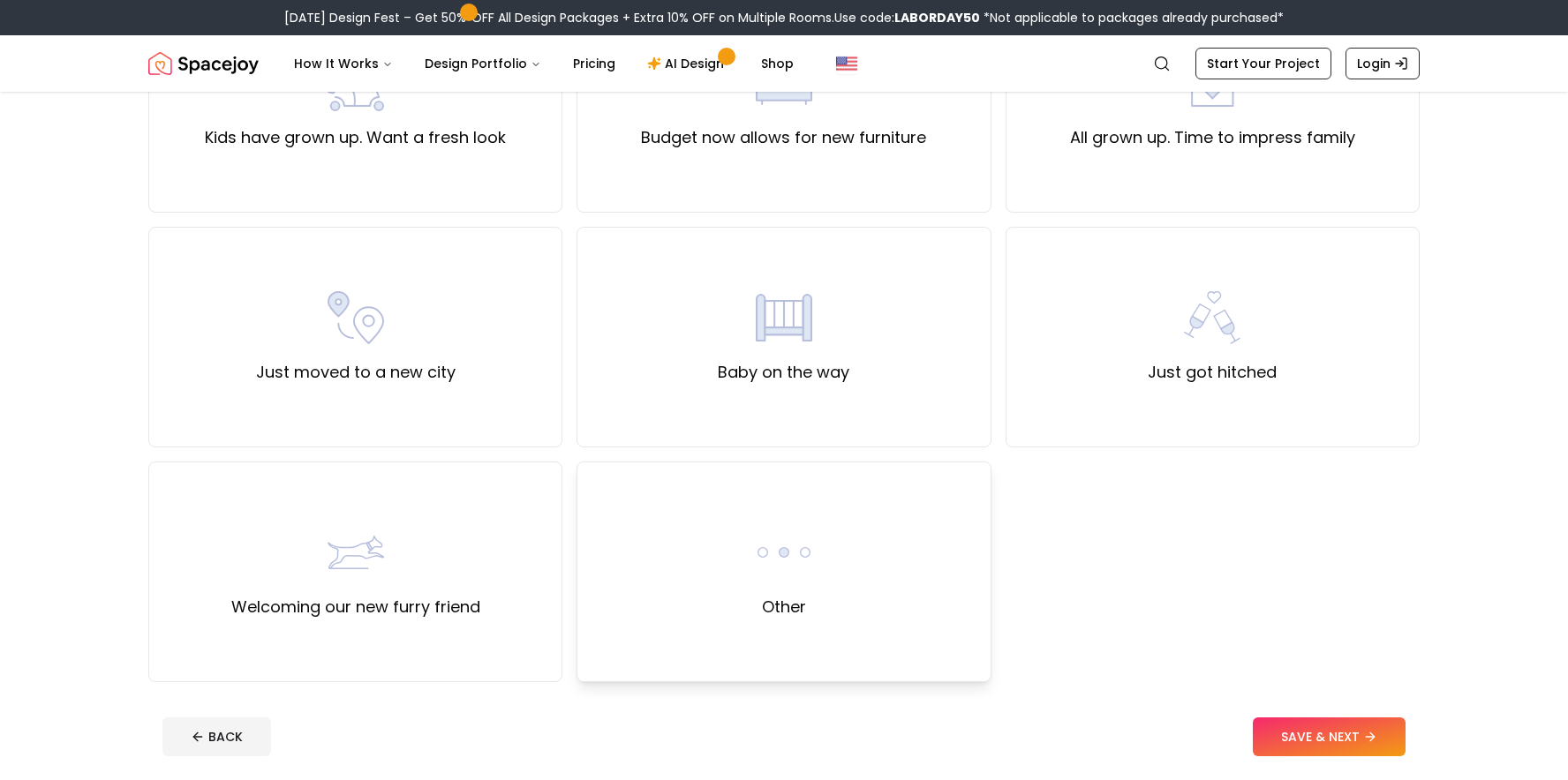
scroll to position [486, 0]
click at [946, 511] on div "Other" at bounding box center [783, 572] width 414 height 220
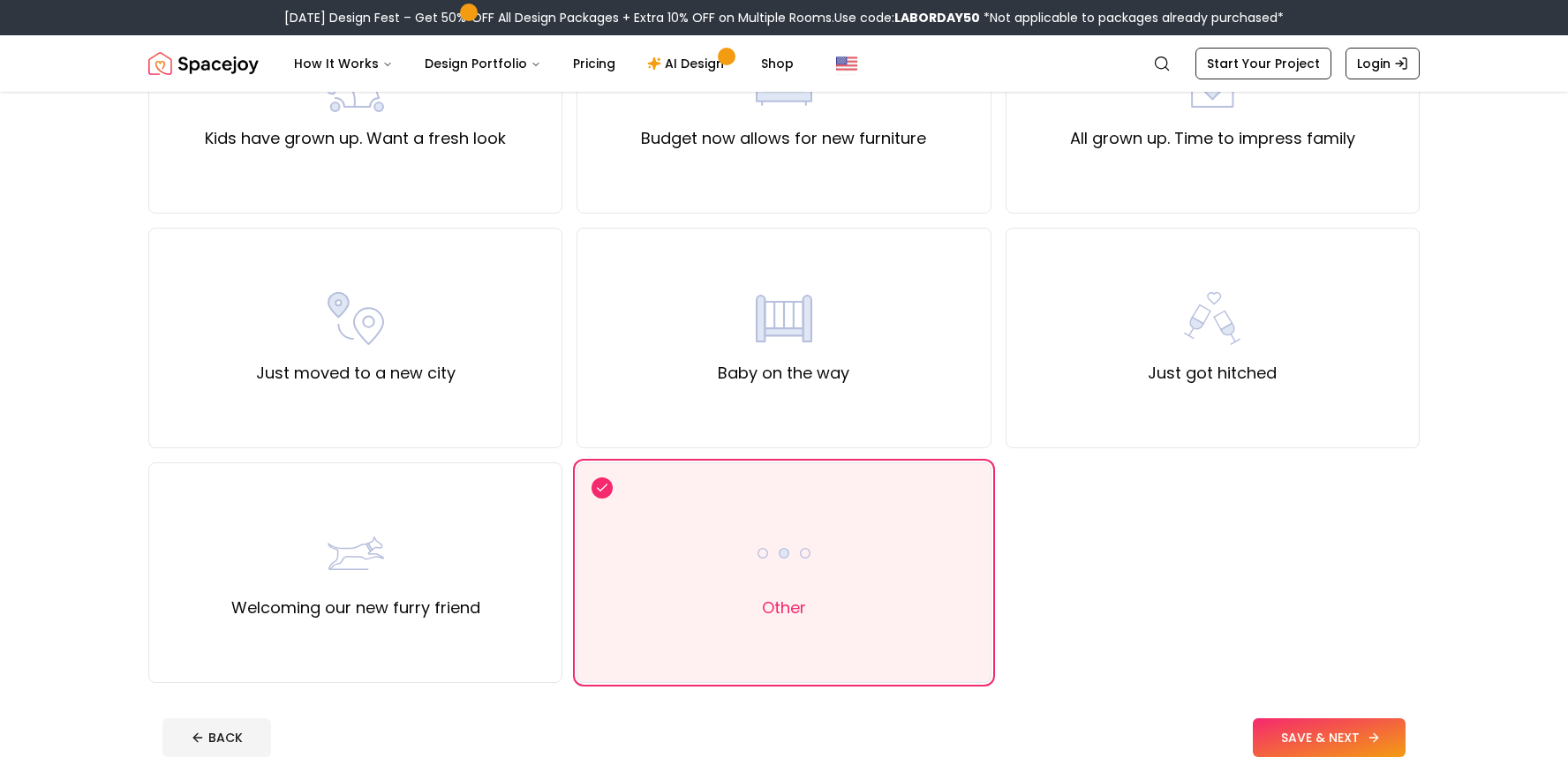
click at [1282, 733] on button "SAVE & NEXT" at bounding box center [1329, 738] width 153 height 39
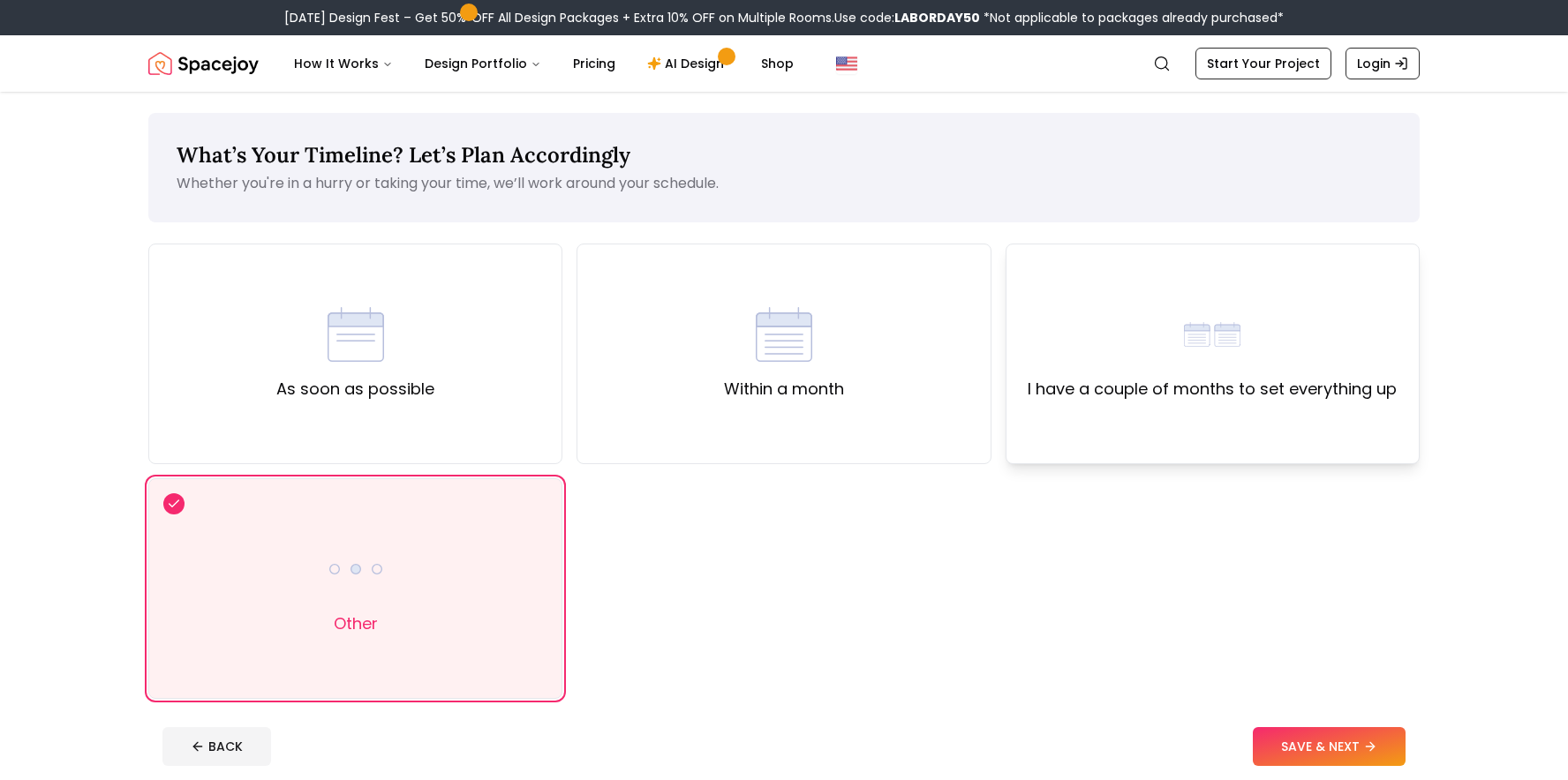
click at [1047, 414] on div "I have a couple of months to set everything up" at bounding box center [1212, 354] width 414 height 220
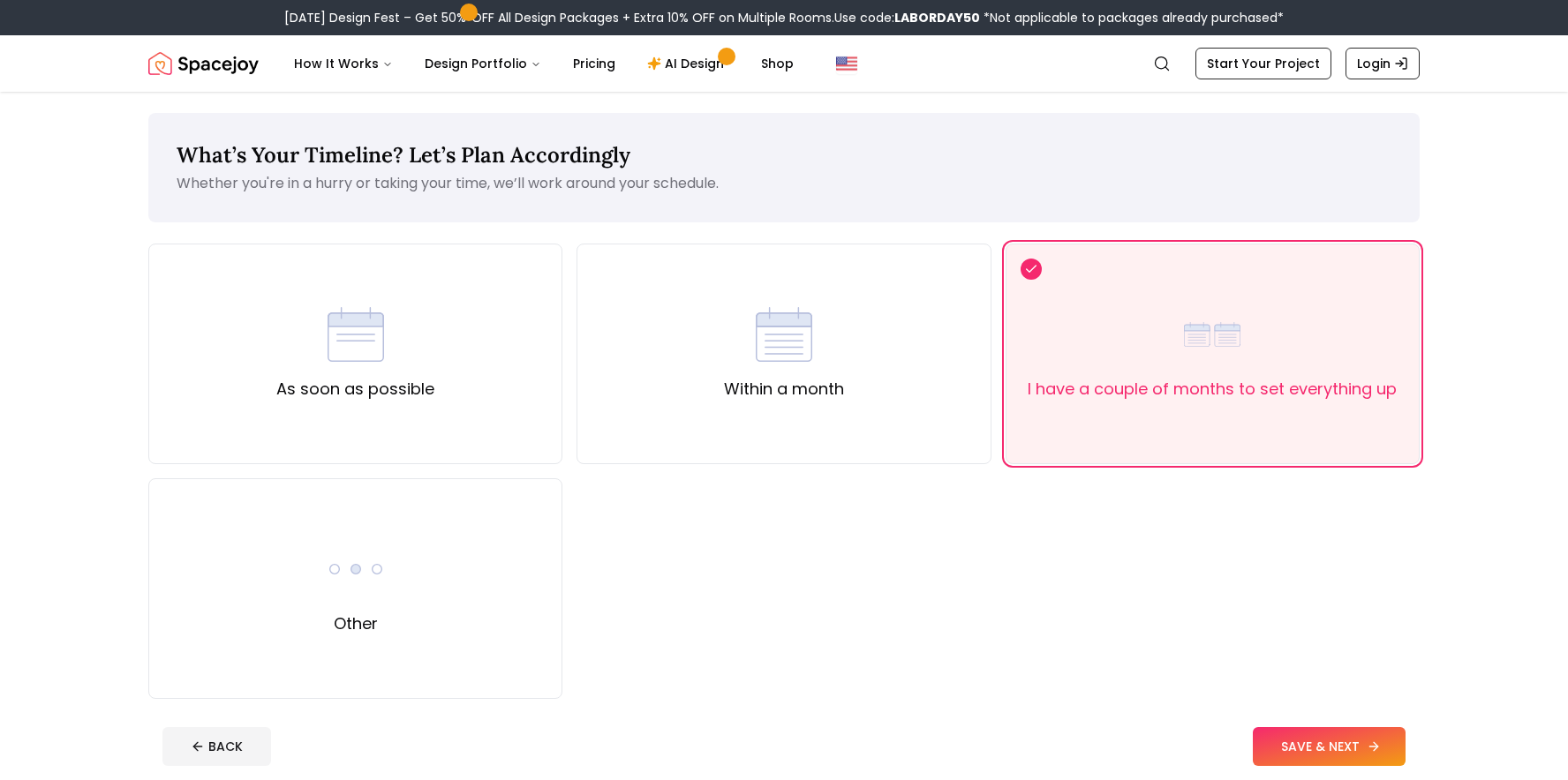
click at [1290, 743] on button "SAVE & NEXT" at bounding box center [1329, 746] width 153 height 39
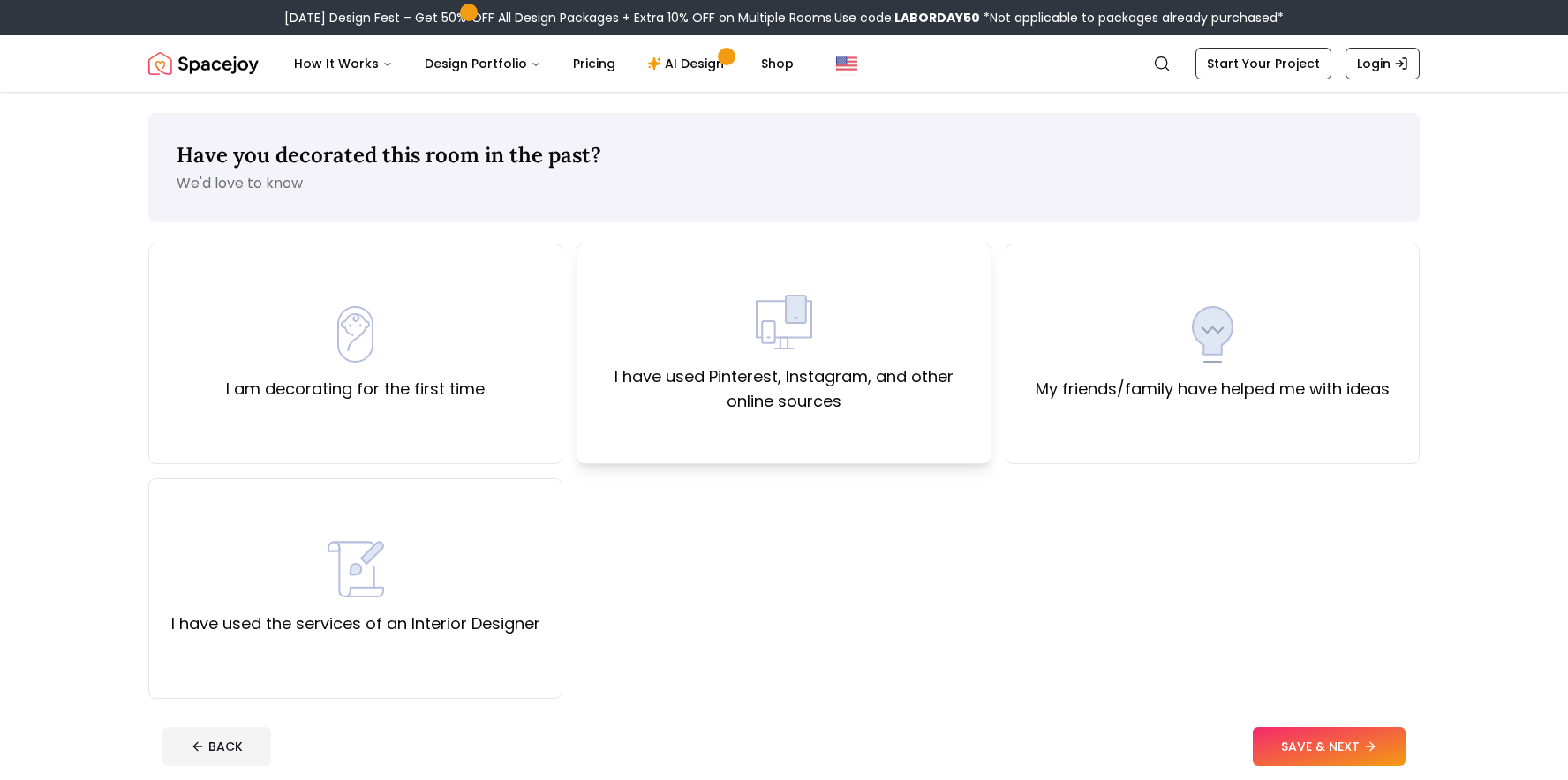
click at [768, 413] on label "I have used Pinterest, Instagram, and other online sources" at bounding box center [783, 389] width 384 height 50
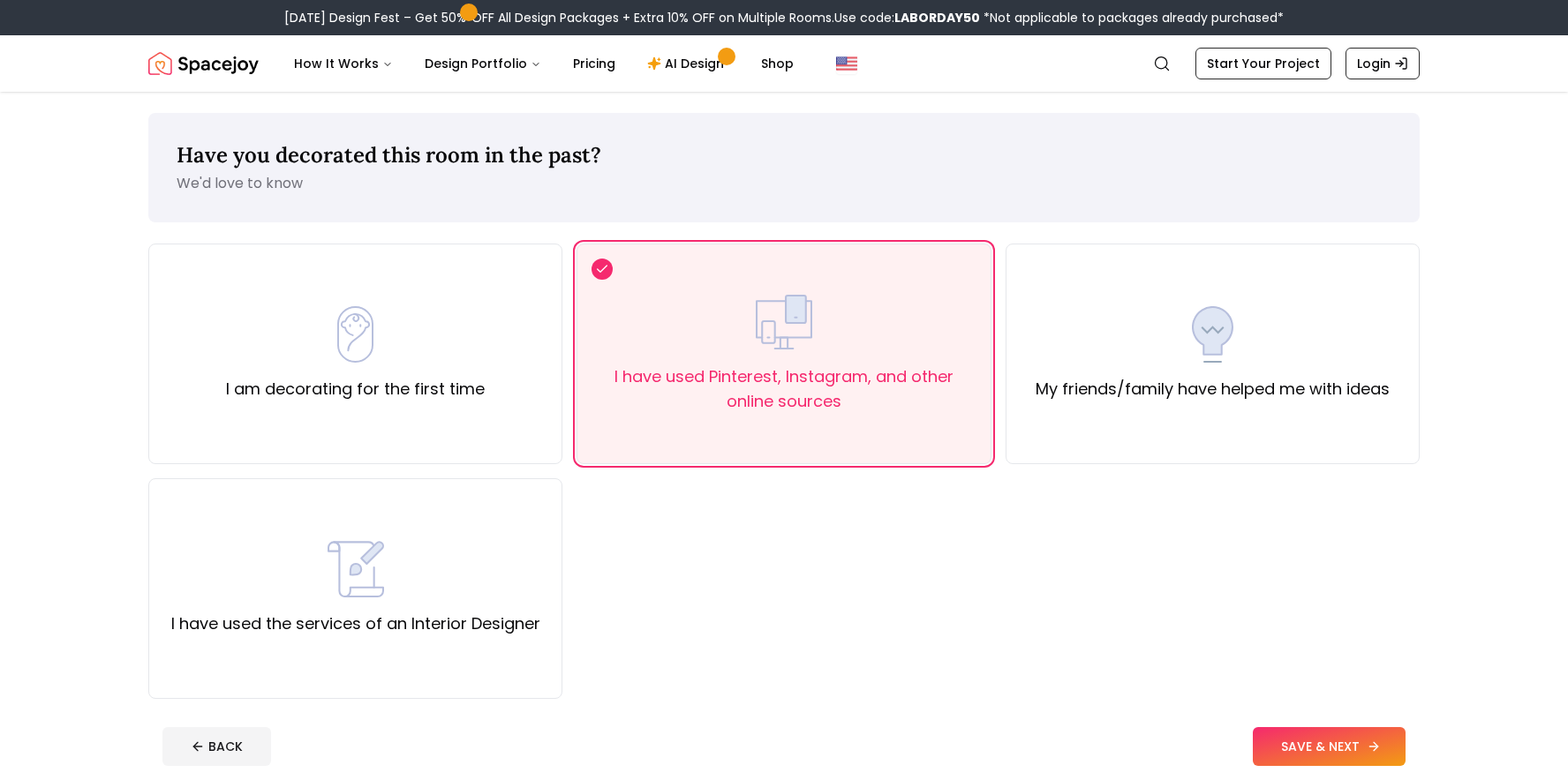
click at [1330, 741] on button "SAVE & NEXT" at bounding box center [1329, 746] width 153 height 39
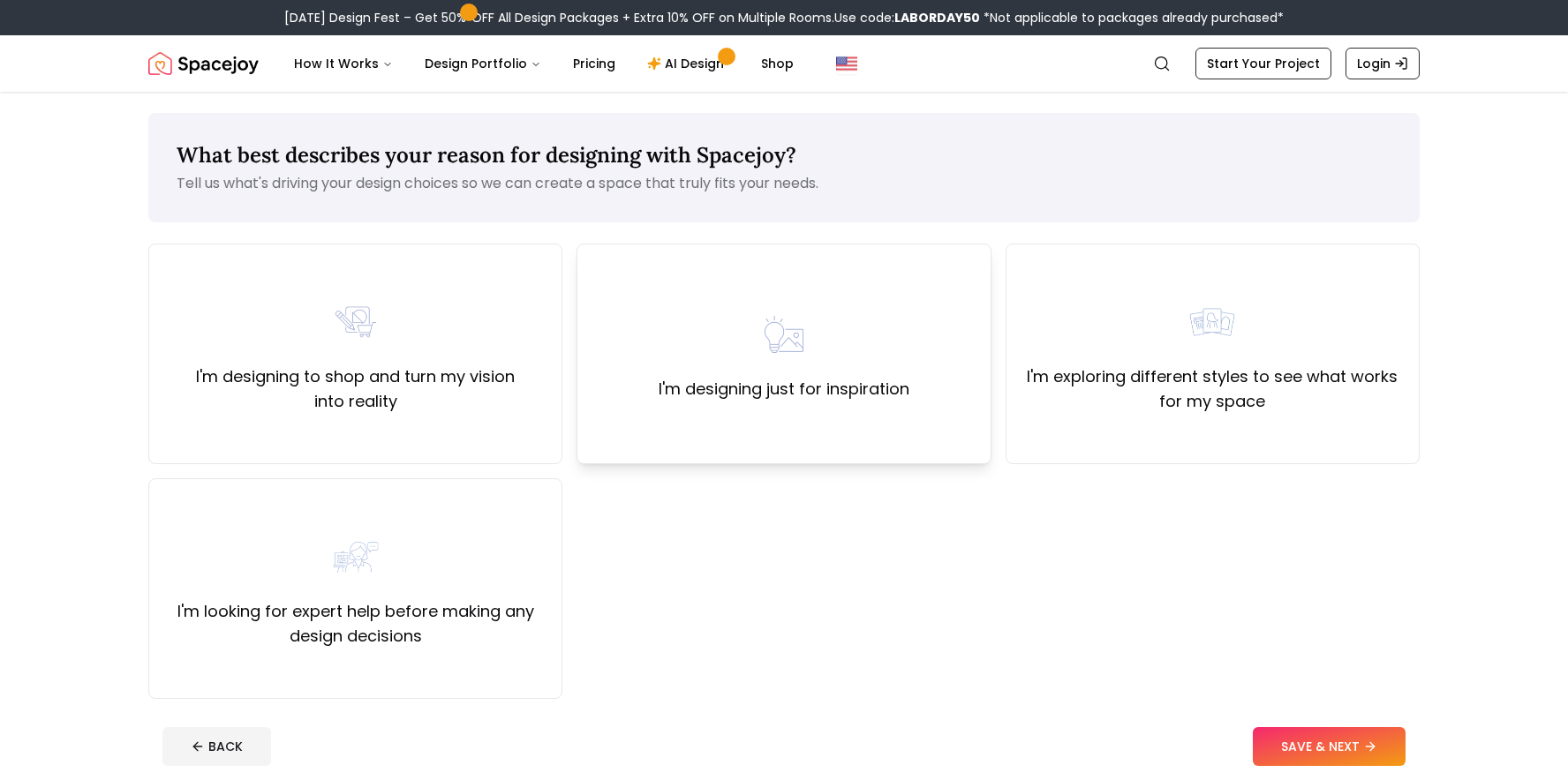
click at [852, 432] on div "I'm designing just for inspiration" at bounding box center [783, 354] width 414 height 220
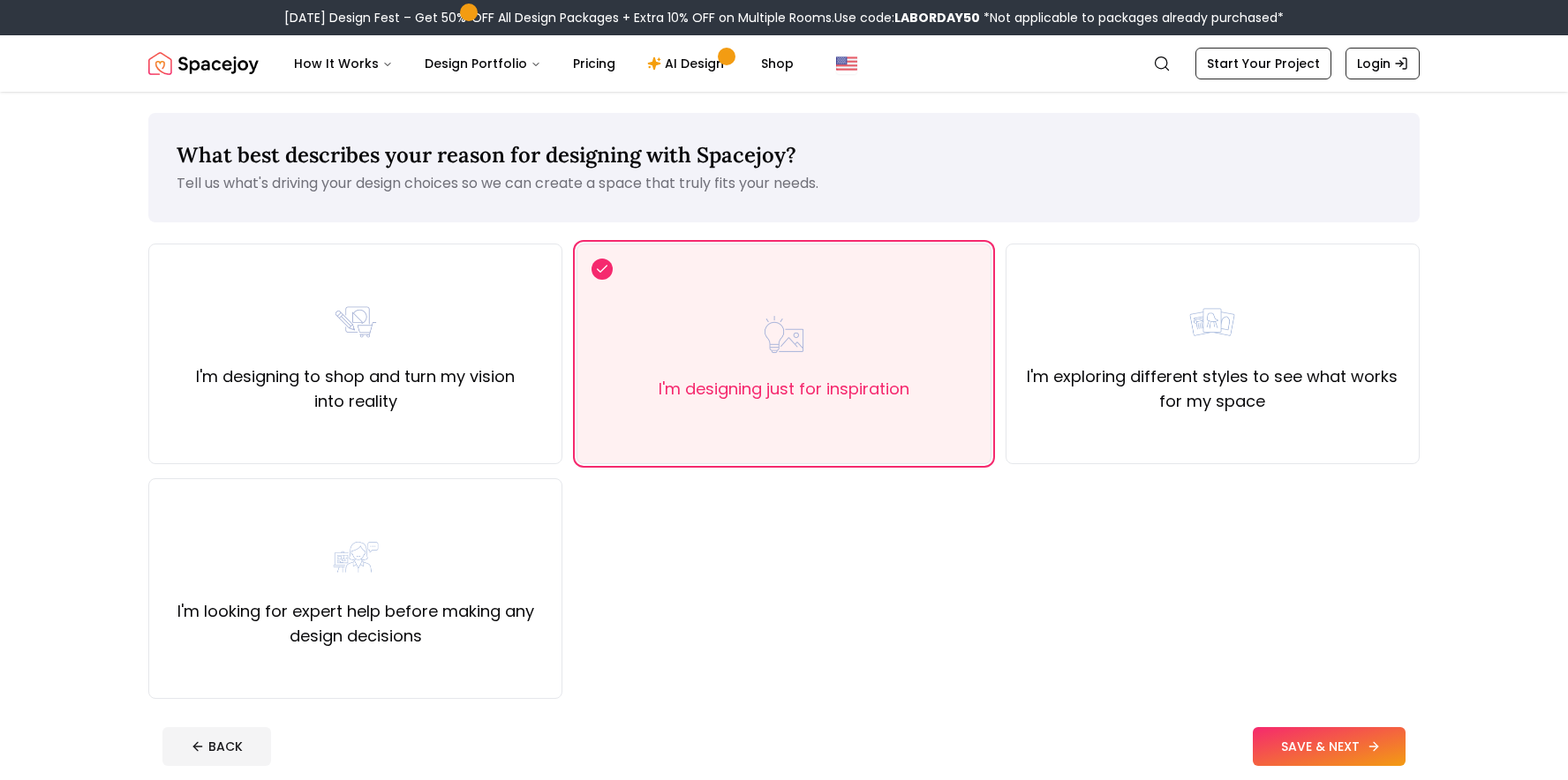
click at [1362, 737] on button "SAVE & NEXT" at bounding box center [1329, 746] width 153 height 39
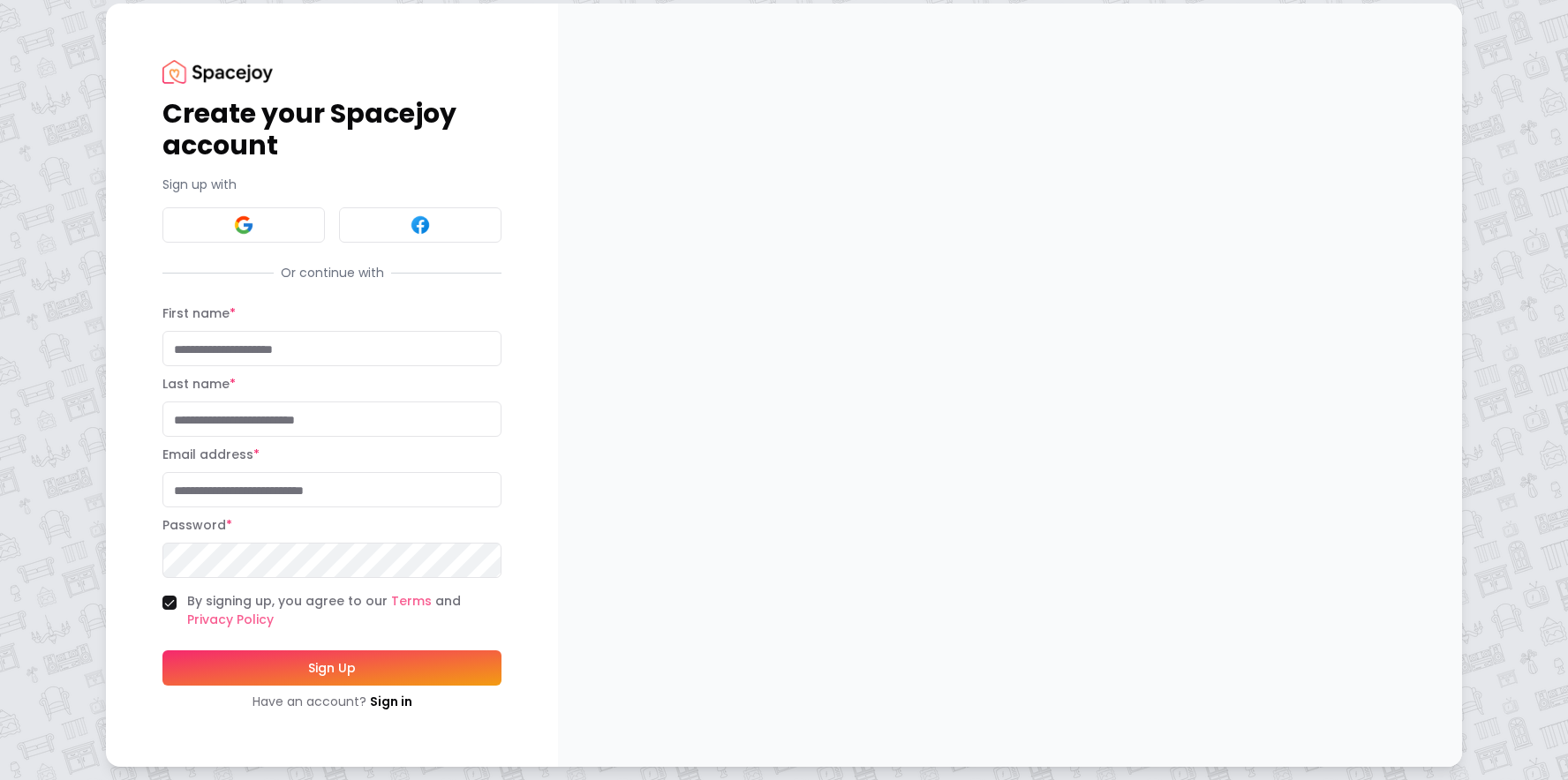
scroll to position [12, 0]
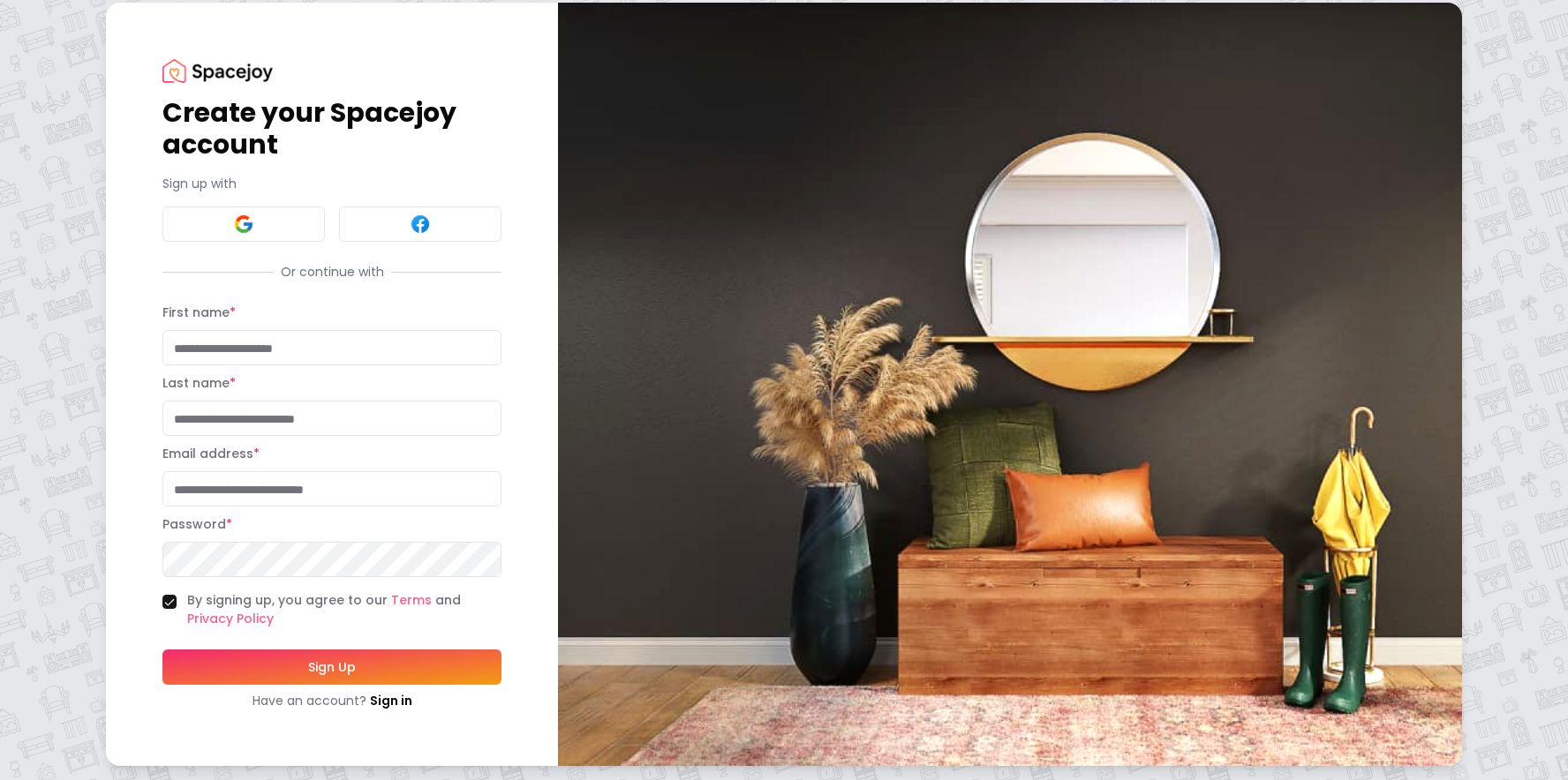
click at [407, 676] on button "Sign Up" at bounding box center [331, 666] width 339 height 35
